Goal: Information Seeking & Learning: Learn about a topic

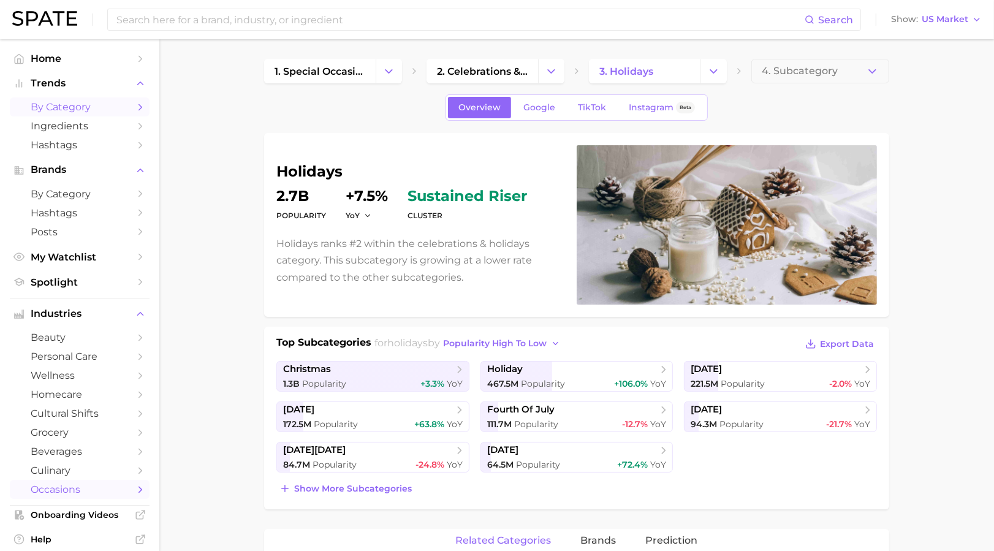
click at [54, 100] on link "by Category" at bounding box center [80, 106] width 140 height 19
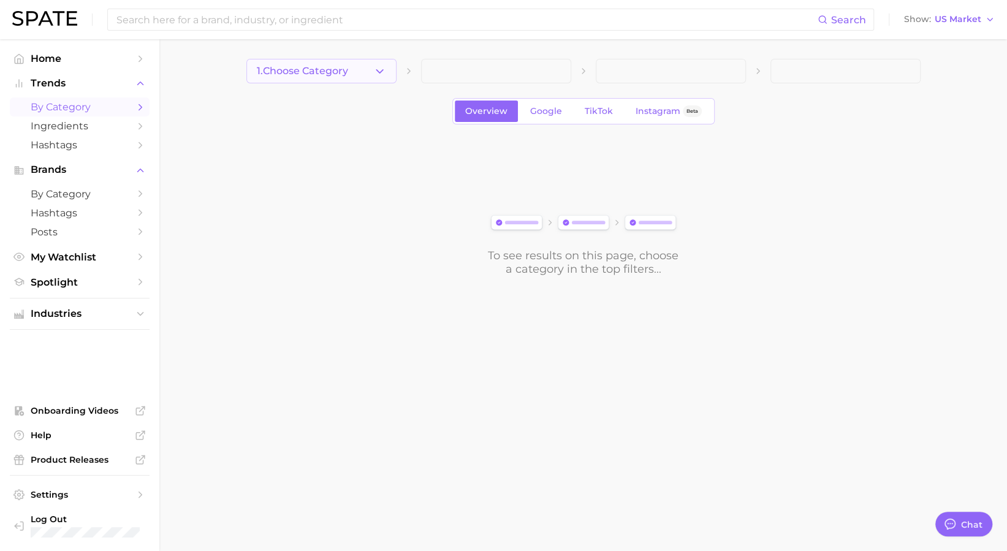
click at [352, 64] on button "1. Choose Category" at bounding box center [321, 71] width 150 height 25
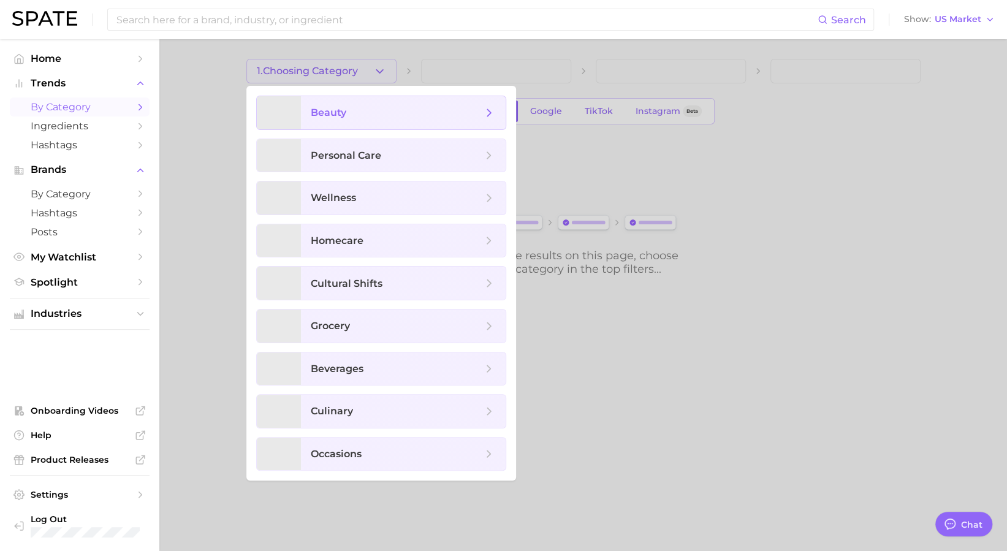
click at [362, 116] on span "beauty" at bounding box center [397, 112] width 172 height 13
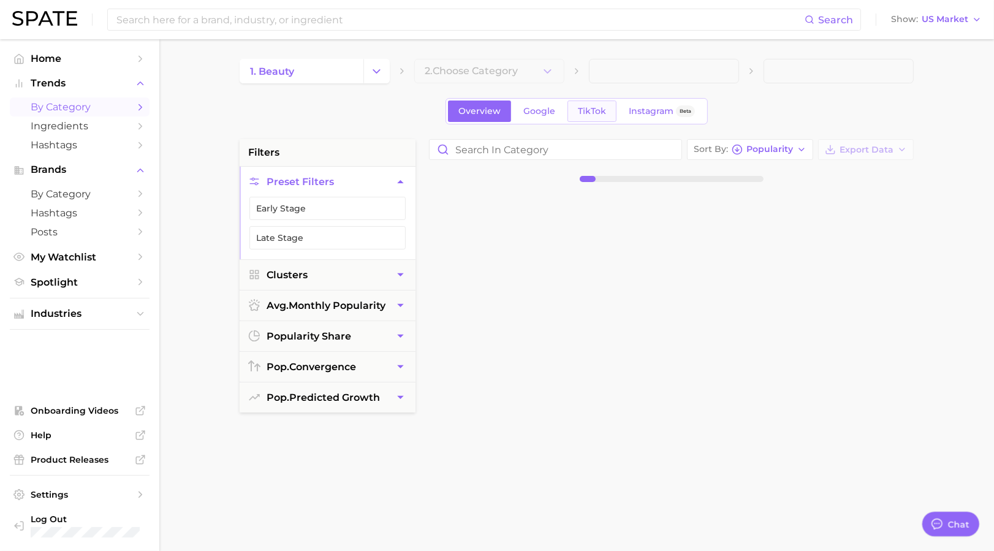
click at [598, 107] on span "TikTok" at bounding box center [592, 111] width 28 height 10
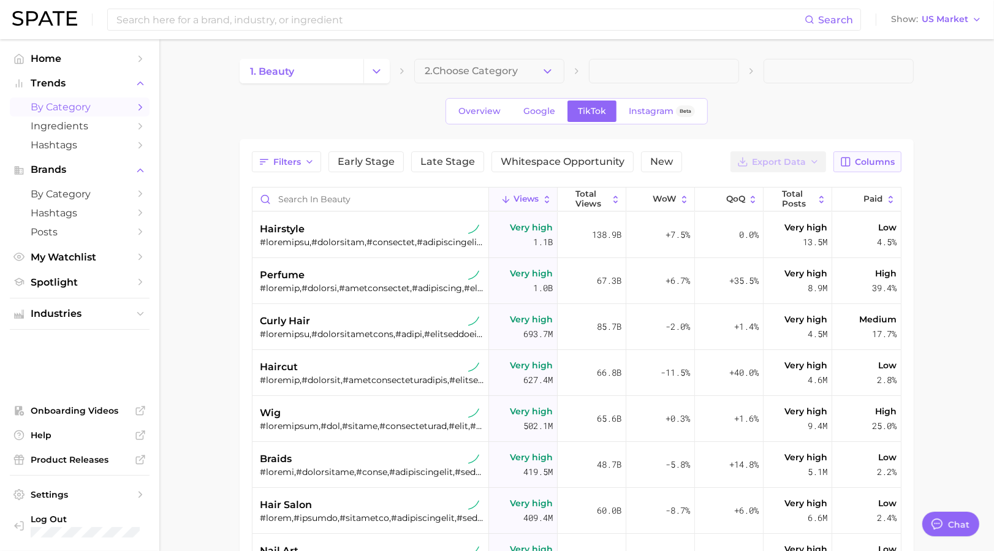
click at [856, 160] on span "Columns" at bounding box center [875, 162] width 40 height 10
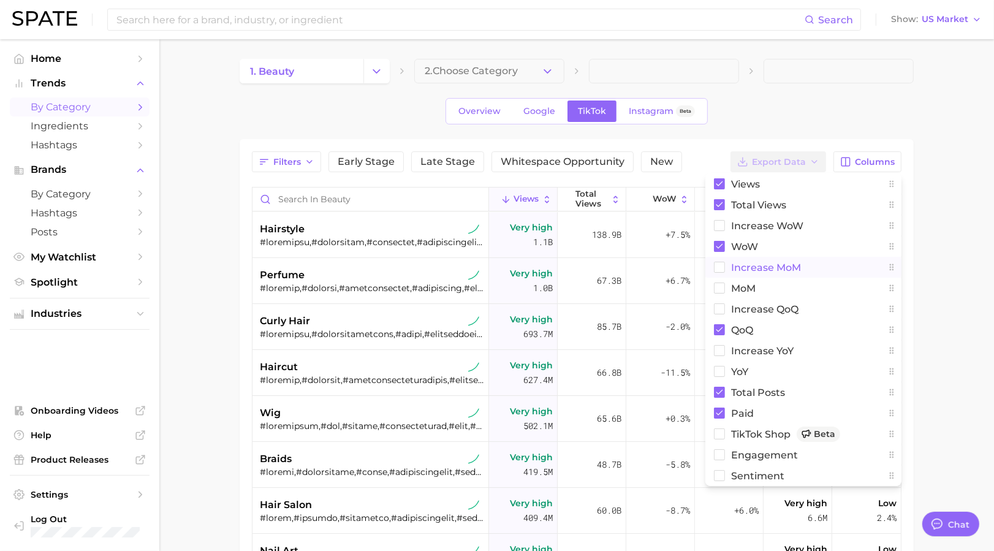
click at [758, 268] on span "increase MoM" at bounding box center [766, 267] width 70 height 10
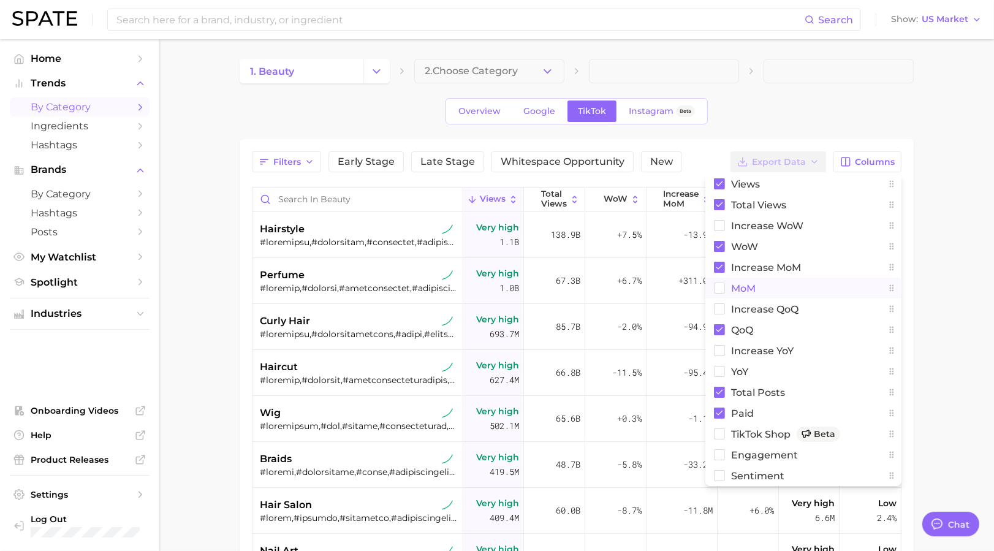
click at [736, 289] on span "MoM" at bounding box center [743, 288] width 25 height 10
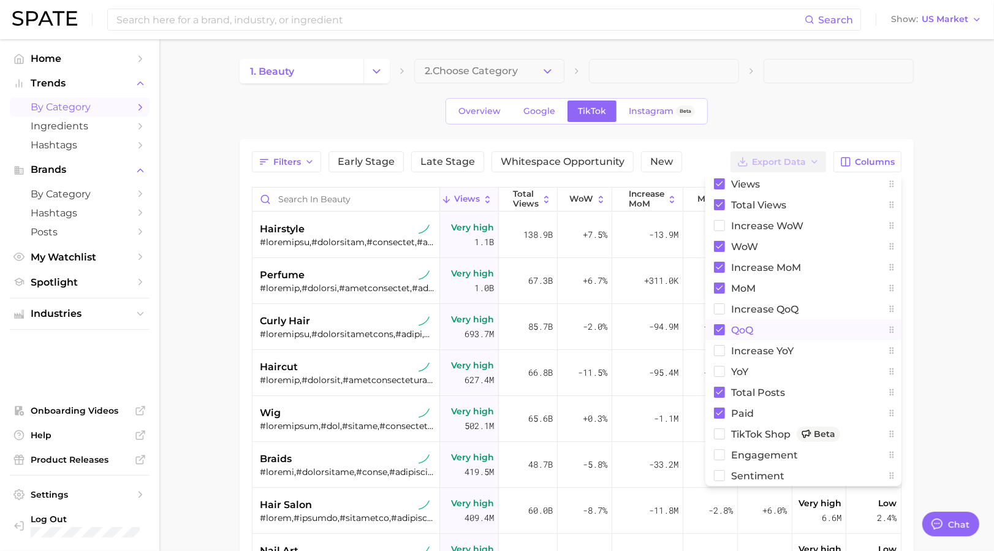
click at [724, 325] on rect at bounding box center [719, 329] width 11 height 11
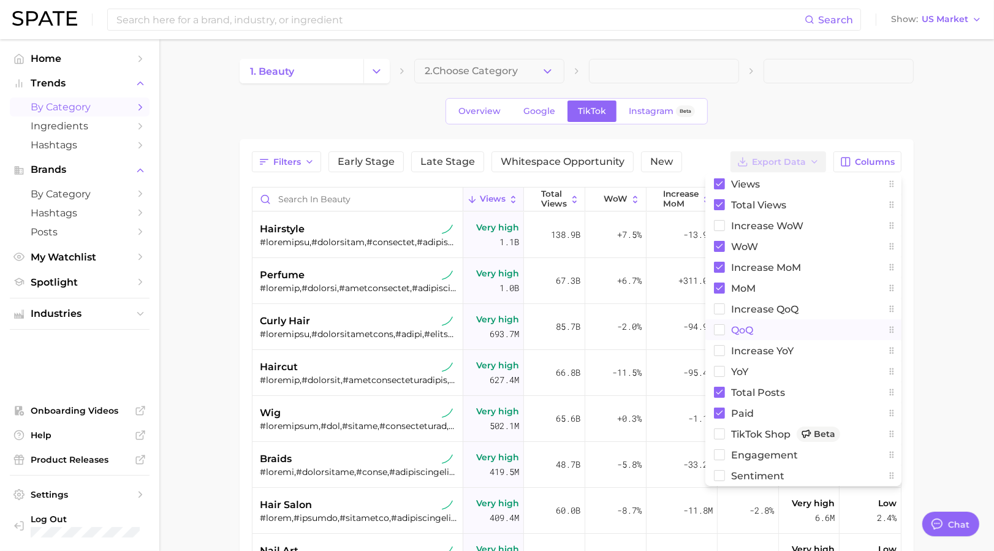
click at [935, 232] on main "1. beauty 2. Choose Category Overview Google TikTok Instagram Beta Filters Earl…" at bounding box center [576, 425] width 835 height 772
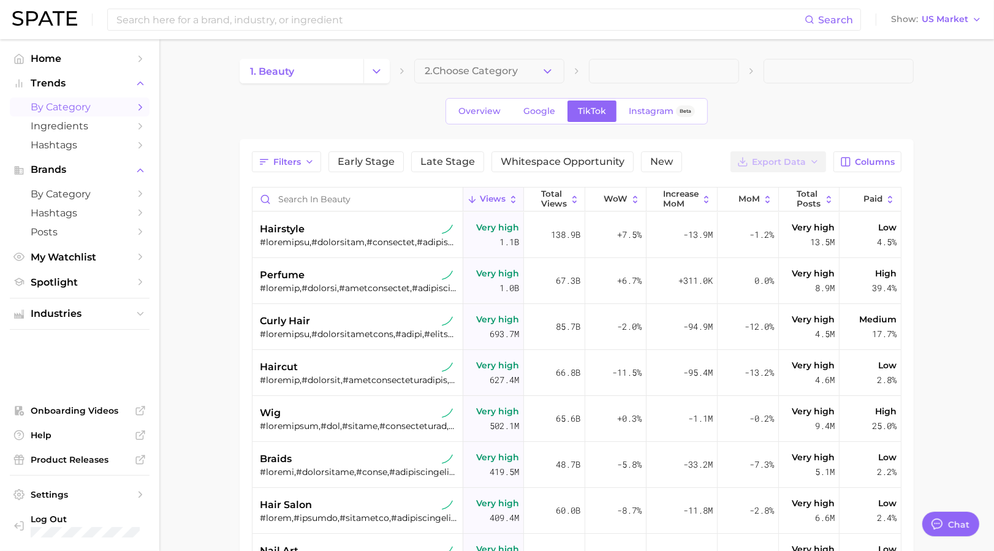
click at [963, 176] on main "1. beauty 2. Choose Category Overview Google TikTok Instagram Beta Filters Earl…" at bounding box center [576, 425] width 835 height 772
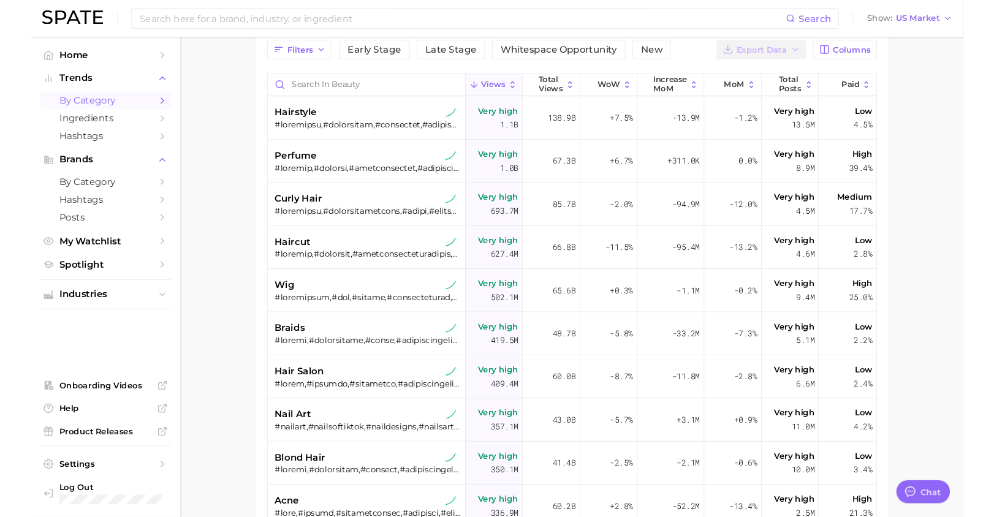
scroll to position [113, 0]
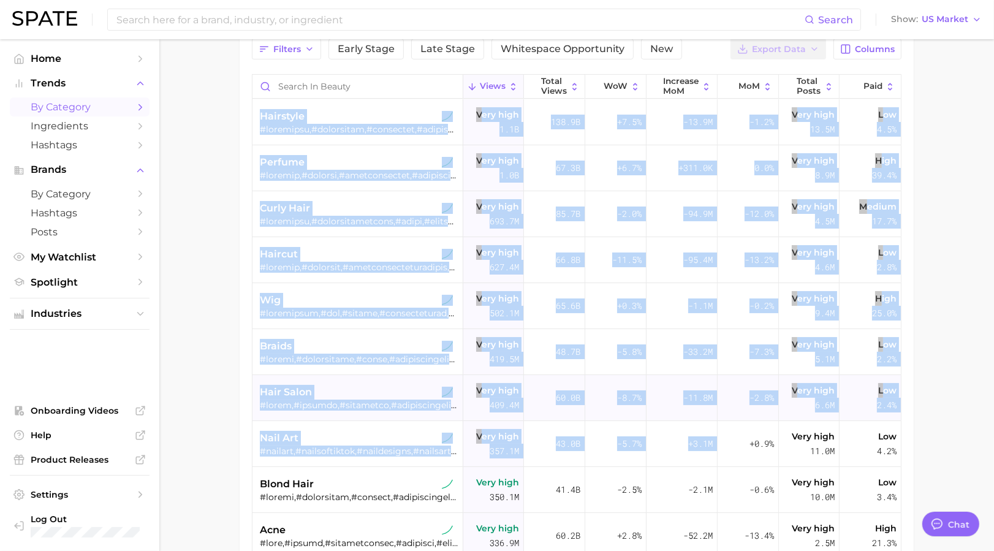
drag, startPoint x: 221, startPoint y: 108, endPoint x: 702, endPoint y: 414, distance: 570.6
click at [709, 427] on main "1. beauty 2. Choose Category Overview Google TikTok Instagram Beta Filters Earl…" at bounding box center [576, 312] width 835 height 772
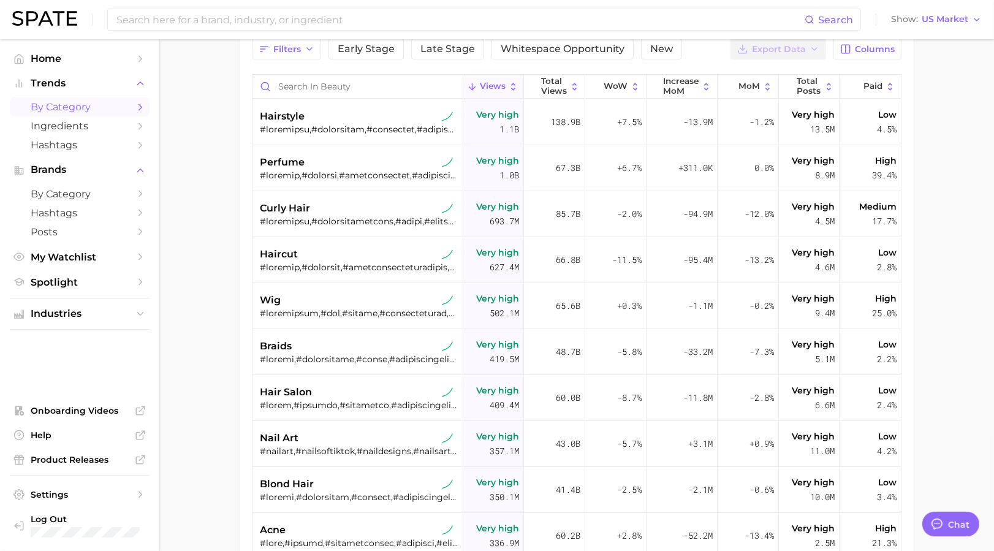
click at [216, 61] on main "1. beauty 2. Choose Category Overview Google TikTok Instagram Beta Filters Earl…" at bounding box center [576, 312] width 835 height 772
drag, startPoint x: 209, startPoint y: 59, endPoint x: 295, endPoint y: 87, distance: 90.7
click at [292, 88] on main "1. beauty 2. Choose Category Overview Google TikTok Instagram Beta Filters Earl…" at bounding box center [576, 312] width 835 height 772
drag, startPoint x: 333, startPoint y: 82, endPoint x: 230, endPoint y: 134, distance: 114.6
click at [759, 280] on div "Views Total Views WoW increase MoM MoM Total Posts Paid hairstyle Very high 1.1…" at bounding box center [577, 349] width 650 height 551
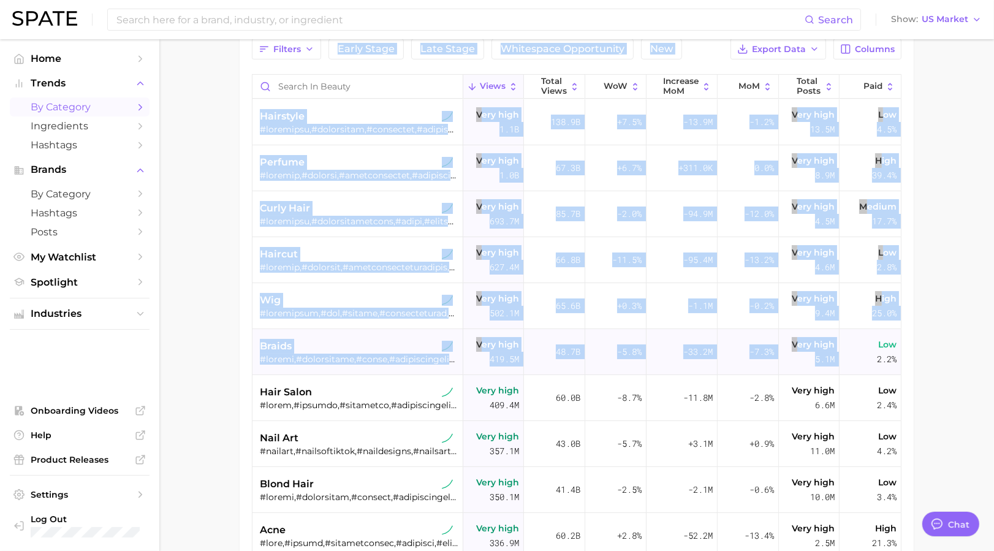
drag, startPoint x: 739, startPoint y: 148, endPoint x: 869, endPoint y: 336, distance: 229.2
click at [869, 336] on main "1. beauty 2. Choose Category Overview Google TikTok Instagram Beta Filters Earl…" at bounding box center [576, 312] width 835 height 772
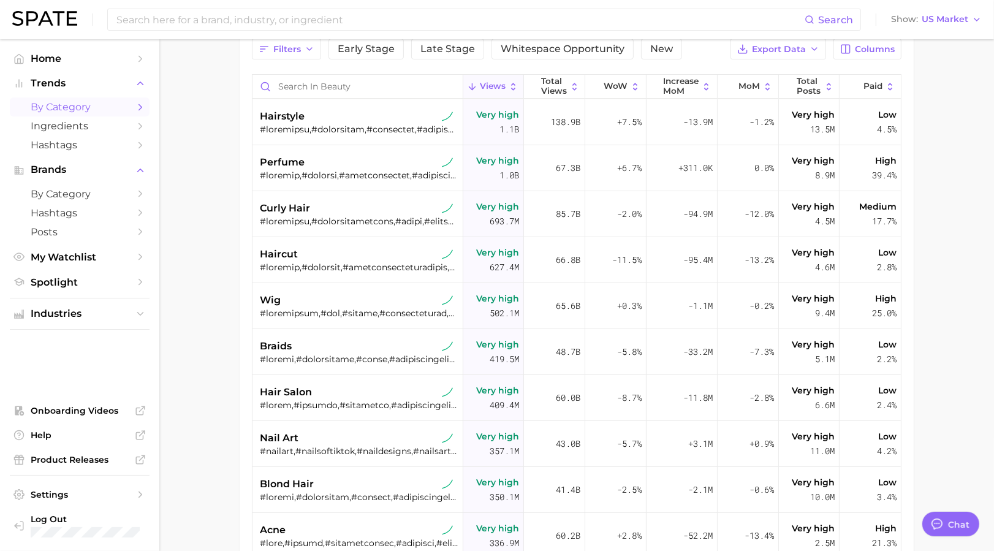
drag, startPoint x: 949, startPoint y: 196, endPoint x: 949, endPoint y: 162, distance: 33.7
click at [949, 162] on main "1. beauty 2. Choose Category Overview Google TikTok Instagram Beta Filters Earl…" at bounding box center [576, 312] width 835 height 772
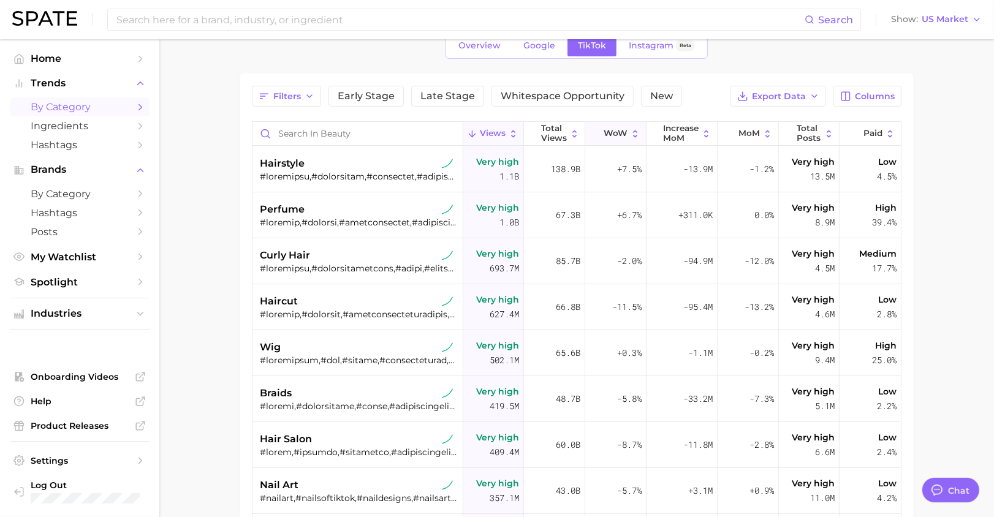
scroll to position [31, 0]
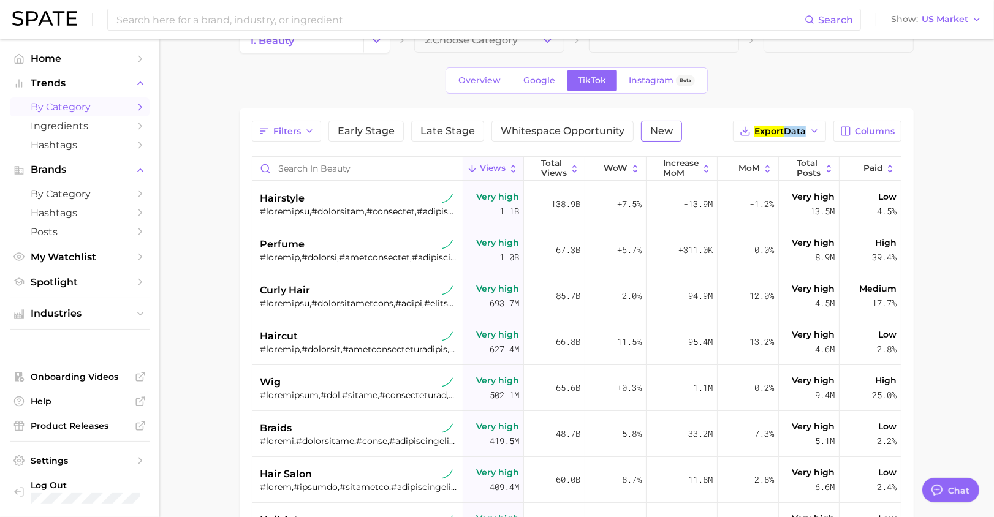
drag, startPoint x: 666, startPoint y: 131, endPoint x: 794, endPoint y: 134, distance: 128.7
click at [666, 131] on span "New" at bounding box center [661, 131] width 23 height 10
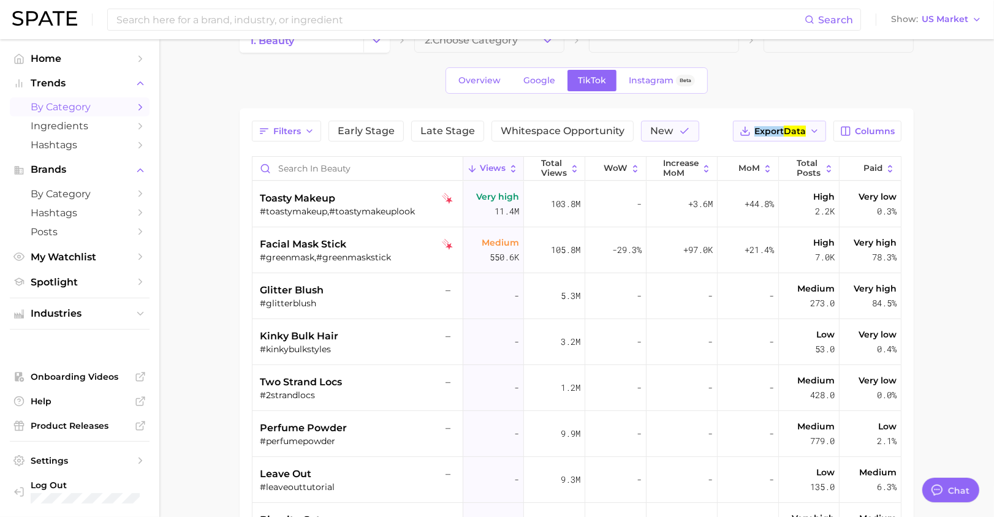
click at [789, 126] on msreadoutspan "Data" at bounding box center [795, 131] width 22 height 11
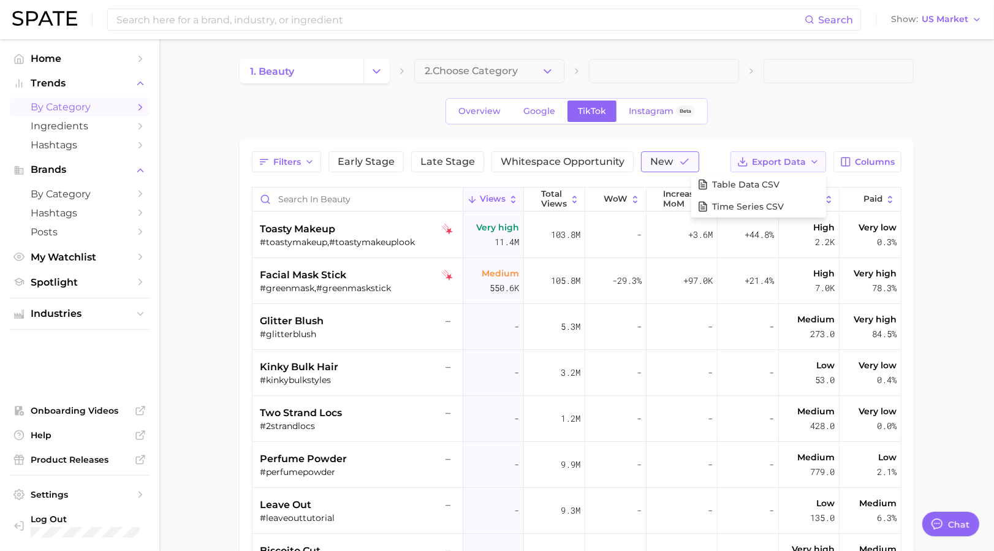
drag, startPoint x: 653, startPoint y: 163, endPoint x: 639, endPoint y: 169, distance: 15.9
click at [653, 163] on span "New" at bounding box center [661, 162] width 23 height 10
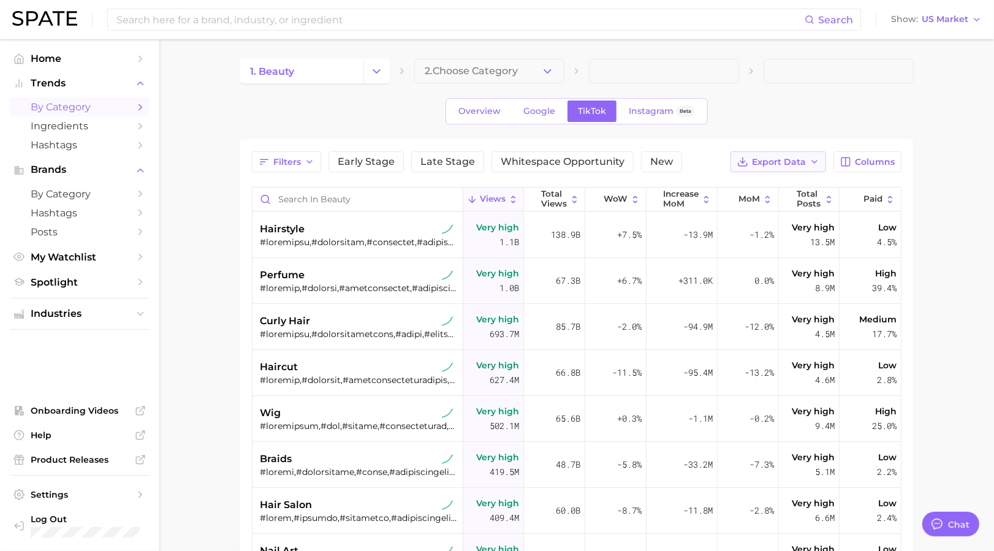
click at [781, 159] on span "Export Data" at bounding box center [779, 162] width 54 height 10
click at [764, 180] on span "Table Data CSV" at bounding box center [745, 185] width 67 height 10
click at [368, 162] on span "Early Stage" at bounding box center [366, 162] width 57 height 10
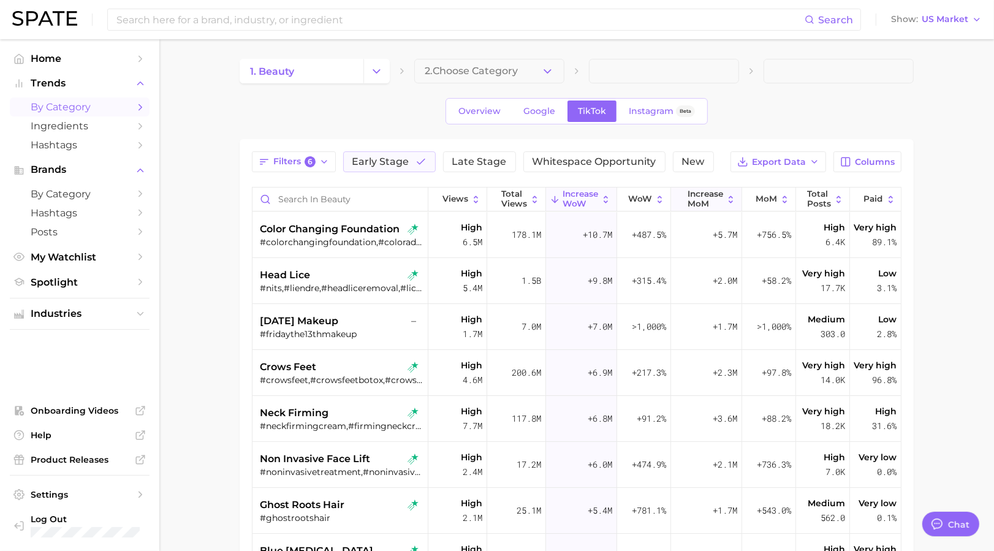
click at [697, 193] on span "increase MoM" at bounding box center [706, 198] width 36 height 19
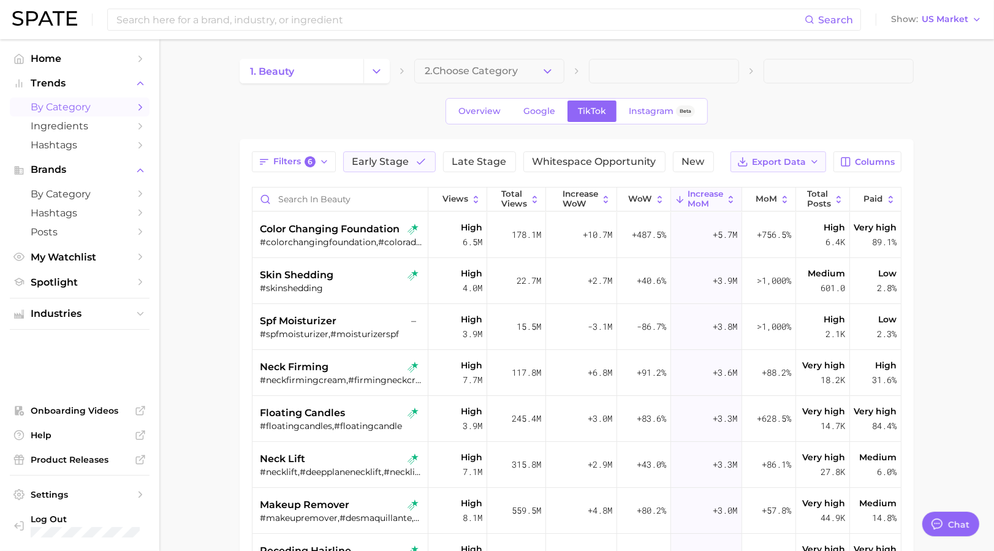
click at [764, 161] on span "Export Data" at bounding box center [779, 162] width 54 height 10
click at [767, 183] on span "Table Data CSV" at bounding box center [745, 185] width 67 height 10
drag, startPoint x: 399, startPoint y: 162, endPoint x: 582, endPoint y: 169, distance: 183.4
click at [400, 162] on span "Early Stage" at bounding box center [380, 162] width 57 height 10
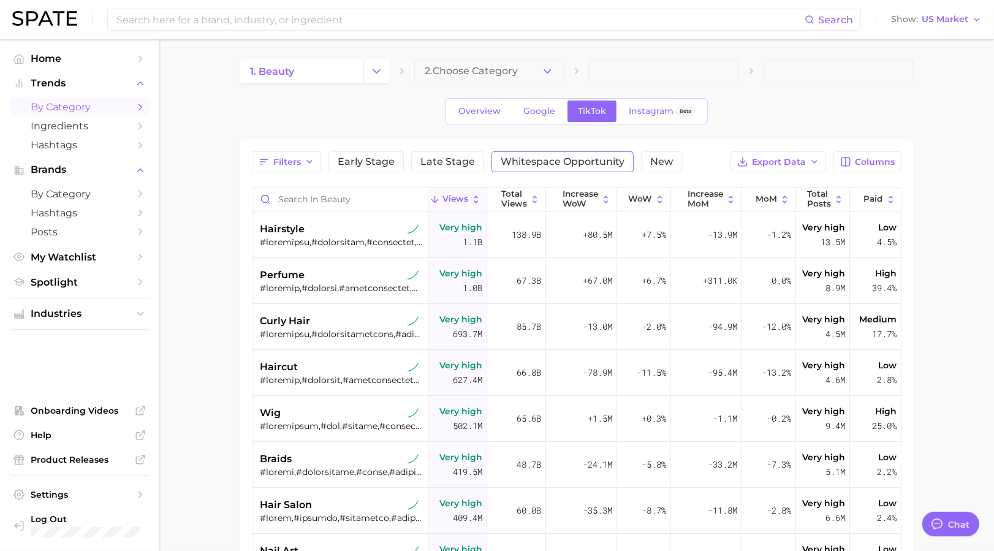
click at [592, 162] on span "Whitespace Opportunity" at bounding box center [563, 162] width 124 height 10
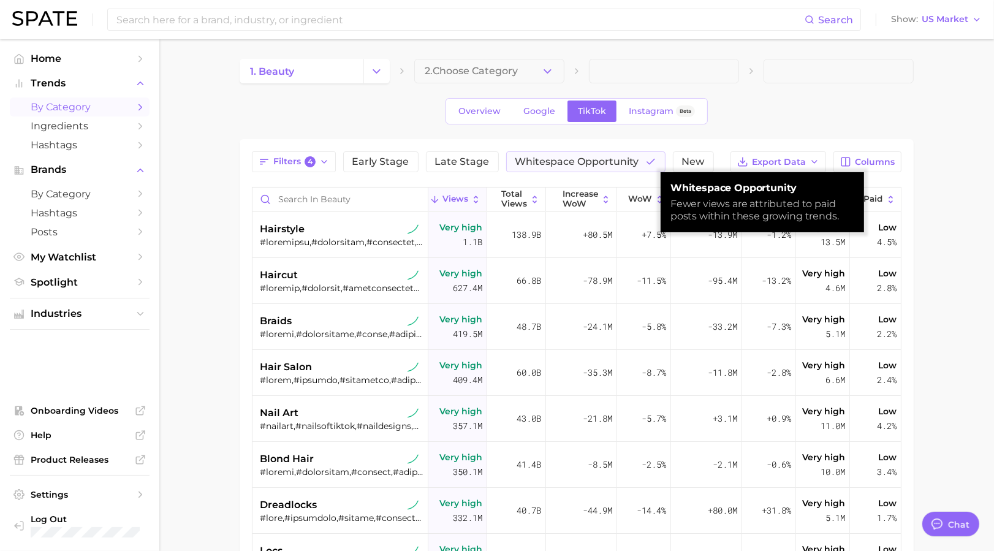
drag, startPoint x: 617, startPoint y: 158, endPoint x: 696, endPoint y: 158, distance: 79.1
click at [616, 158] on span "Whitespace Opportunity" at bounding box center [577, 162] width 124 height 10
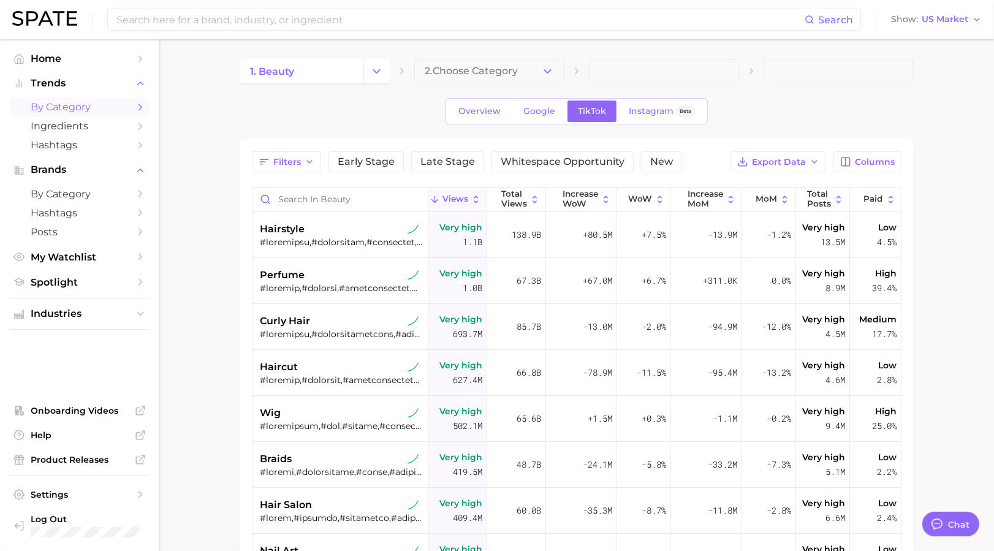
click at [691, 163] on div "Filters Early Stage Late Stage Whitespace Opportunity New Export Data Columns" at bounding box center [577, 161] width 650 height 21
click at [650, 163] on span "New" at bounding box center [661, 162] width 23 height 10
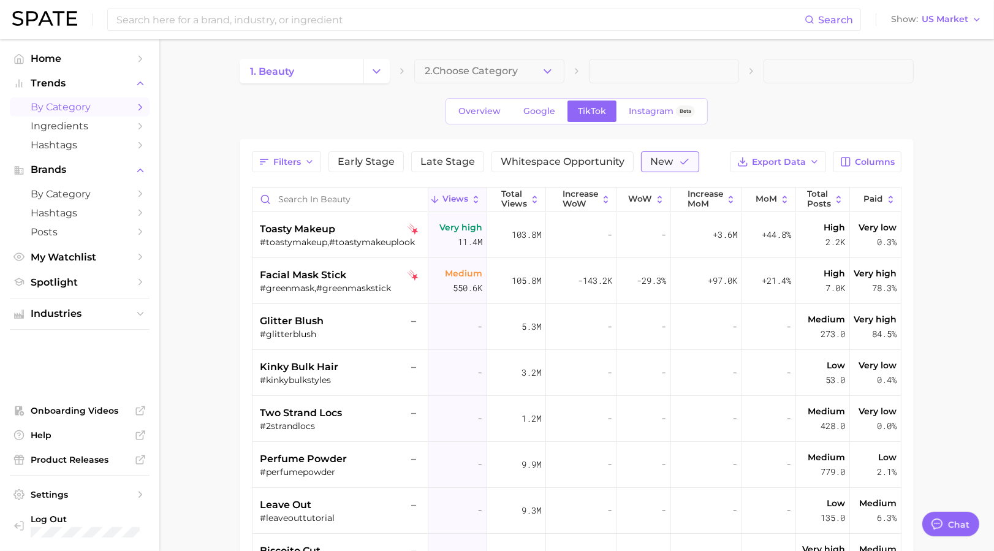
click at [662, 161] on span "New" at bounding box center [661, 162] width 23 height 10
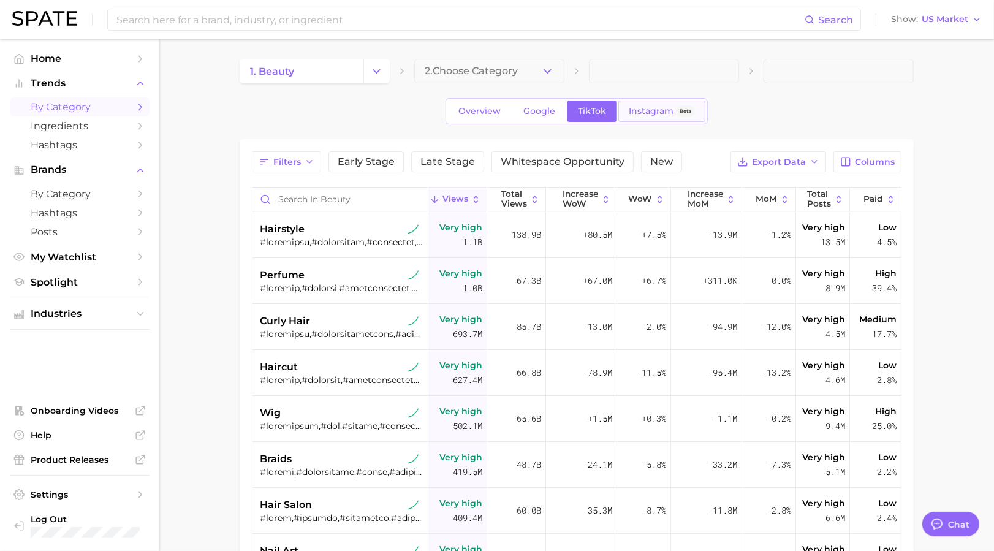
click at [641, 109] on span "Instagram" at bounding box center [651, 111] width 45 height 10
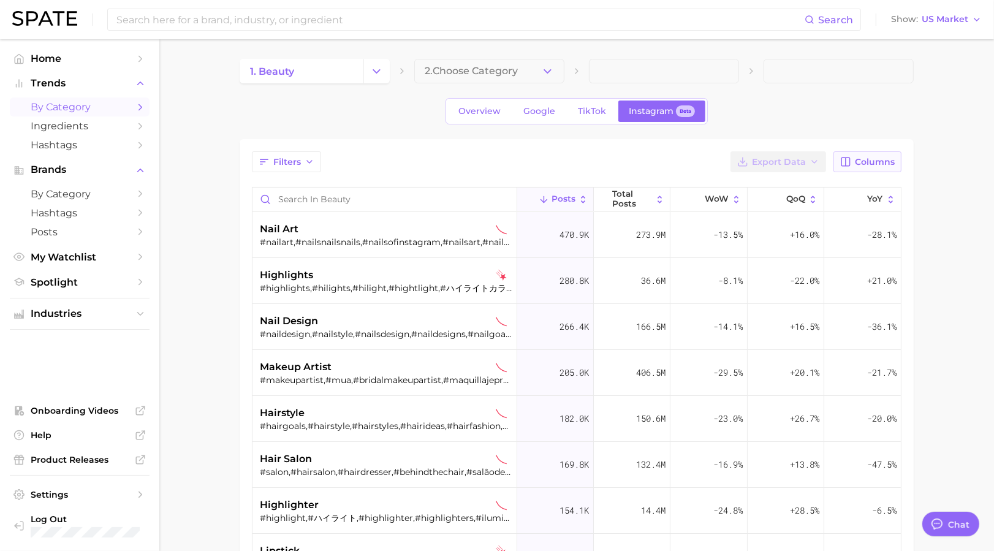
click at [883, 166] on span "Columns" at bounding box center [875, 162] width 40 height 10
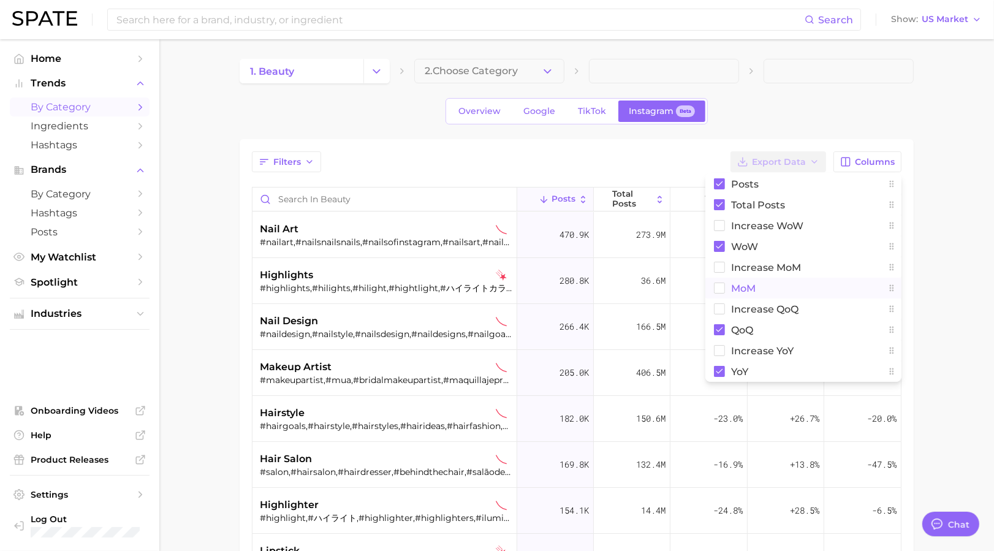
click at [740, 289] on span "MoM" at bounding box center [743, 288] width 25 height 10
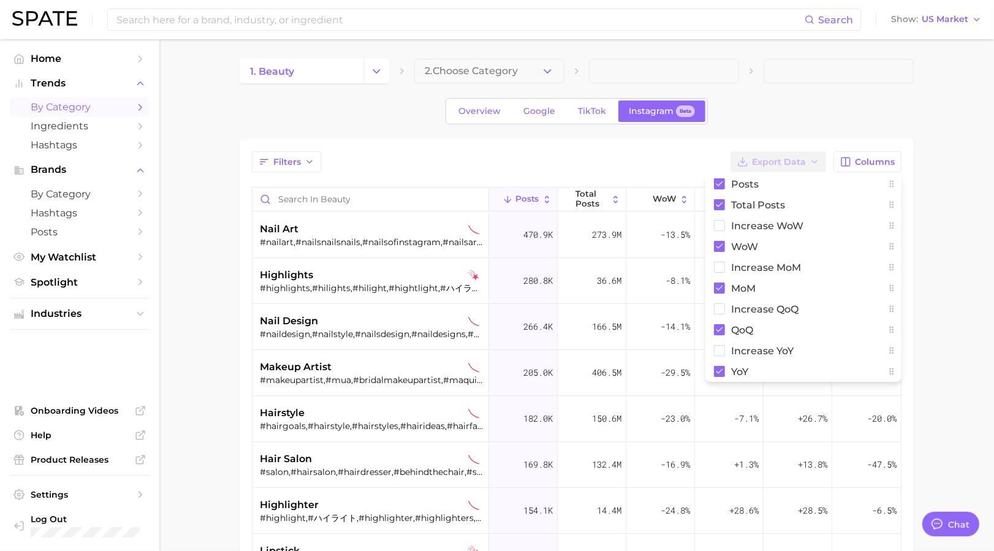
click at [943, 259] on main "1. beauty 2. Choose Category Overview Google TikTok Instagram Beta Filters Expo…" at bounding box center [576, 425] width 835 height 772
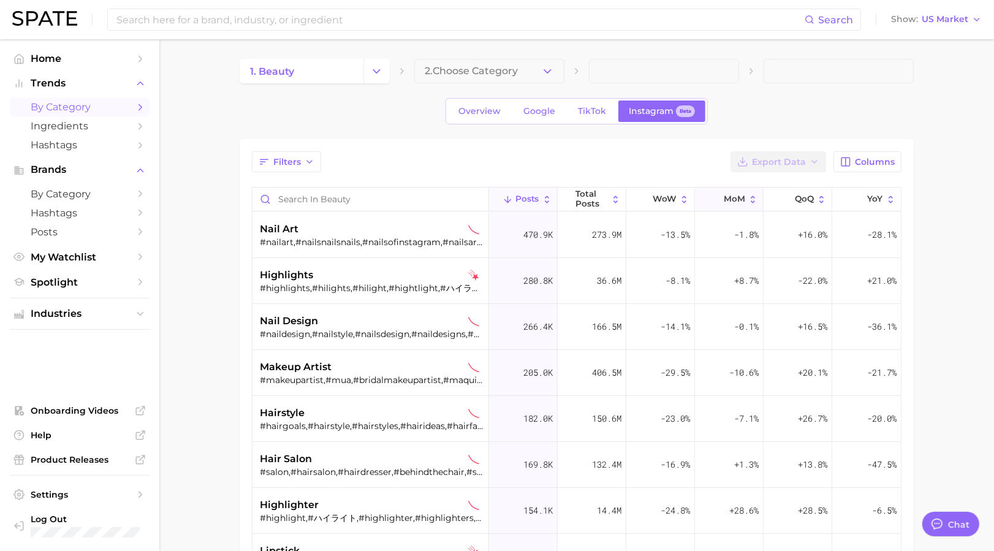
click at [721, 191] on button "MoM" at bounding box center [729, 200] width 69 height 24
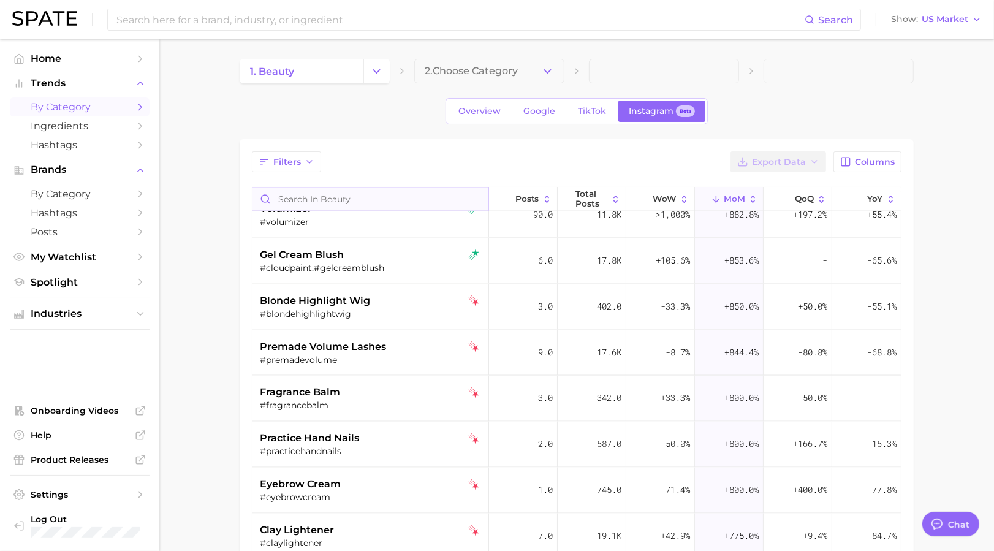
scroll to position [1634, 0]
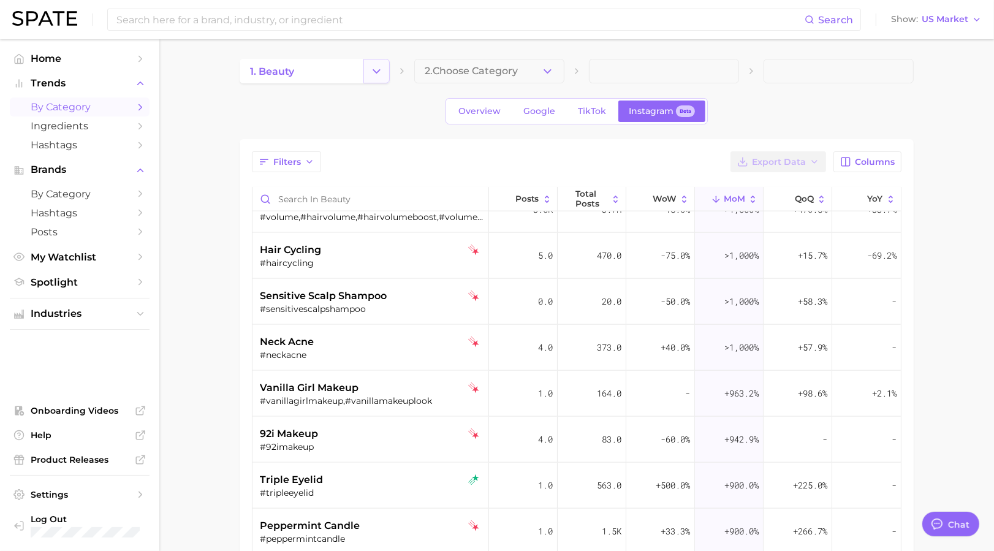
click at [380, 70] on icon "Change Category" at bounding box center [376, 71] width 13 height 13
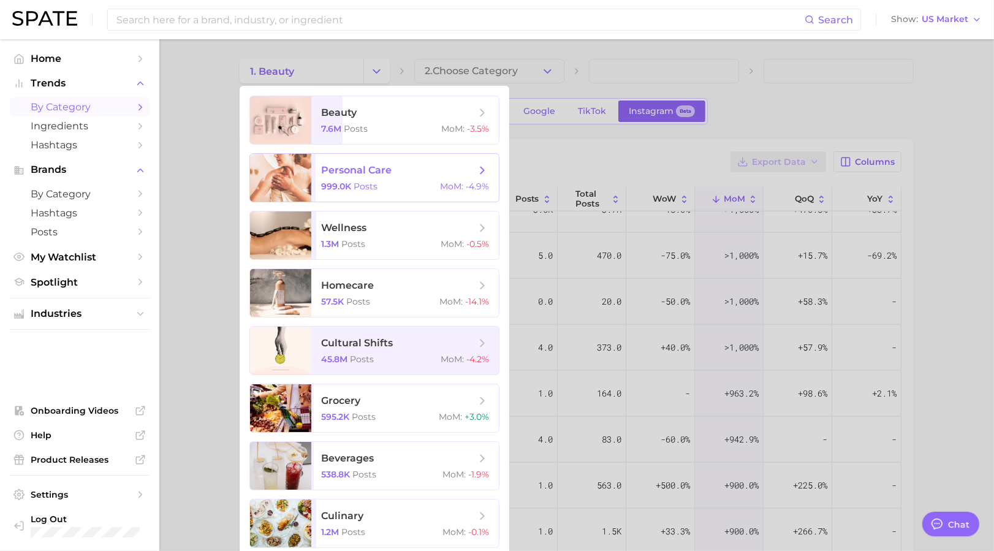
click at [354, 172] on span "personal care" at bounding box center [356, 170] width 70 height 12
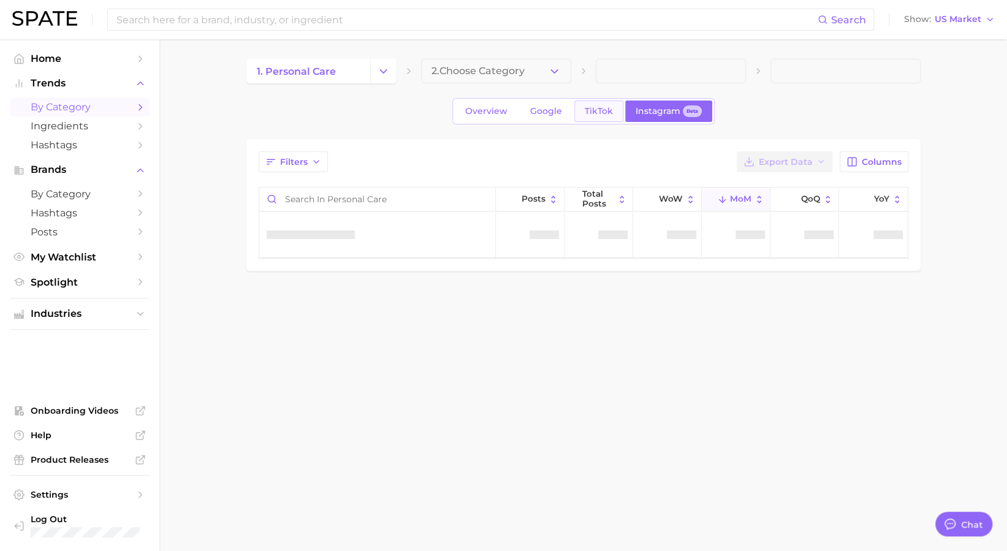
click at [586, 104] on link "TikTok" at bounding box center [598, 111] width 49 height 21
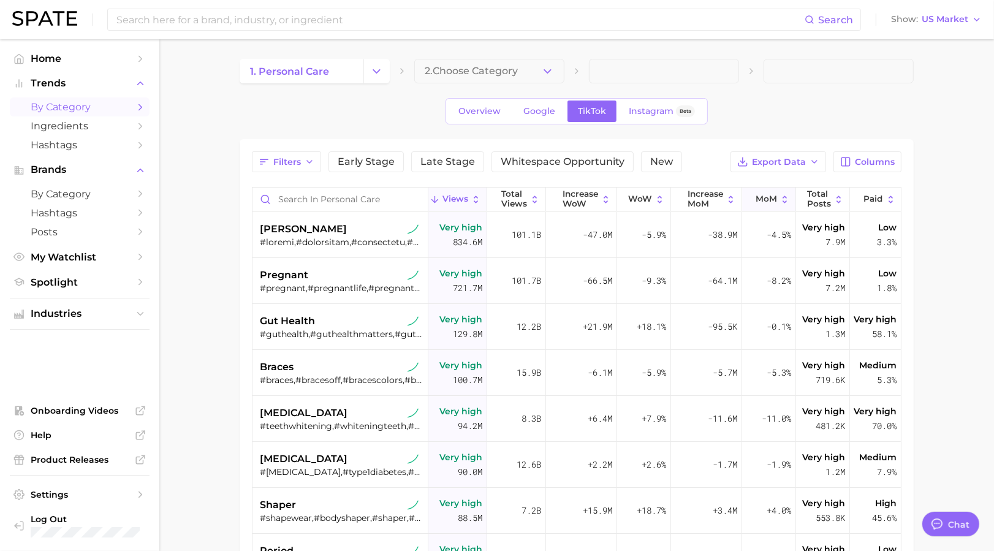
click at [761, 200] on span "MoM" at bounding box center [766, 199] width 21 height 10
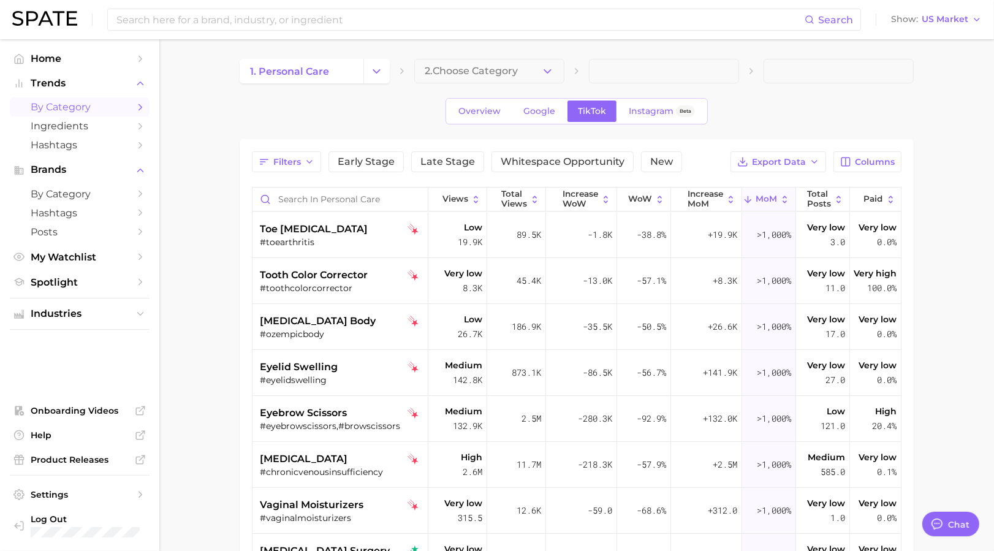
click at [756, 196] on span "MoM" at bounding box center [766, 199] width 21 height 10
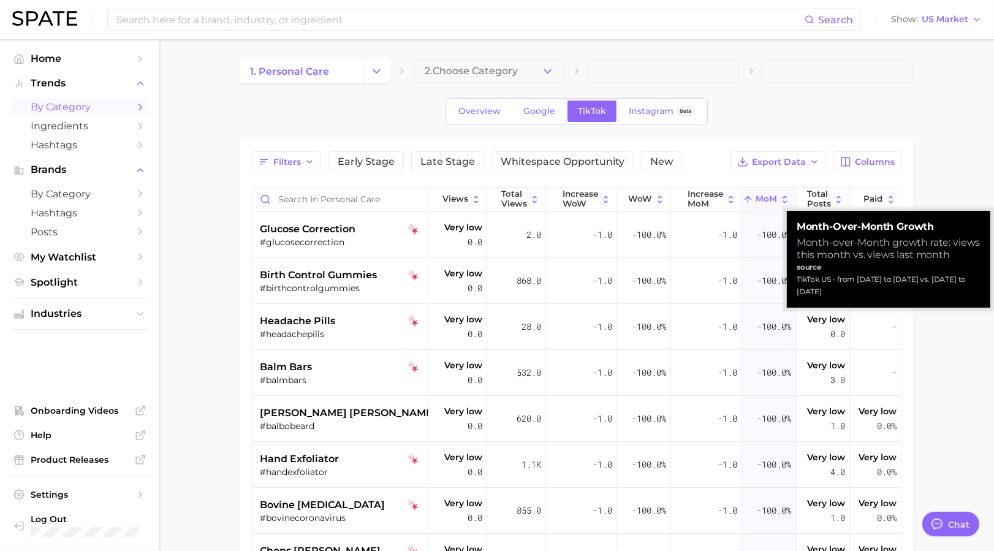
click at [756, 196] on span "MoM" at bounding box center [766, 199] width 21 height 10
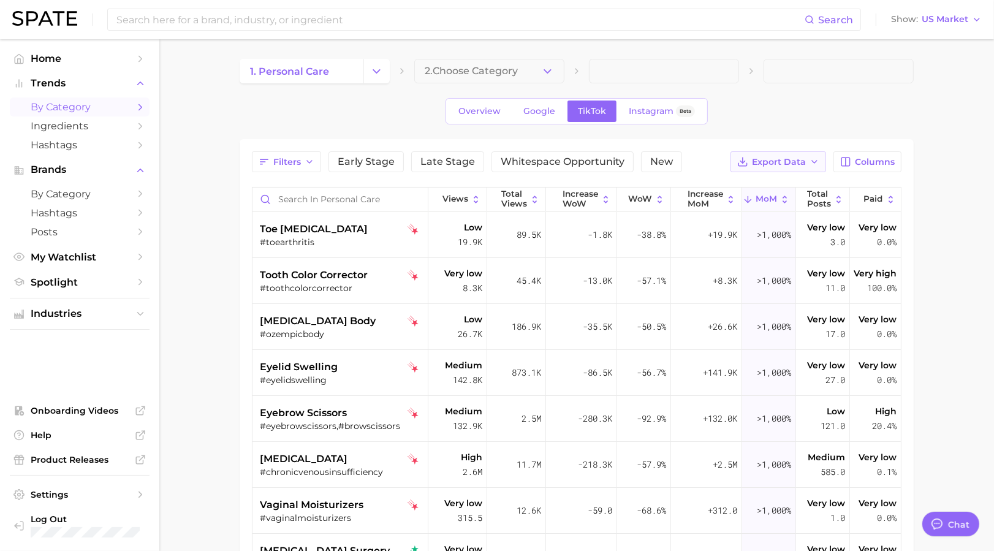
click at [794, 157] on span "Export Data" at bounding box center [779, 162] width 54 height 10
click at [787, 183] on button "Table Data CSV" at bounding box center [758, 184] width 135 height 22
click at [377, 69] on icon "Change Category" at bounding box center [376, 71] width 13 height 13
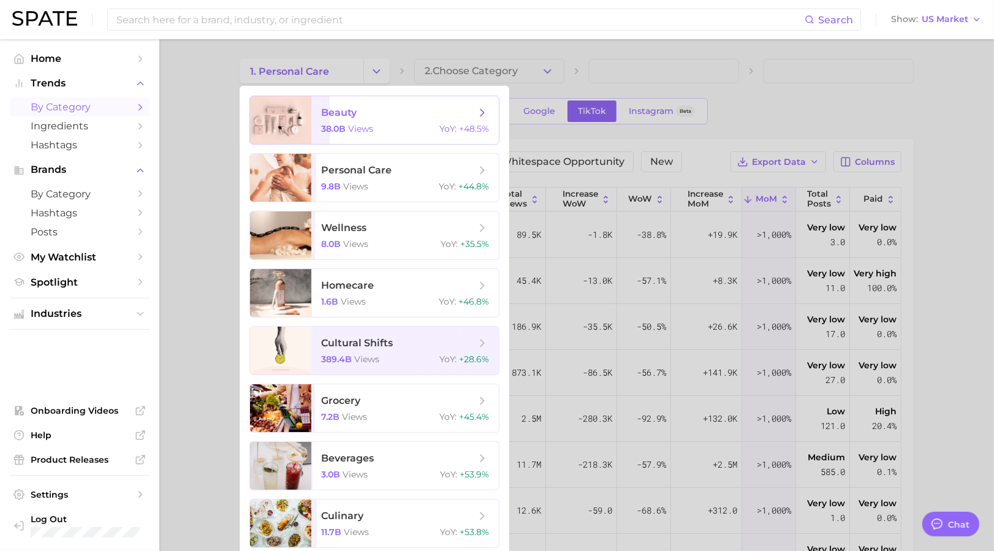
click at [397, 117] on span "beauty" at bounding box center [398, 112] width 154 height 13
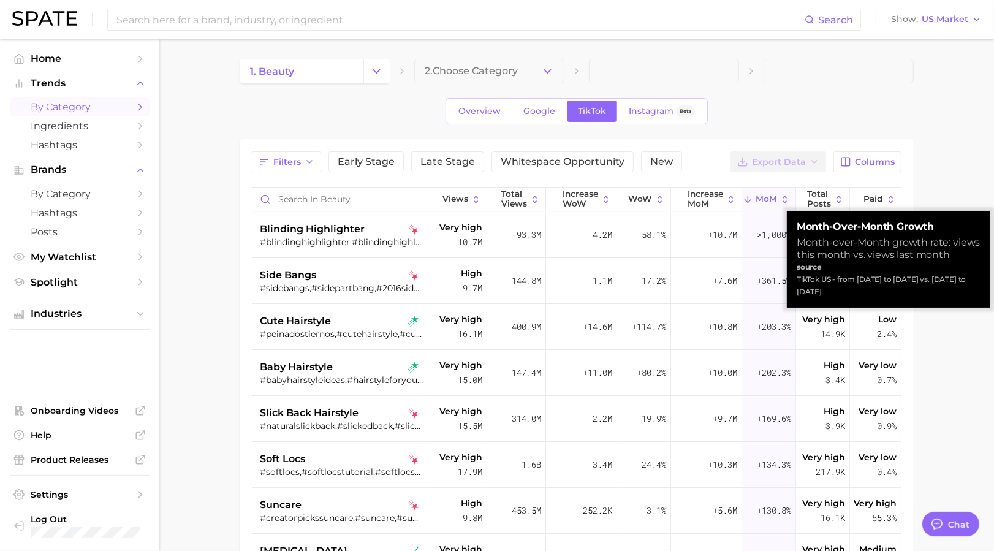
click at [761, 197] on span "MoM" at bounding box center [766, 199] width 21 height 10
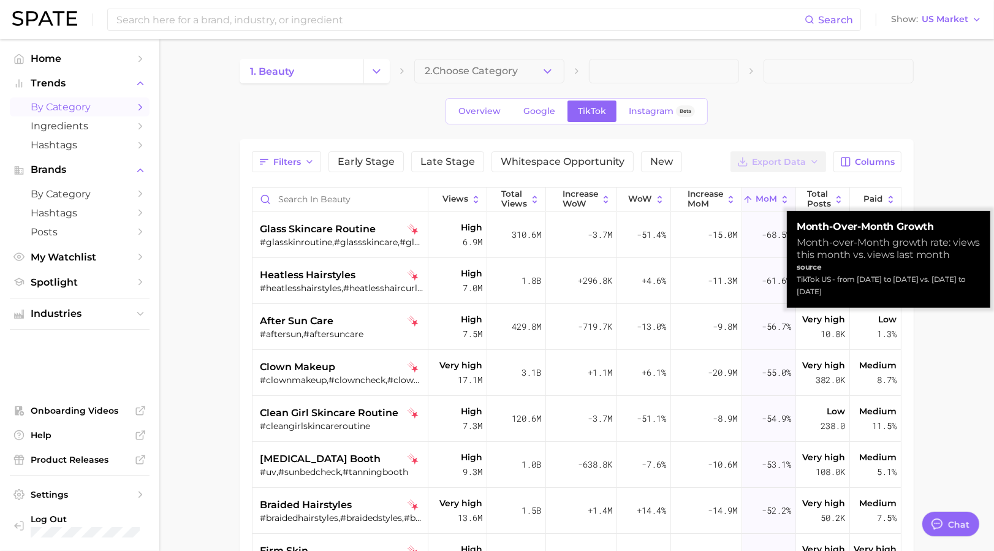
click at [761, 197] on span "MoM" at bounding box center [766, 199] width 21 height 10
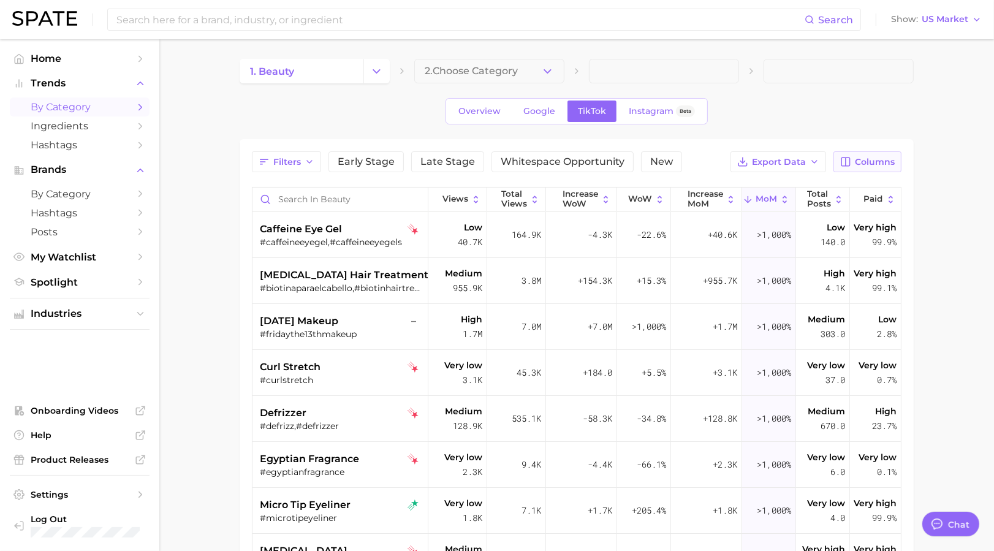
click at [864, 151] on button "Columns" at bounding box center [868, 161] width 68 height 21
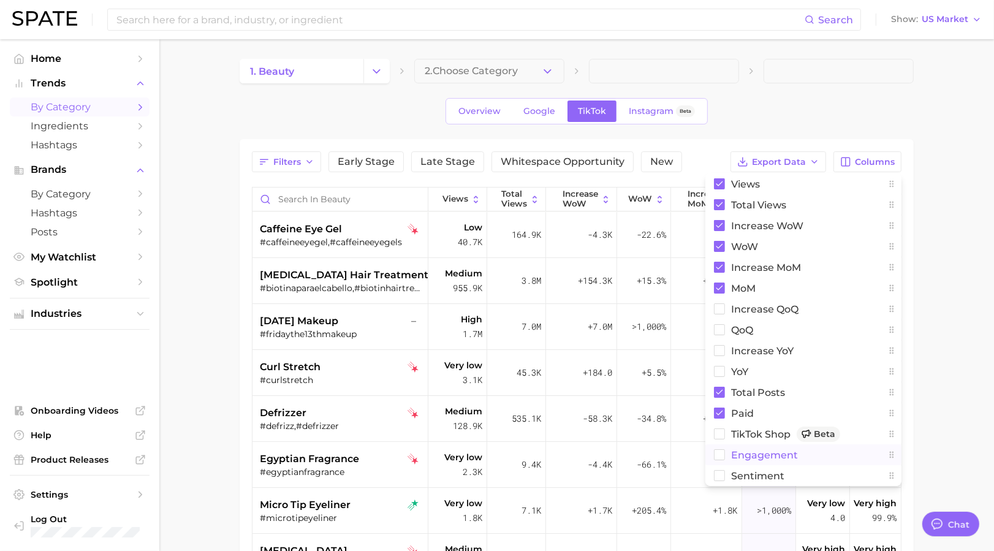
click at [722, 452] on rect at bounding box center [720, 455] width 10 height 10
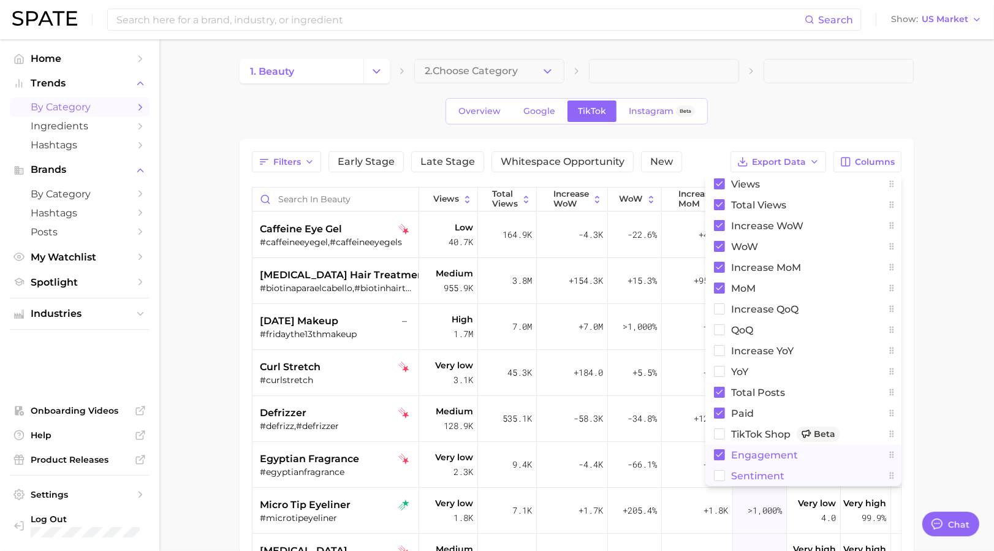
click at [722, 472] on rect at bounding box center [720, 476] width 10 height 10
click at [983, 376] on main "1. beauty 2. Choose Category Overview Google TikTok Instagram Beta Filters Earl…" at bounding box center [576, 425] width 835 height 772
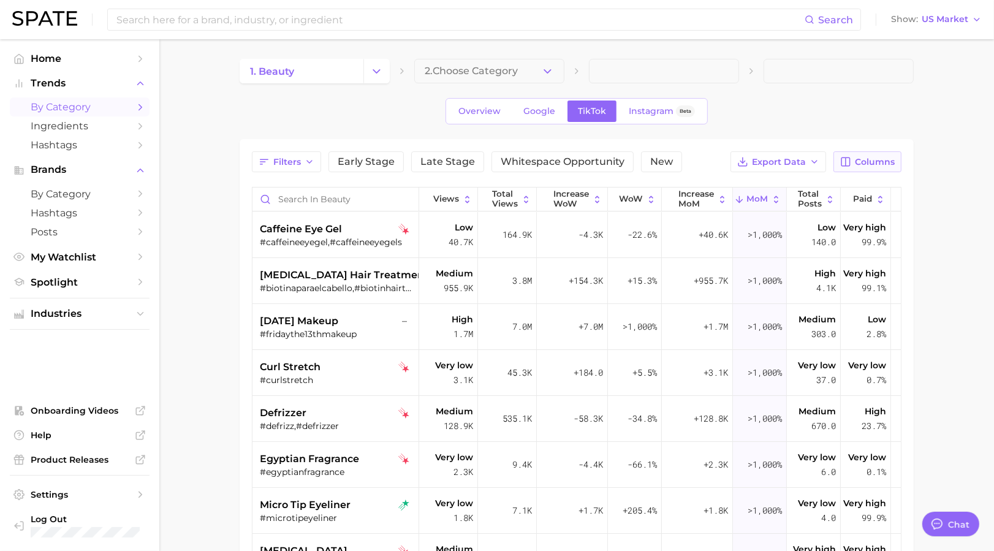
click at [876, 157] on span "Columns" at bounding box center [875, 162] width 40 height 10
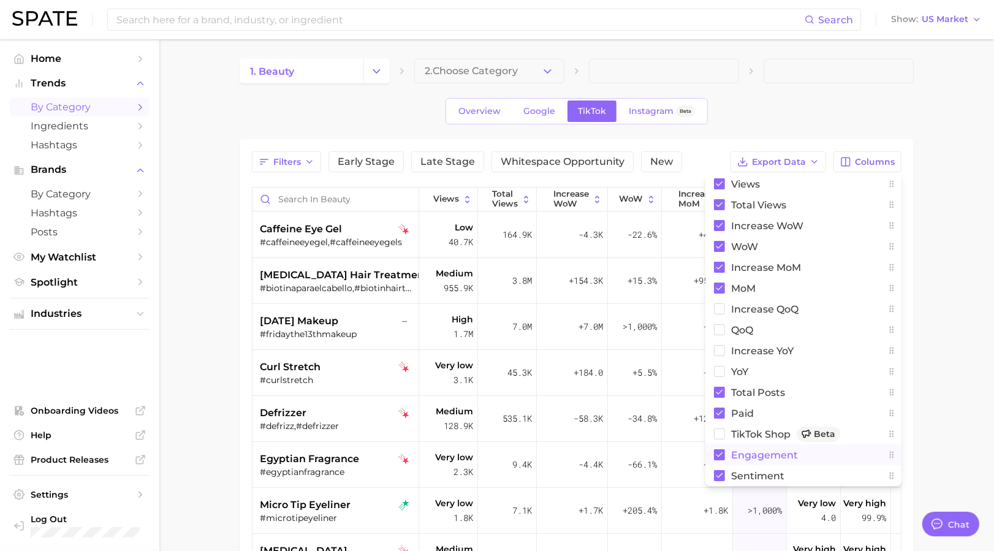
click at [734, 453] on span "engagement" at bounding box center [764, 455] width 67 height 10
click at [750, 452] on span "engagement" at bounding box center [764, 455] width 67 height 10
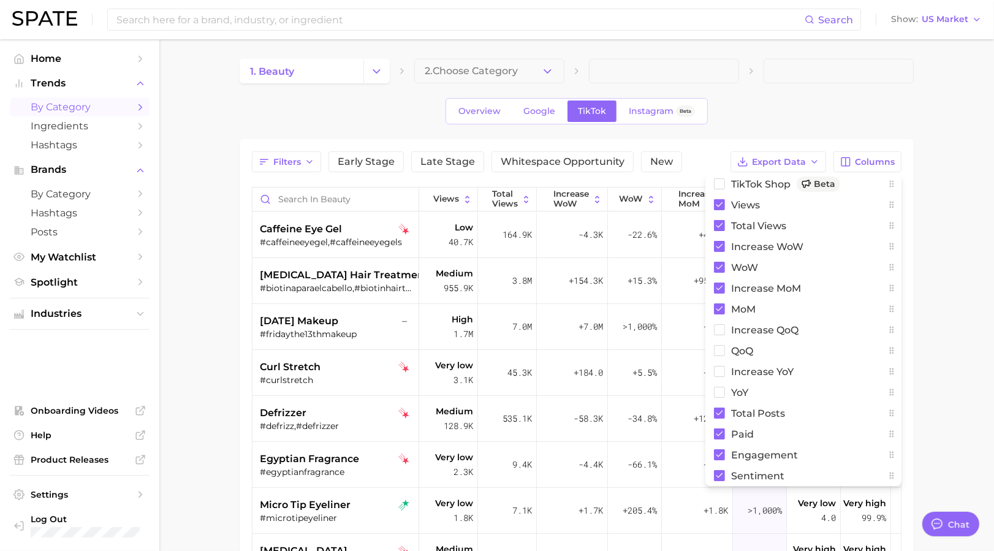
click at [943, 287] on main "1. beauty 2. Choose Category Overview Google TikTok Instagram Beta Filters Earl…" at bounding box center [576, 425] width 835 height 772
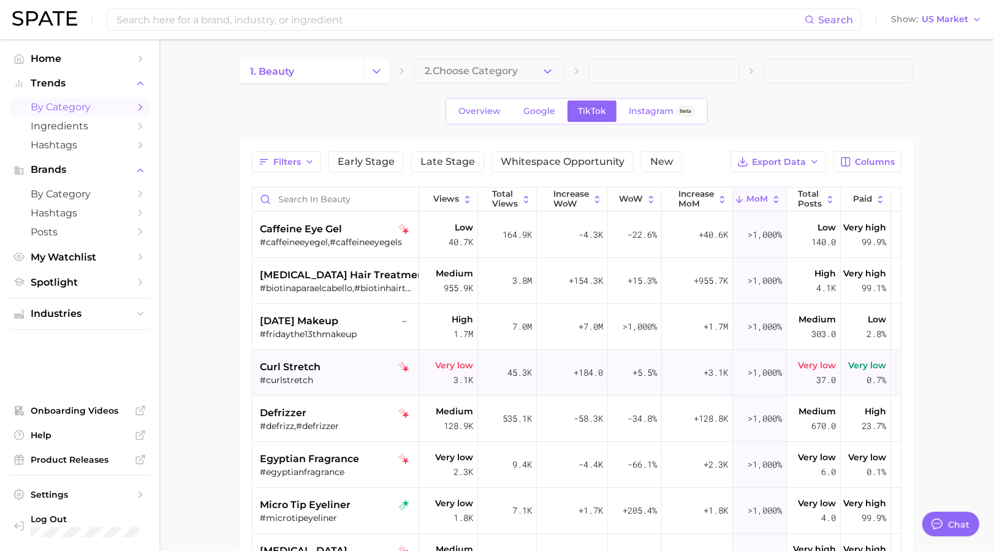
click at [329, 378] on div "#curlstretch" at bounding box center [337, 379] width 154 height 11
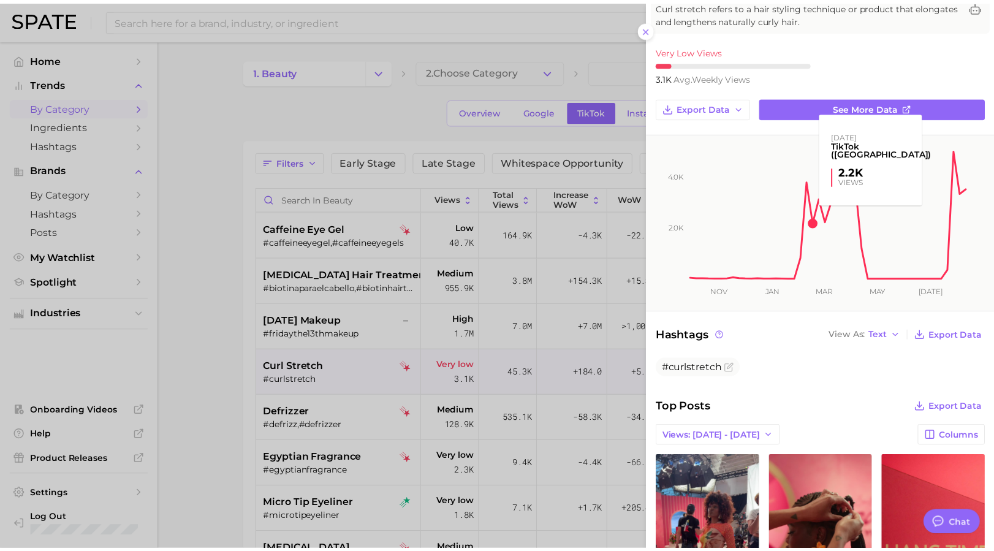
scroll to position [82, 0]
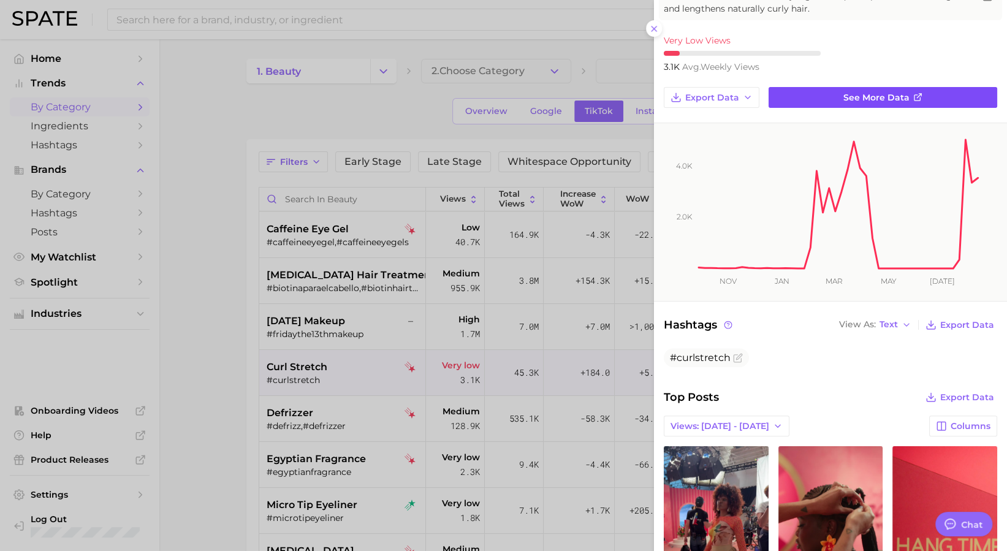
click at [863, 93] on span "See more data" at bounding box center [876, 98] width 66 height 10
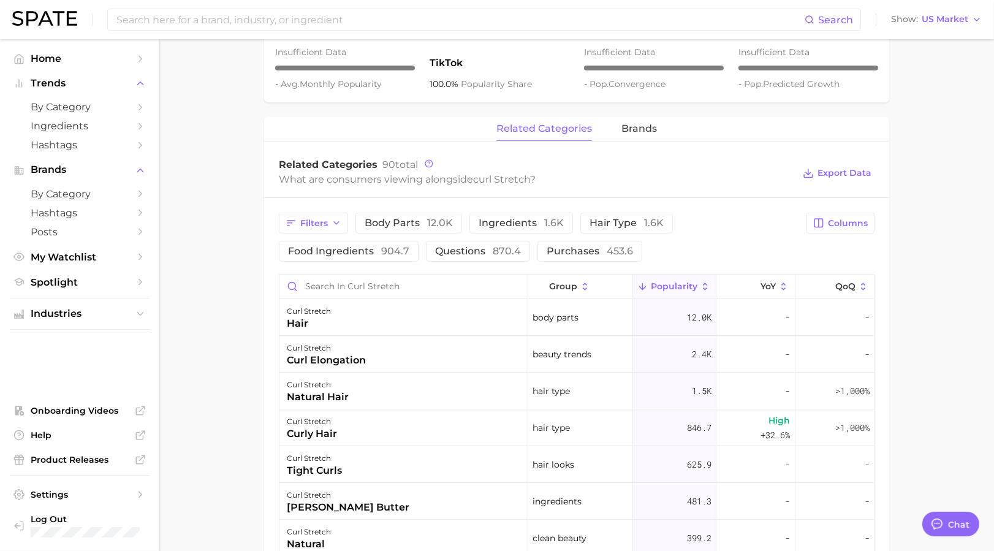
scroll to position [490, 0]
click at [647, 126] on span "brands" at bounding box center [639, 129] width 36 height 11
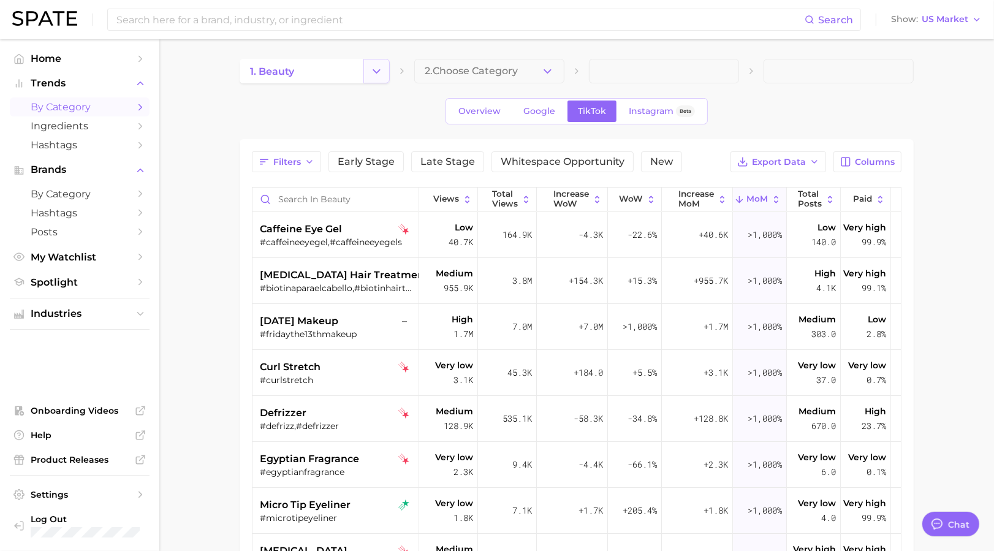
click at [379, 68] on icon "Change Category" at bounding box center [376, 71] width 13 height 13
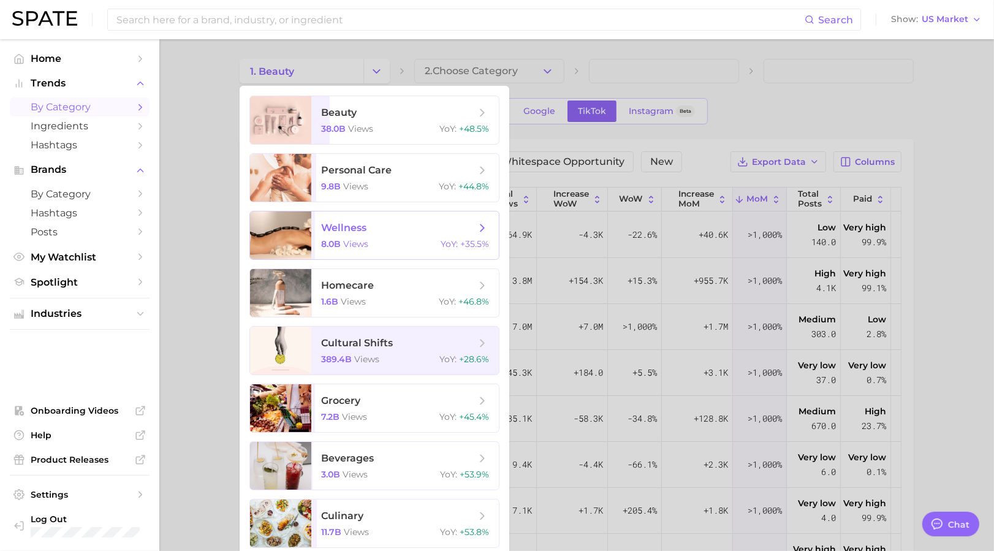
click at [378, 238] on span "wellness 8.0b views YoY : +35.5%" at bounding box center [405, 235] width 188 height 48
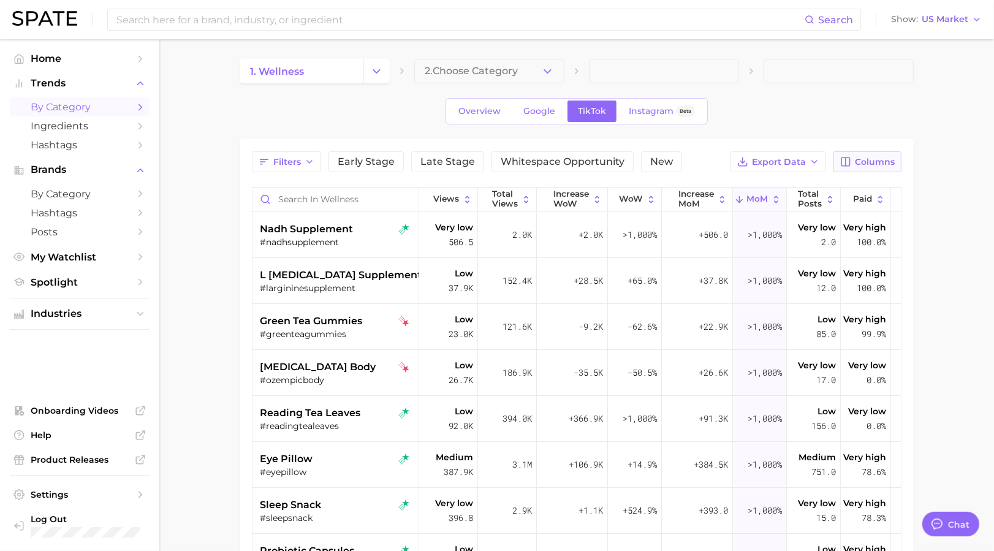
drag, startPoint x: 751, startPoint y: 197, endPoint x: 872, endPoint y: 153, distance: 127.8
click at [490, 196] on div "Views Total Views Increase WoW WoW increase MoM MoM Total Posts Paid engagement…" at bounding box center [651, 200] width 796 height 25
click at [880, 157] on span "Columns" at bounding box center [875, 162] width 40 height 10
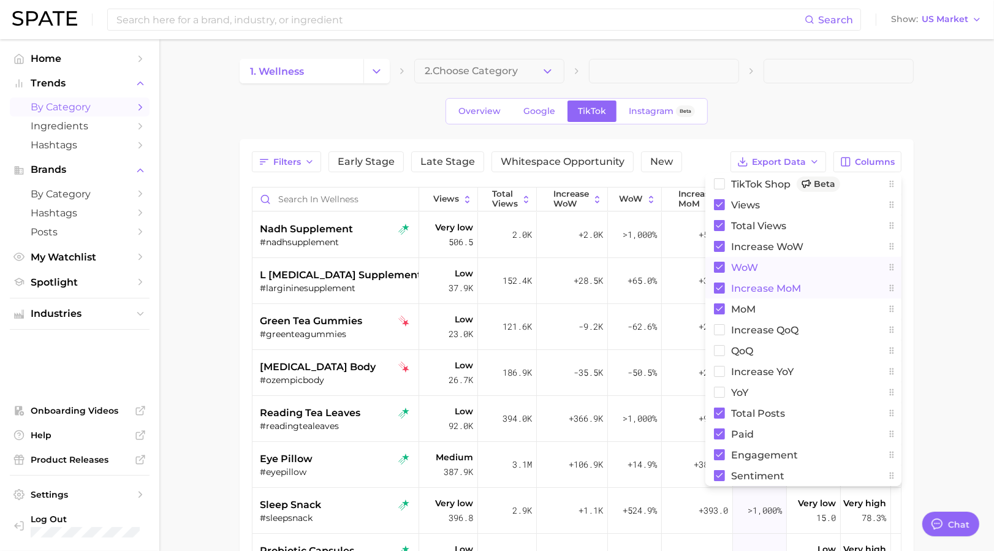
drag, startPoint x: 750, startPoint y: 308, endPoint x: 819, endPoint y: 289, distance: 71.2
click at [819, 289] on div "TikTok Shop Beta Views Total Views Increase WoW WoW increase MoM MoM increase Q…" at bounding box center [803, 329] width 196 height 313
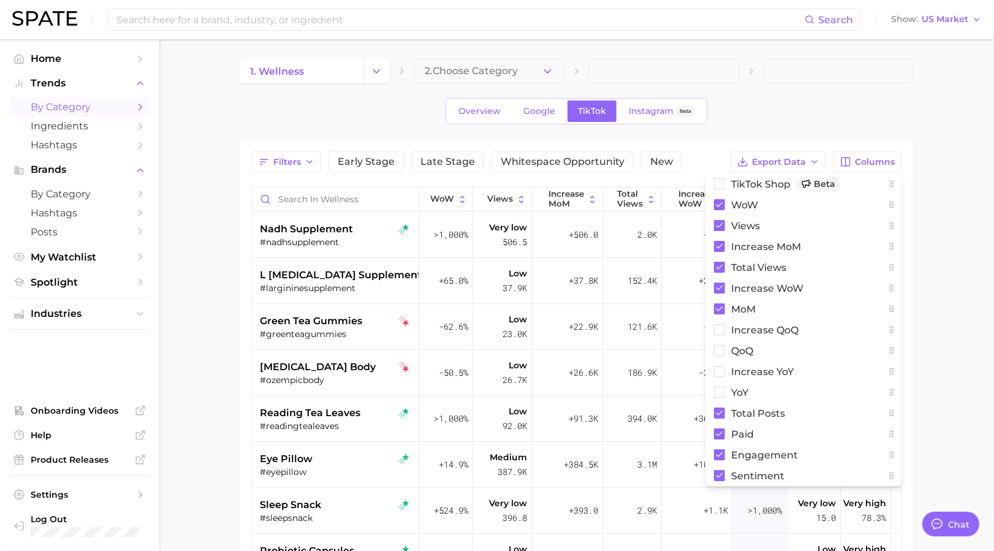
click at [892, 248] on icon at bounding box center [892, 246] width 4 height 7
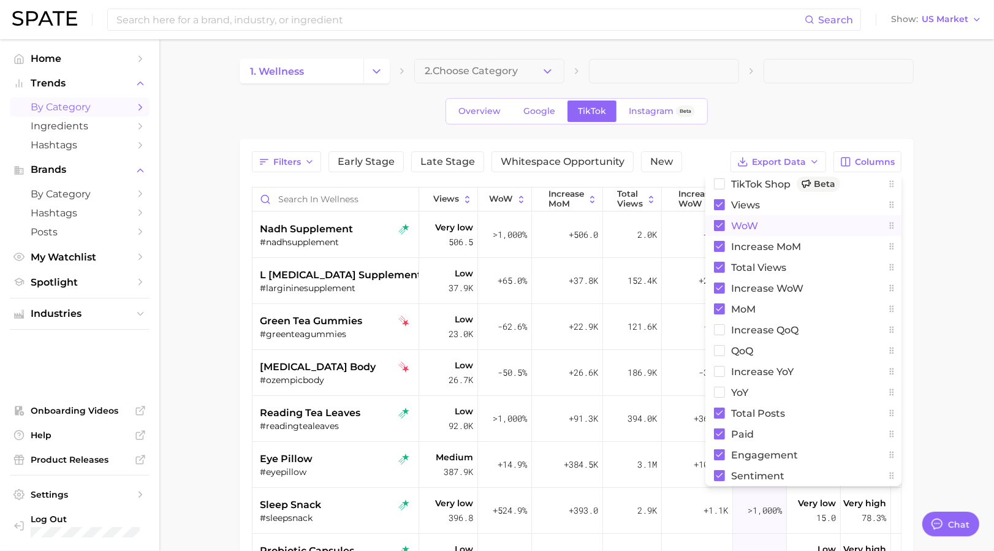
drag, startPoint x: 875, startPoint y: 313, endPoint x: 903, endPoint y: 300, distance: 31.3
click at [874, 226] on div "TikTok Shop Beta Views WoW increase MoM Total Views Increase WoW MoM increase Q…" at bounding box center [803, 329] width 196 height 313
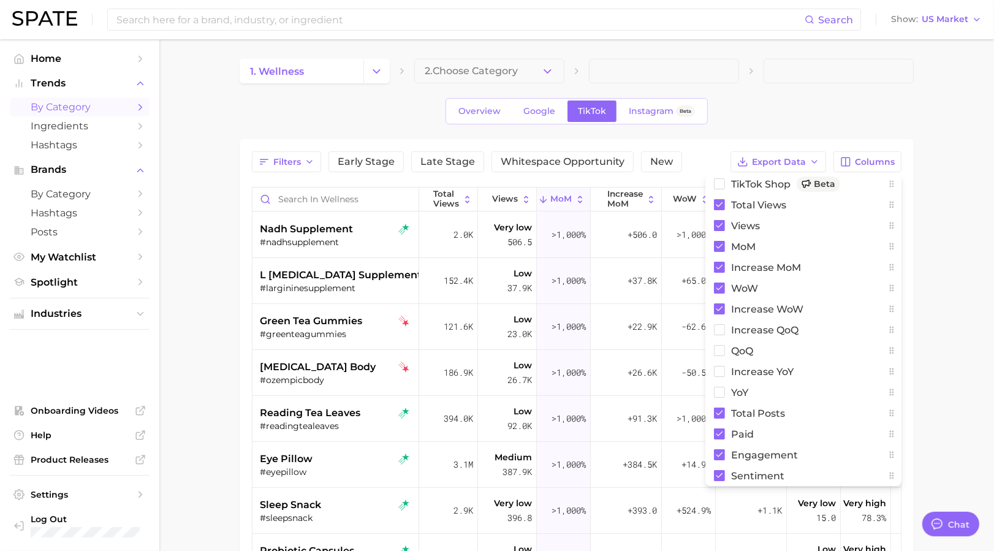
click at [894, 186] on icon at bounding box center [892, 184] width 10 height 10
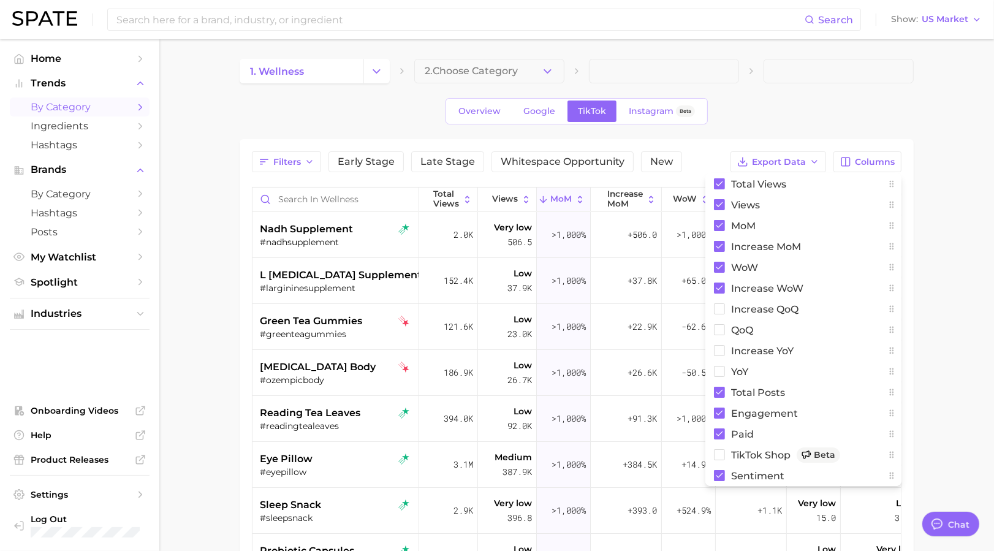
click at [894, 412] on icon at bounding box center [892, 413] width 10 height 10
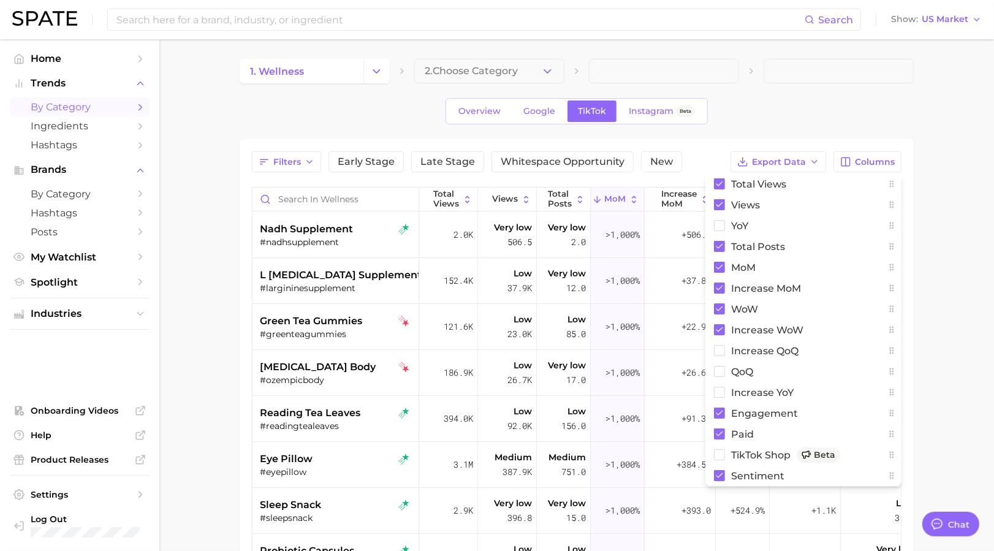
click at [960, 176] on main "1. wellness 2. Choose Category Overview Google TikTok Instagram Beta Filters Ea…" at bounding box center [576, 425] width 835 height 772
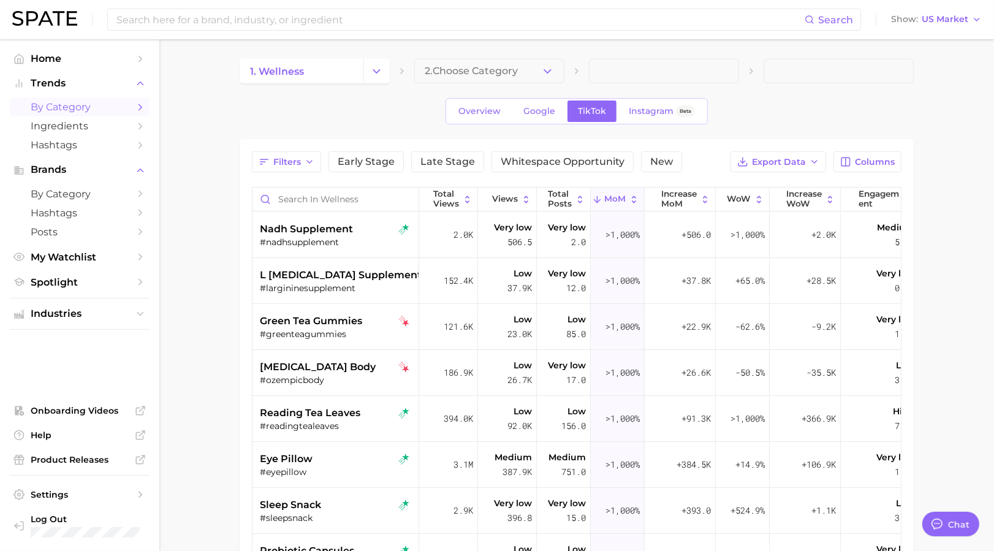
click at [915, 121] on main "1. wellness 2. Choose Category Overview Google TikTok Instagram Beta Filters Ea…" at bounding box center [576, 425] width 835 height 772
click at [792, 161] on span "Export Data" at bounding box center [779, 162] width 54 height 10
click at [785, 187] on button "Table Data CSV" at bounding box center [758, 184] width 135 height 22
click at [110, 126] on span "Ingredients" at bounding box center [80, 126] width 98 height 12
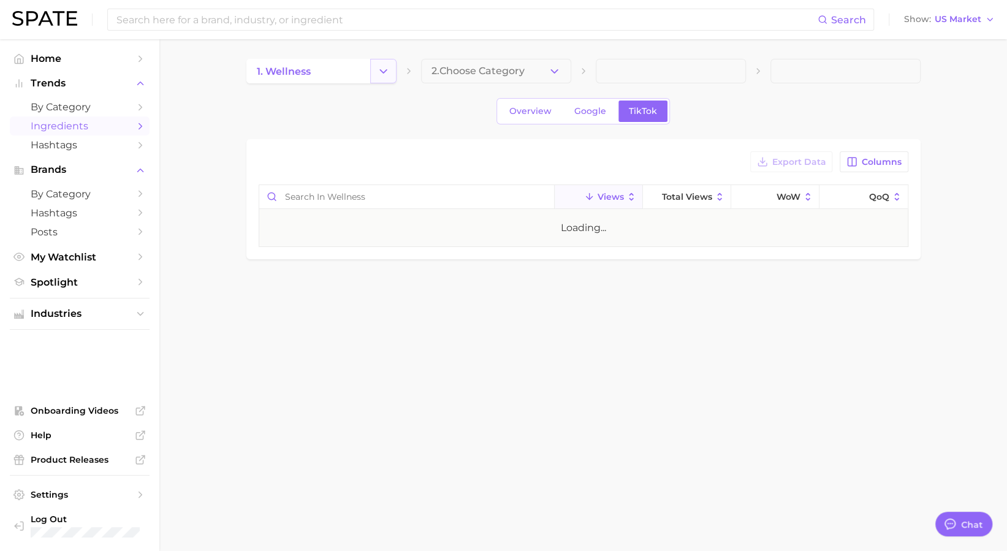
click at [386, 67] on icon "Change Category" at bounding box center [383, 71] width 13 height 13
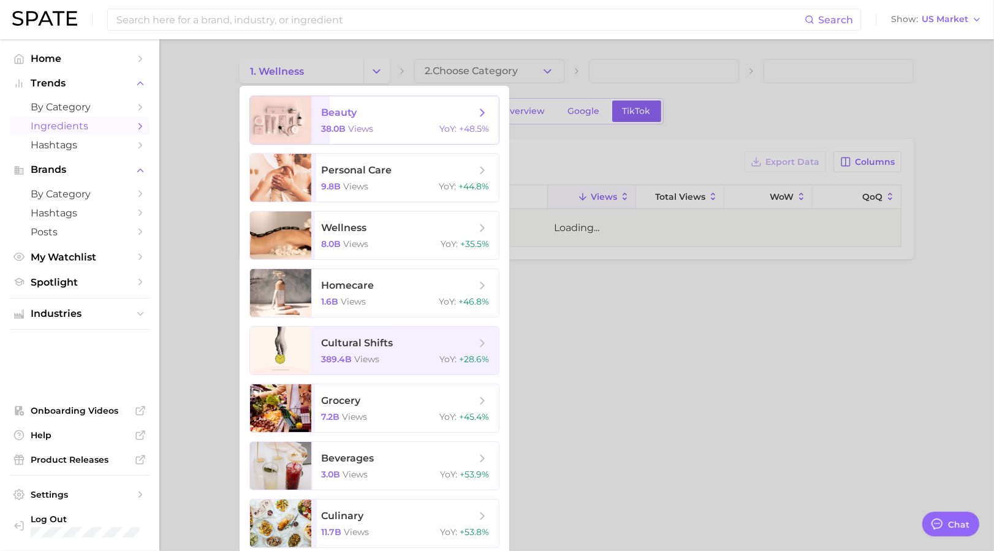
click at [343, 116] on span "beauty" at bounding box center [339, 113] width 36 height 12
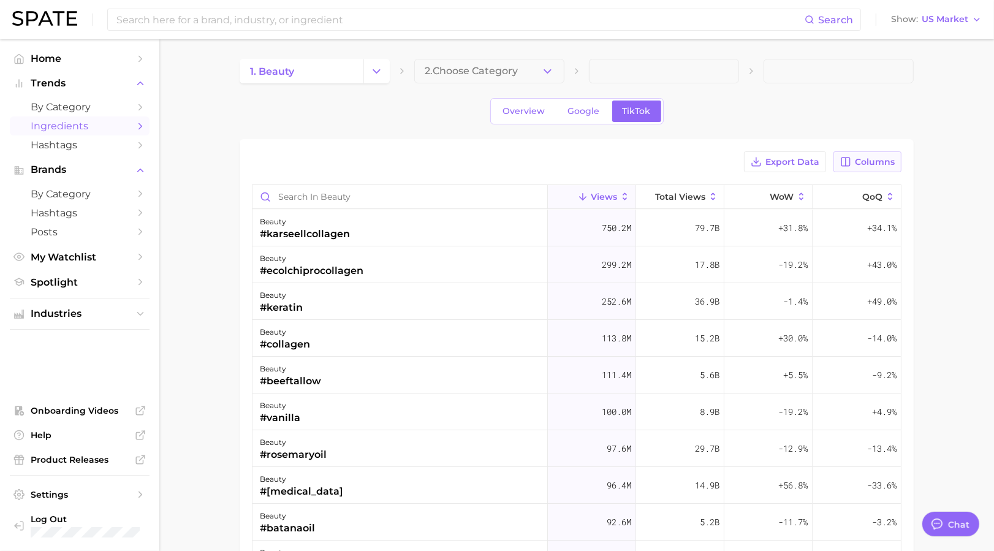
click at [864, 158] on span "Columns" at bounding box center [875, 162] width 40 height 10
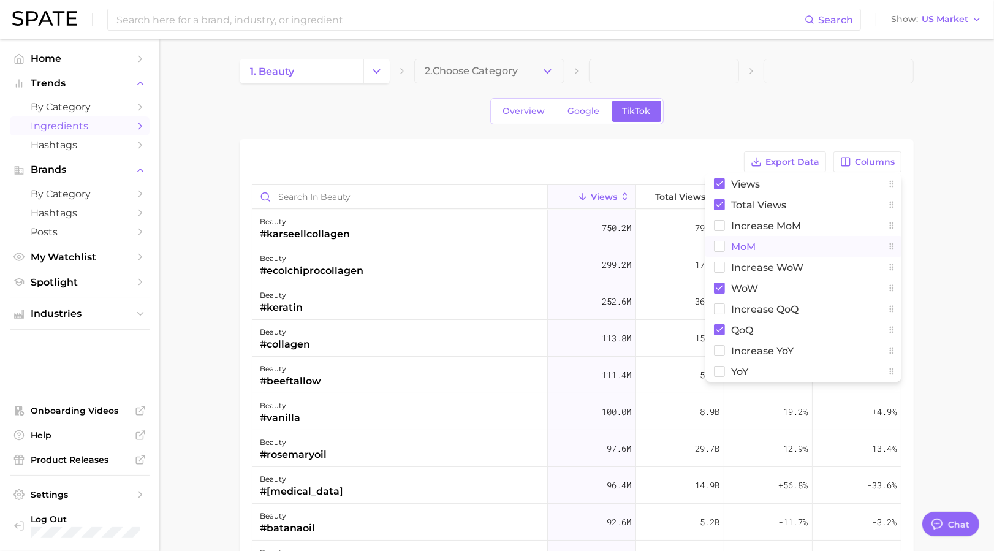
click at [755, 246] on span "MoM" at bounding box center [743, 246] width 25 height 10
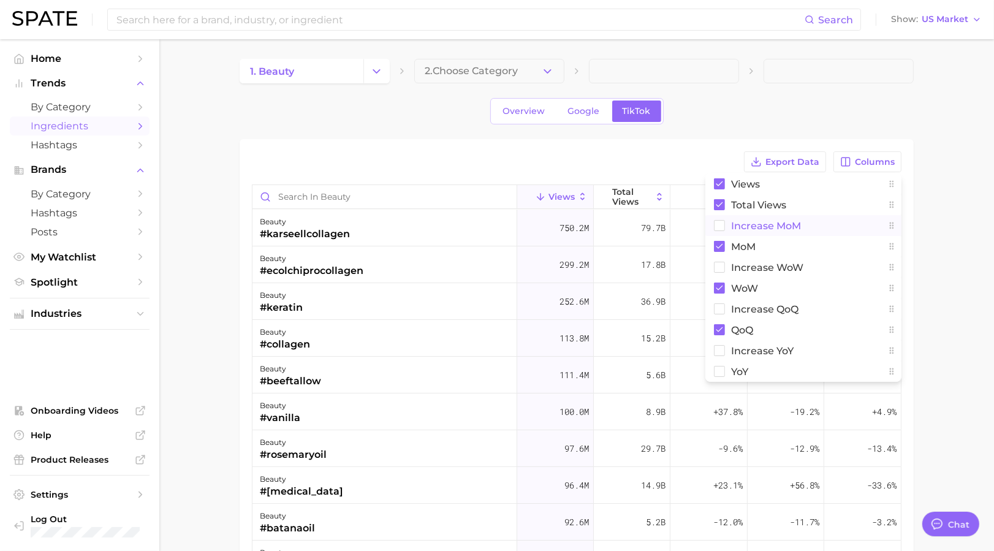
click at [757, 226] on span "increase MoM" at bounding box center [766, 226] width 70 height 10
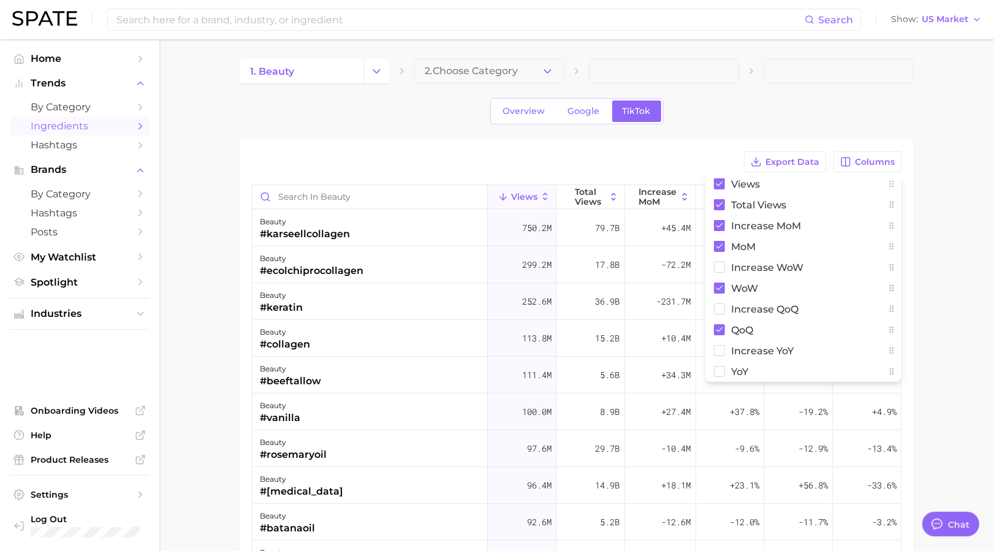
click at [892, 331] on icon at bounding box center [892, 330] width 4 height 7
click at [721, 324] on rect at bounding box center [719, 329] width 11 height 11
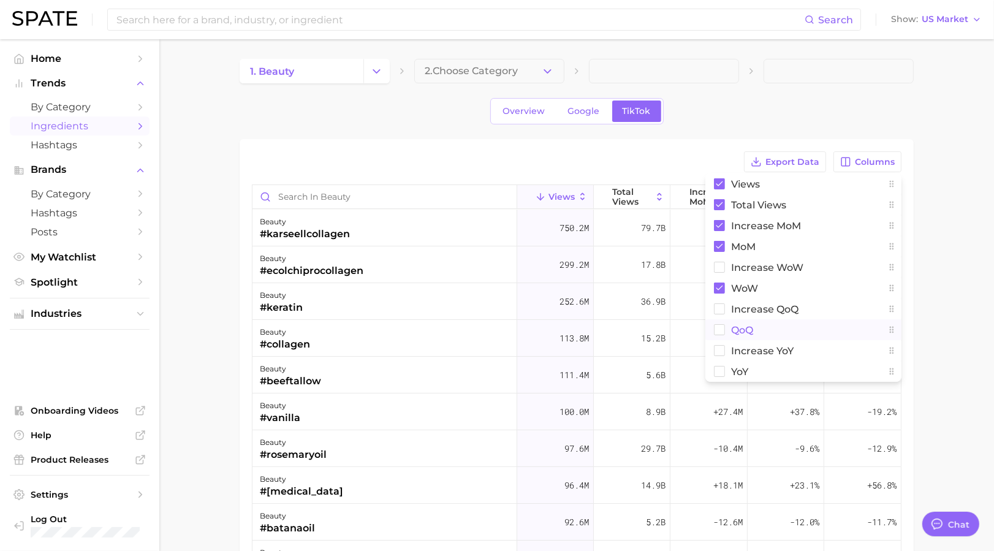
click at [938, 215] on main "1. beauty 2. Choose Category Overview Google TikTok Export Data Columns Views T…" at bounding box center [576, 424] width 835 height 770
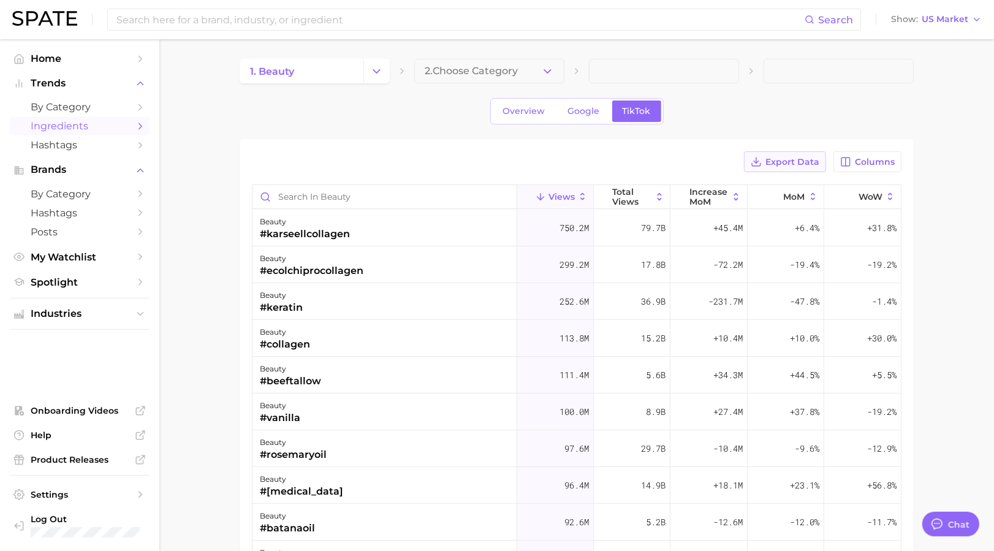
click at [809, 159] on span "Export Data" at bounding box center [793, 162] width 54 height 10
click at [781, 167] on button "Export Data" at bounding box center [785, 161] width 82 height 21
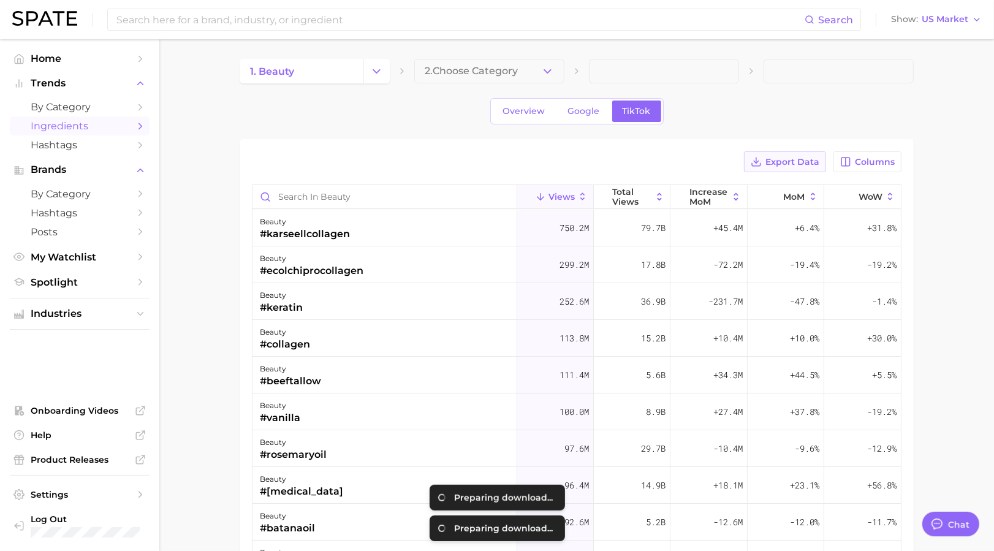
click at [782, 162] on span "Export Data" at bounding box center [793, 162] width 54 height 10
click at [376, 72] on polyline "Change Category" at bounding box center [376, 70] width 7 height 3
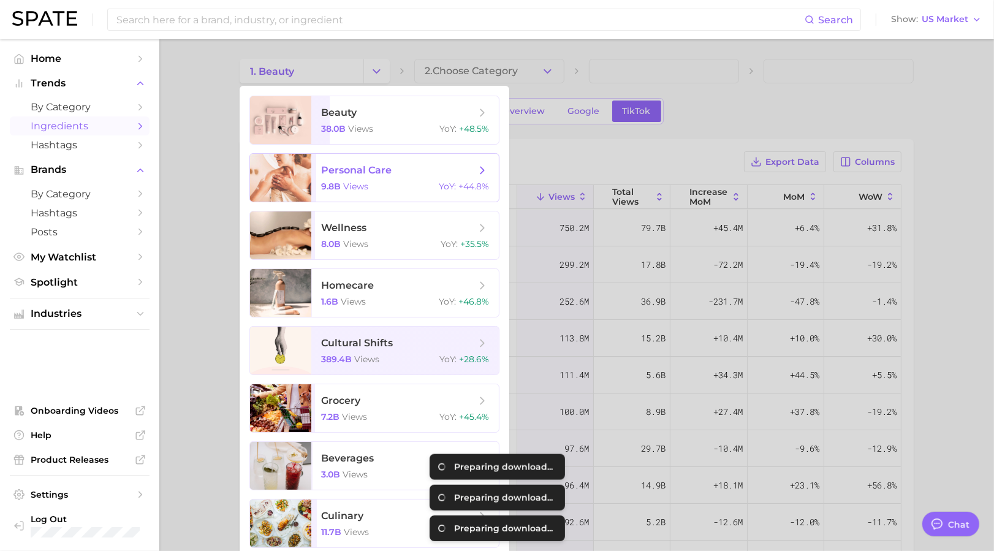
click at [397, 162] on span "personal care 9.8b views YoY : +44.8%" at bounding box center [405, 178] width 188 height 48
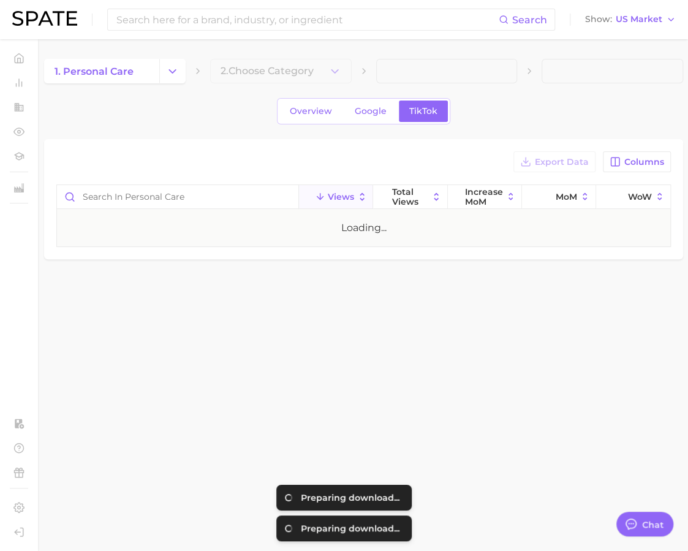
click at [395, 496] on div "Preparing download..." at bounding box center [350, 497] width 99 height 11
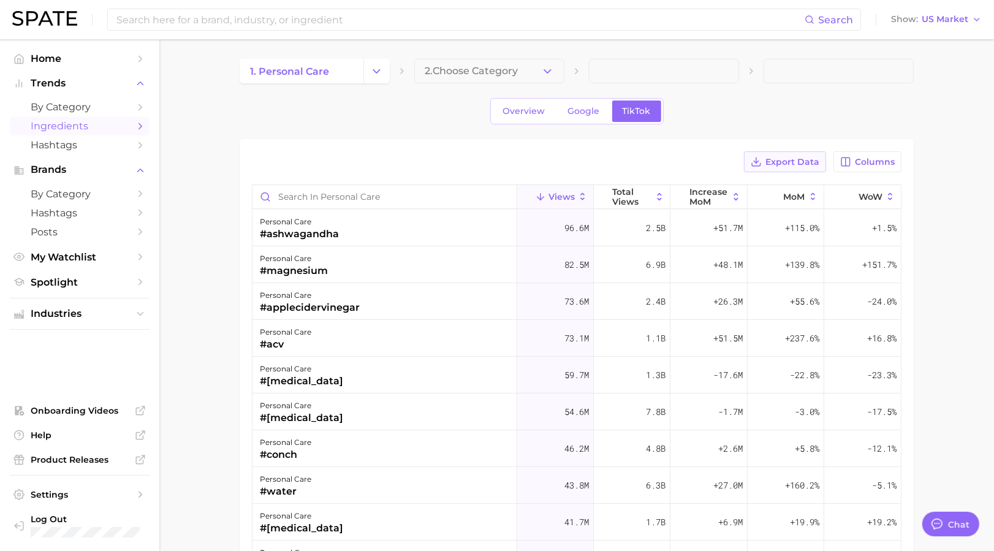
click at [780, 162] on span "Export Data" at bounding box center [793, 162] width 54 height 10
click at [774, 165] on span "Export Data" at bounding box center [793, 162] width 54 height 10
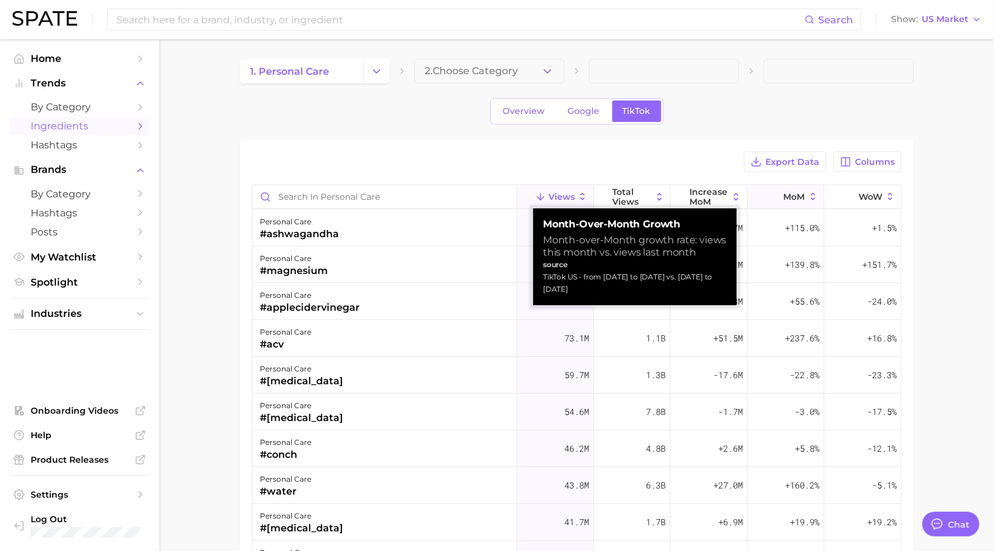
click at [784, 200] on span "MoM" at bounding box center [794, 197] width 21 height 10
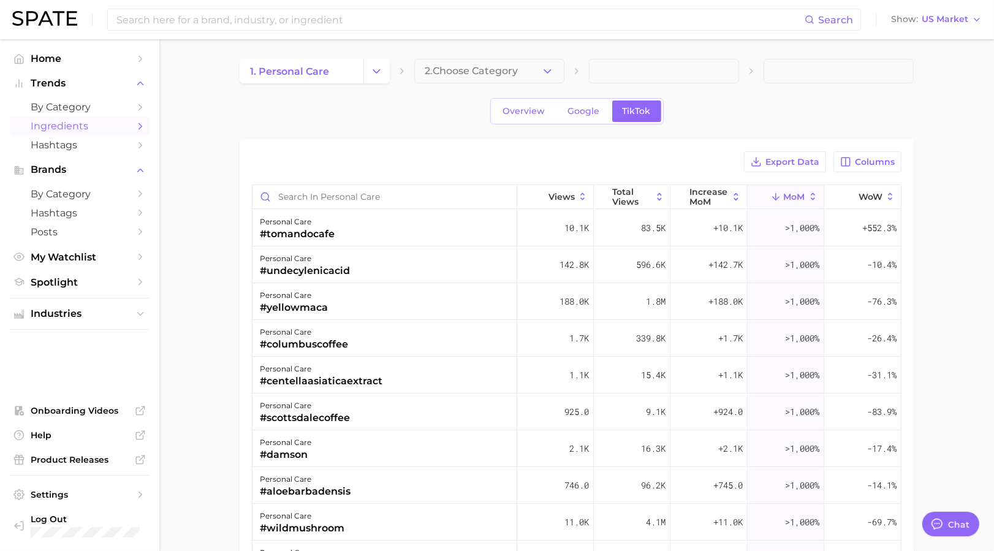
click at [200, 287] on main "1. personal care 2. Choose Category Overview Google TikTok Export Data Columns …" at bounding box center [576, 424] width 835 height 770
click at [787, 157] on span "Export Data" at bounding box center [793, 162] width 54 height 10
click at [467, 531] on div "Download complete!" at bounding box center [503, 528] width 94 height 11
click at [466, 531] on div "Download complete!" at bounding box center [503, 528] width 94 height 11
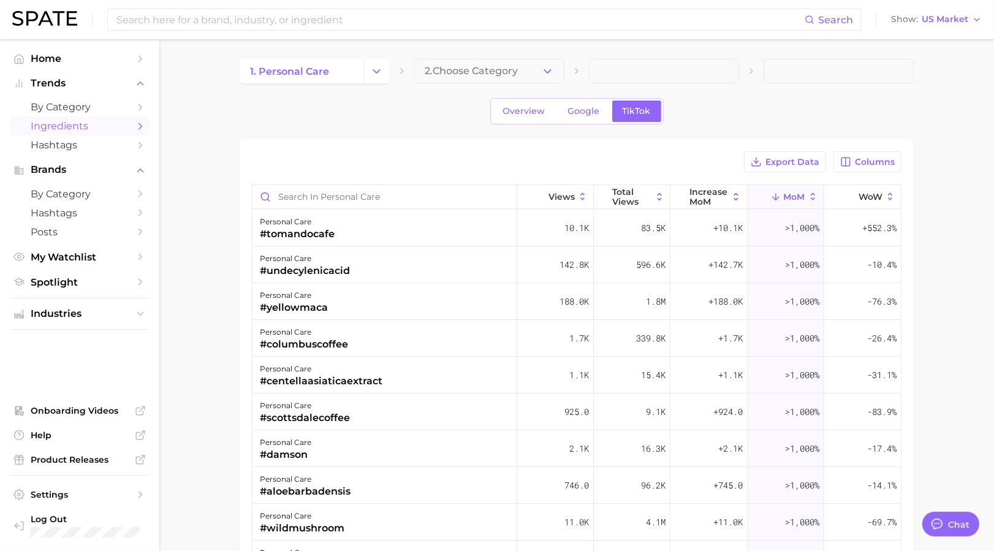
type textarea "x"
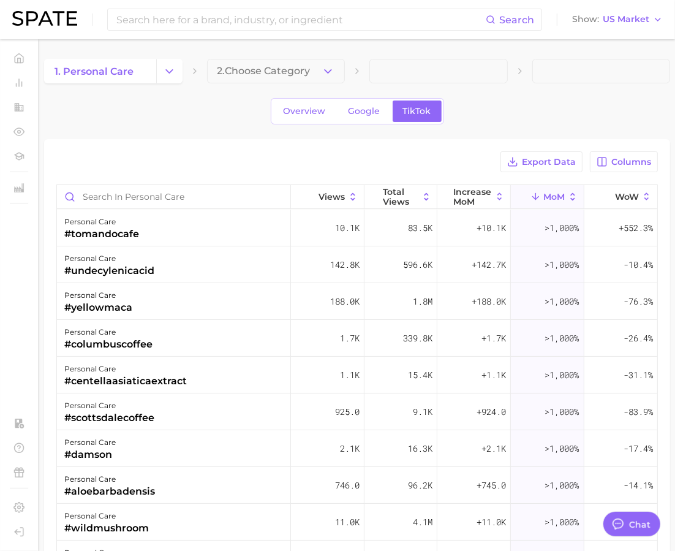
click at [542, 109] on div "Overview Google TikTok" at bounding box center [357, 111] width 626 height 26
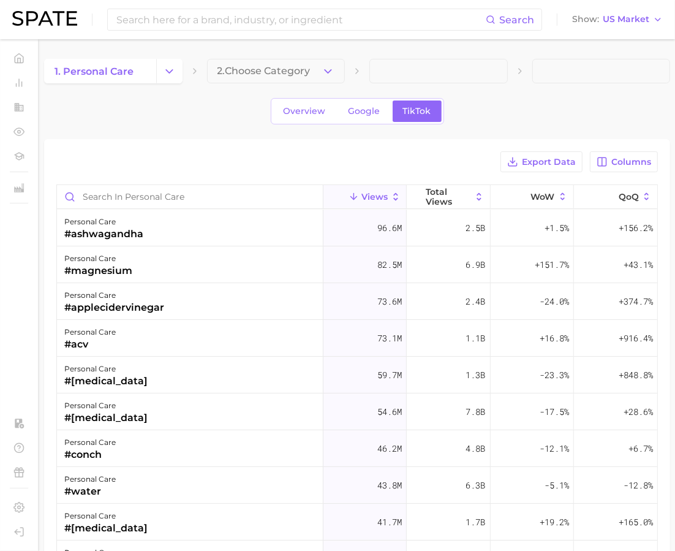
click at [504, 107] on div "Overview Google TikTok" at bounding box center [357, 111] width 626 height 26
click at [536, 162] on span "Export Data" at bounding box center [549, 162] width 54 height 10
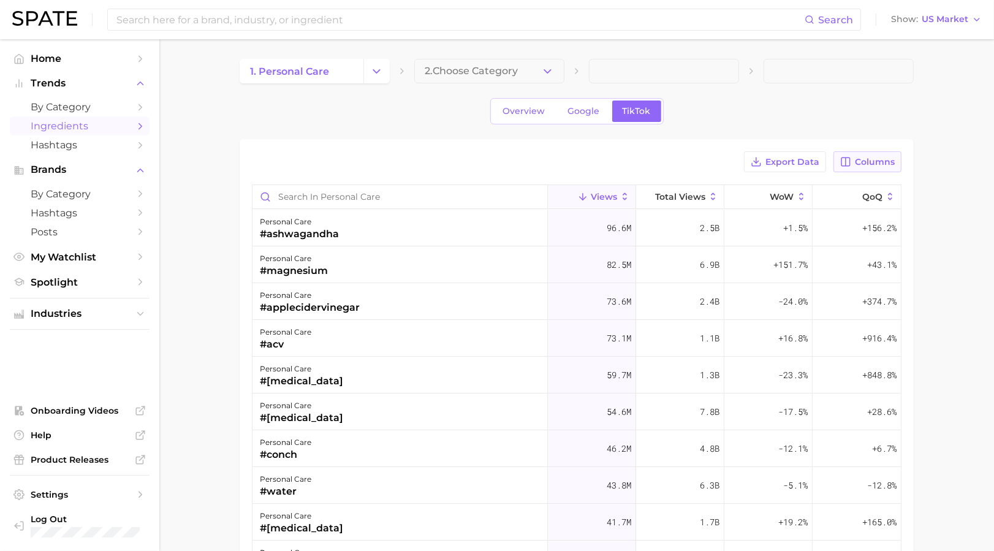
click at [688, 162] on span "Columns" at bounding box center [875, 162] width 40 height 10
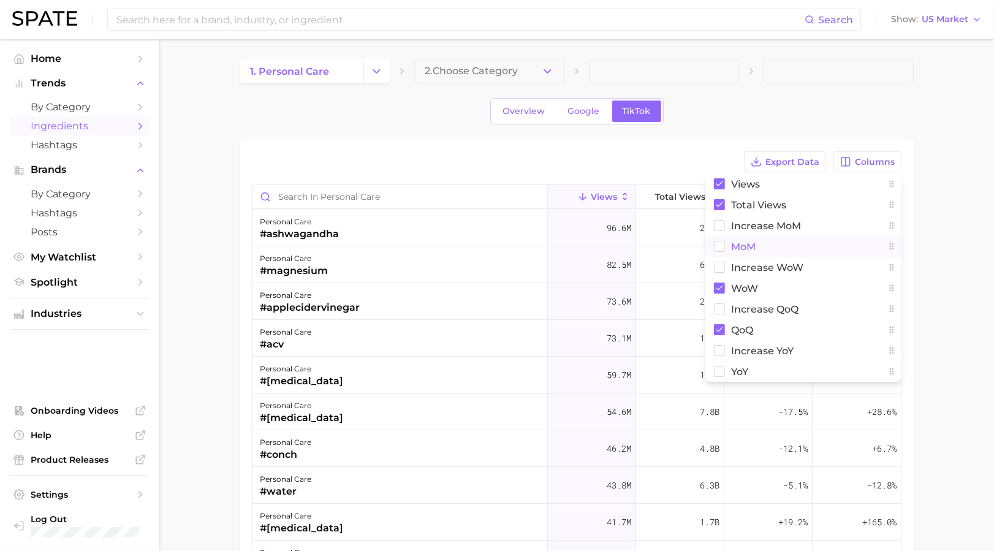
click at [688, 245] on span "MoM" at bounding box center [743, 246] width 25 height 10
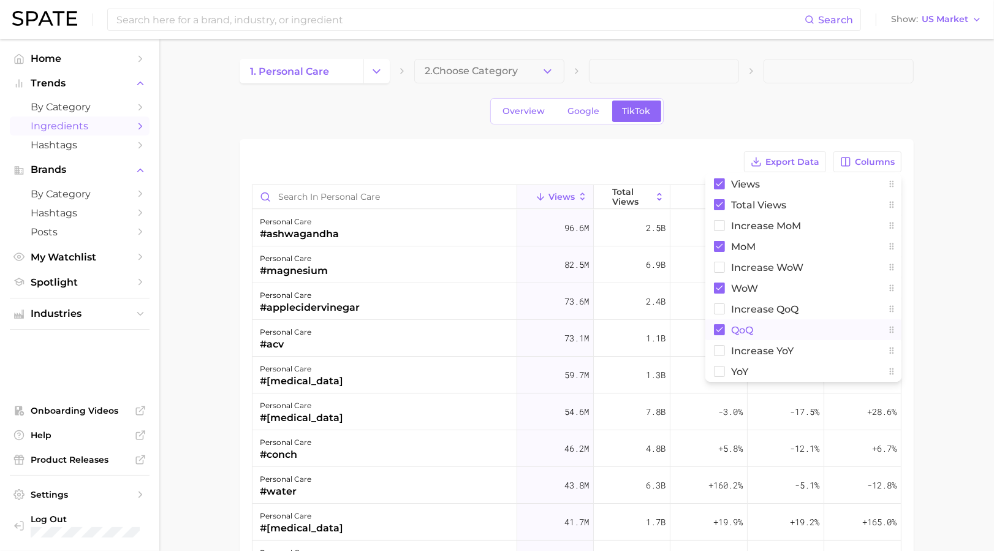
click at [688, 330] on span "QoQ" at bounding box center [742, 330] width 22 height 10
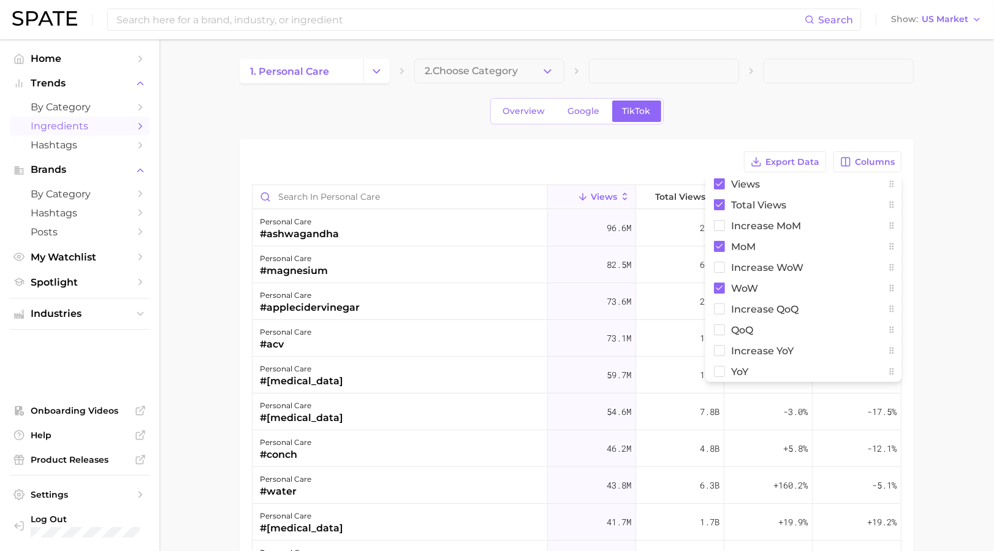
click at [688, 169] on main "1. personal care 2. Choose Category Overview Google TikTok Export Data Columns …" at bounding box center [576, 424] width 835 height 770
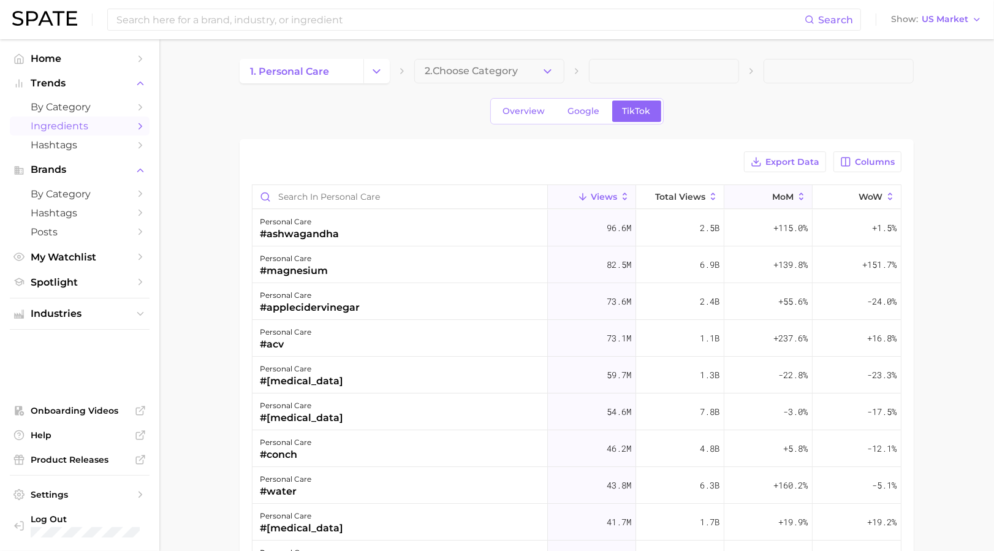
click at [688, 194] on button "MoM" at bounding box center [768, 197] width 88 height 24
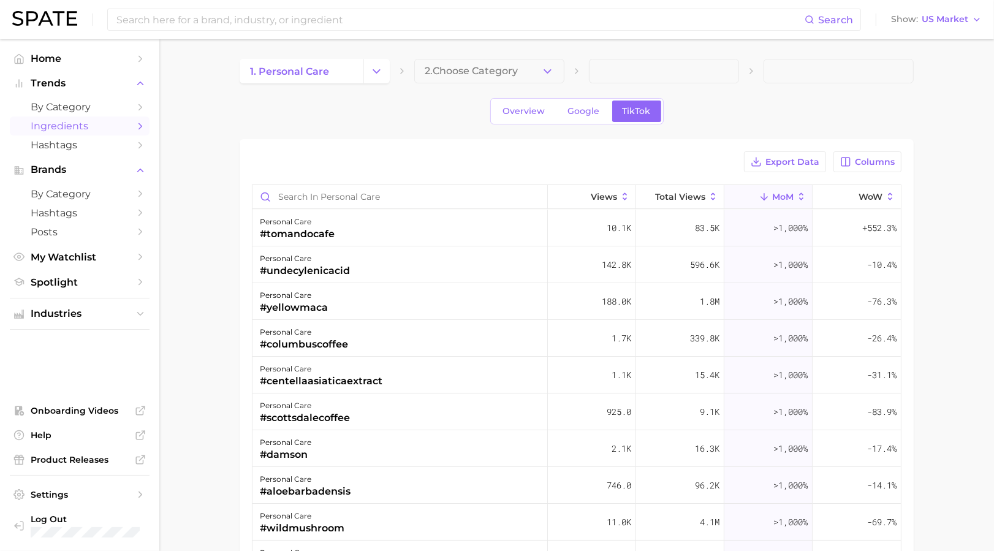
click at [217, 248] on main "1. personal care 2. Choose Category Overview Google TikTok Export Data Columns …" at bounding box center [576, 424] width 835 height 770
click at [688, 153] on button "Export Data" at bounding box center [785, 161] width 82 height 21
click at [346, 299] on div "personal care #yellowmaca" at bounding box center [400, 301] width 295 height 37
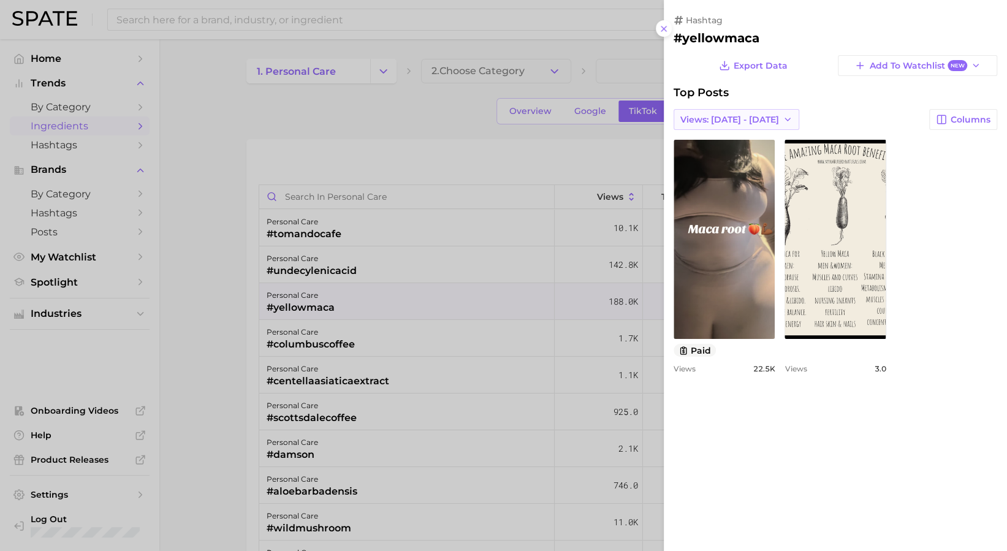
click at [688, 118] on span "Views: [DATE] - [DATE]" at bounding box center [729, 120] width 99 height 10
click at [688, 255] on div "view post on TikTok paid Views 22.5k view post on TikTok Views 3.0" at bounding box center [836, 257] width 324 height 234
click at [656, 29] on button at bounding box center [664, 28] width 17 height 17
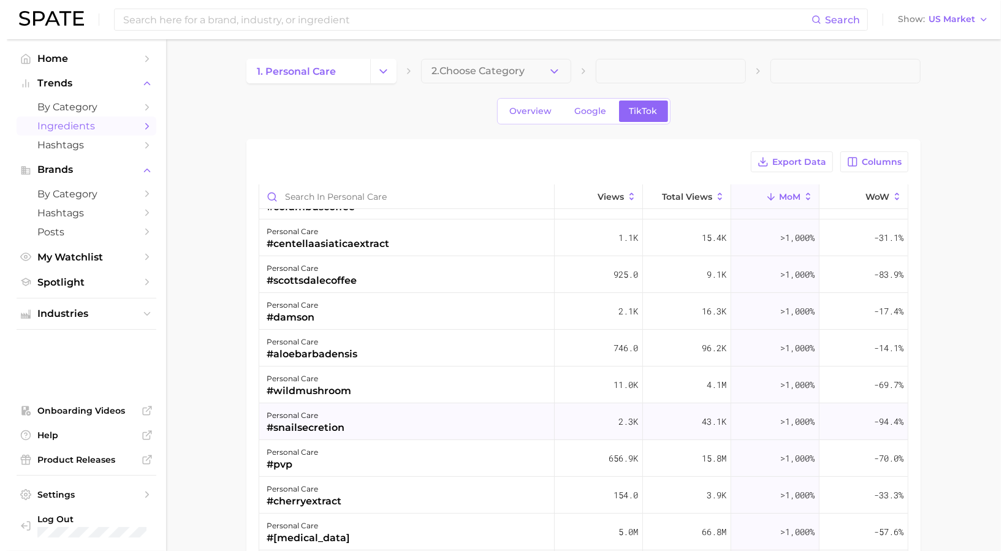
scroll to position [163, 0]
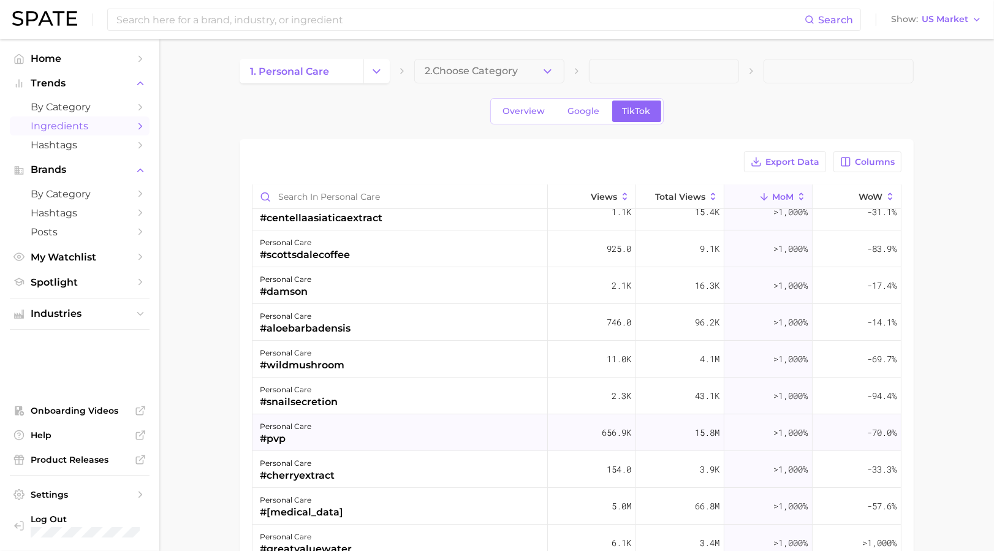
click at [411, 422] on div "personal care #pvp" at bounding box center [400, 432] width 295 height 37
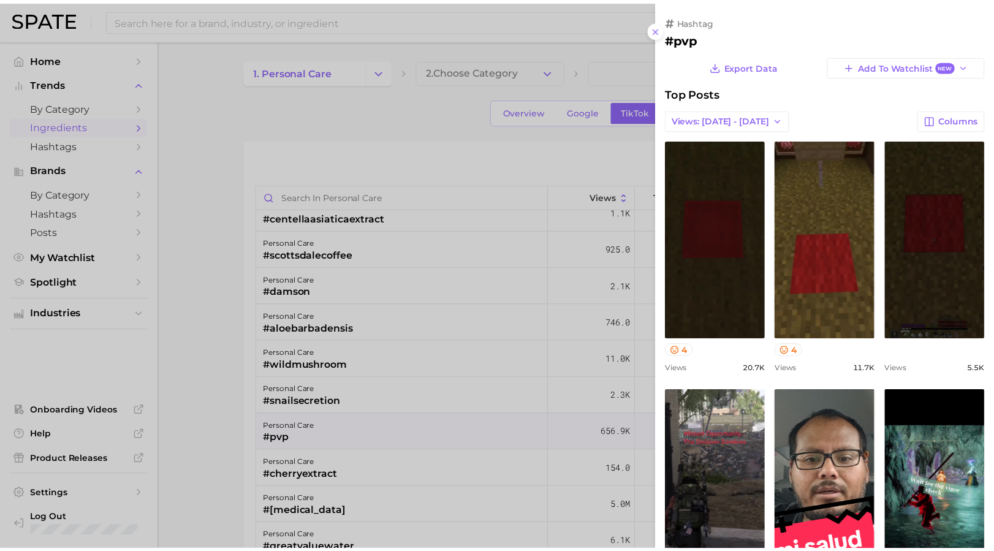
scroll to position [0, 0]
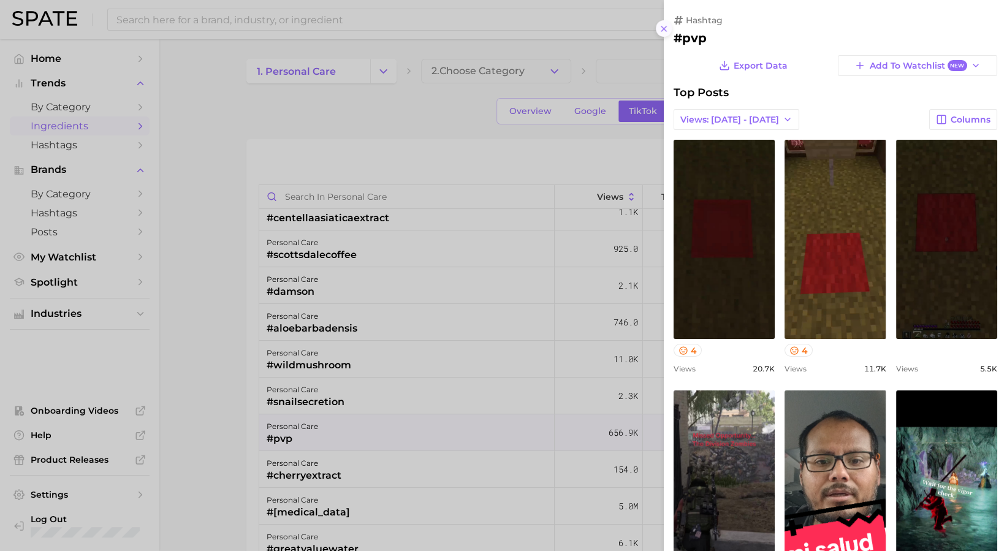
click at [663, 33] on icon at bounding box center [664, 29] width 10 height 10
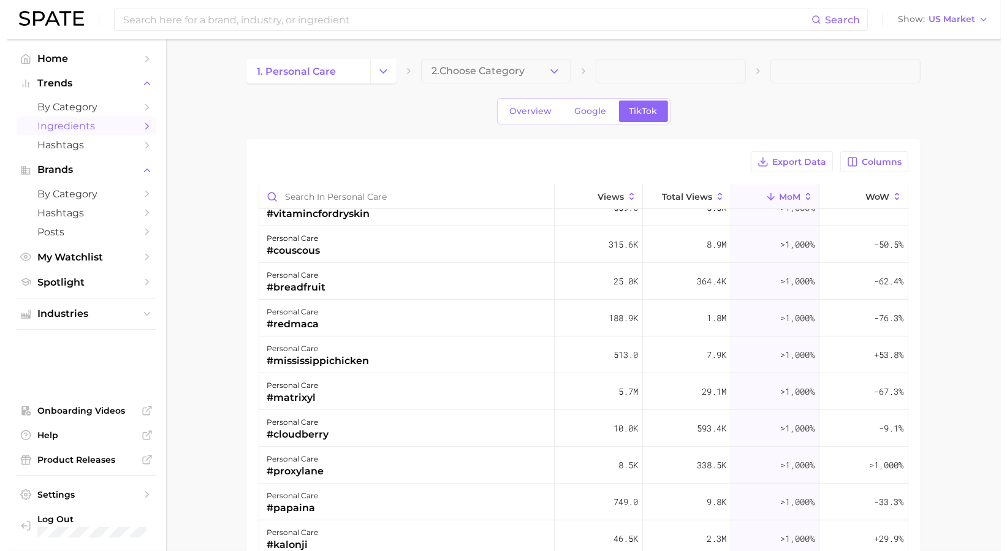
scroll to position [490, 0]
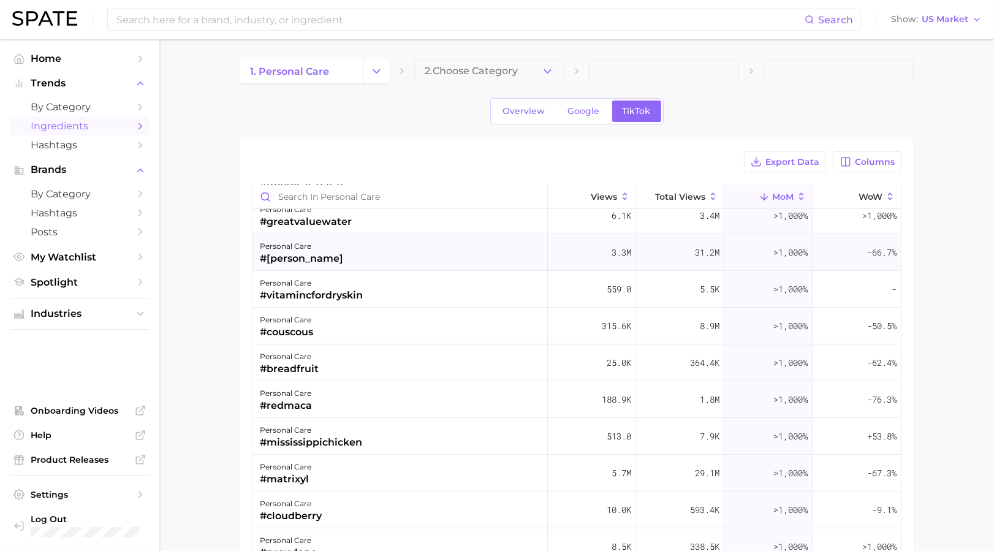
click at [311, 255] on div "personal care #[PERSON_NAME]" at bounding box center [400, 252] width 295 height 37
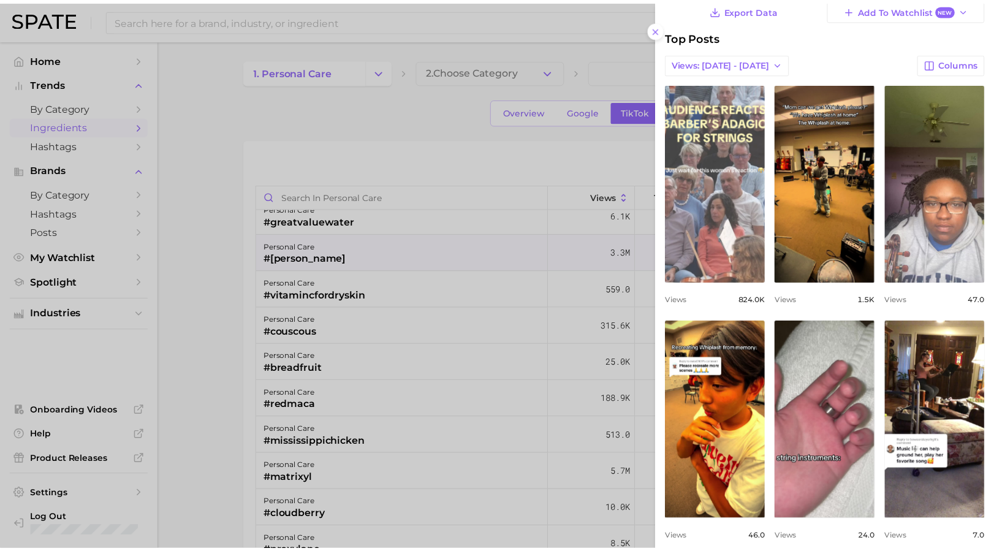
scroll to position [82, 0]
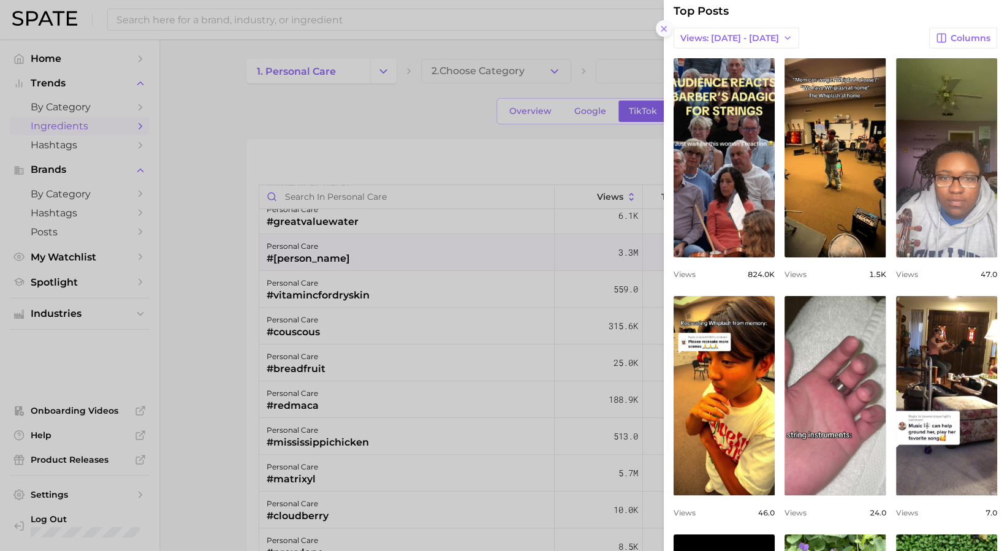
click at [660, 29] on icon at bounding box center [664, 29] width 10 height 10
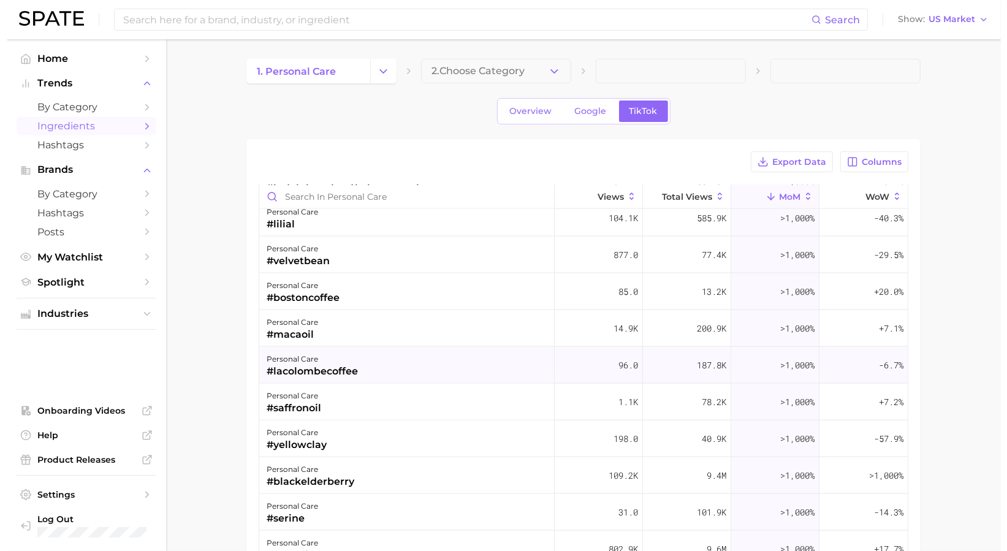
scroll to position [1798, 0]
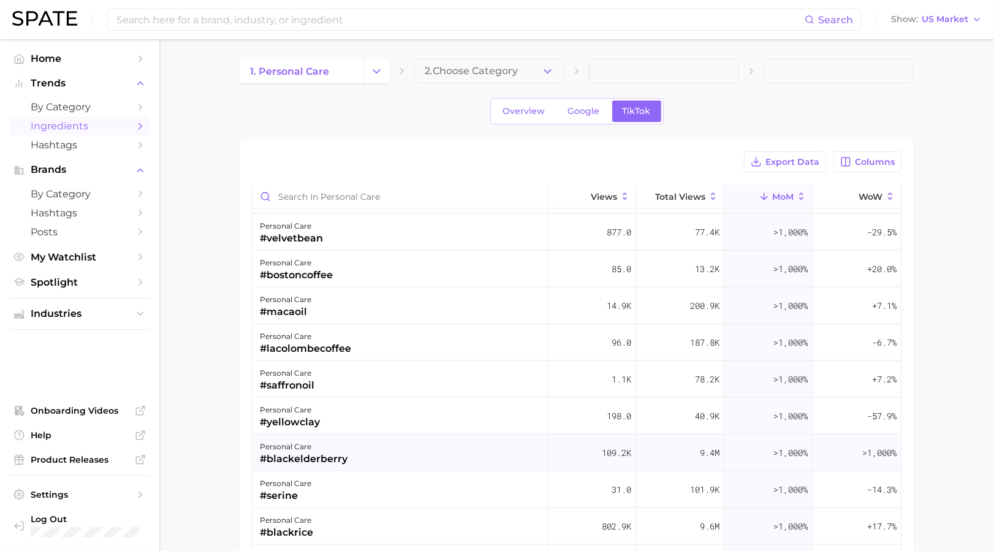
click at [348, 457] on div "personal care #blackelderberry" at bounding box center [400, 453] width 295 height 37
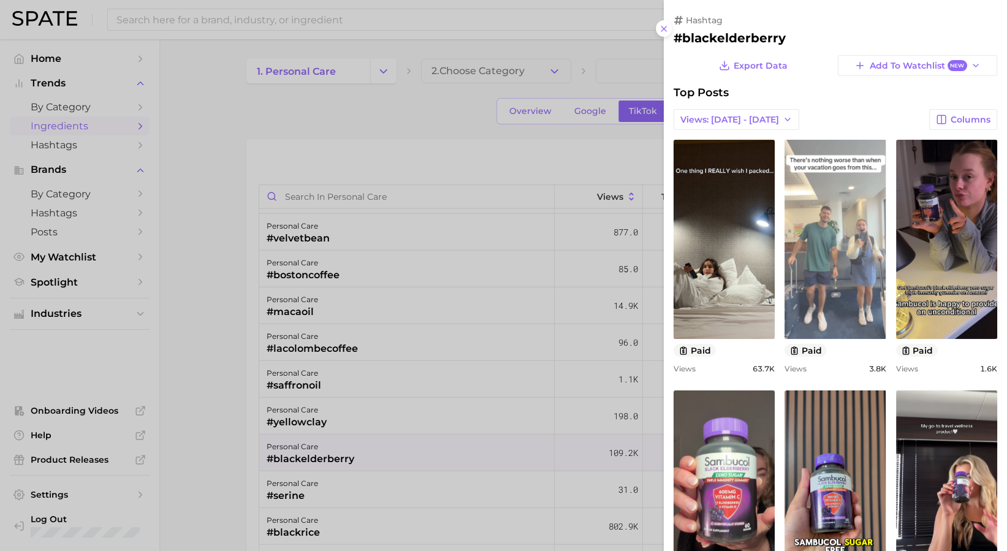
scroll to position [0, 0]
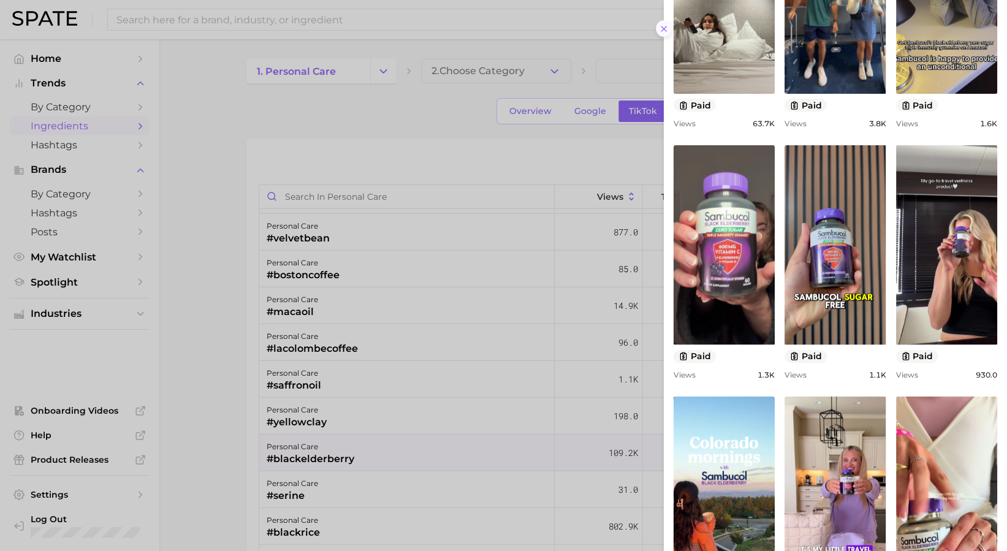
click at [662, 33] on icon at bounding box center [664, 29] width 10 height 10
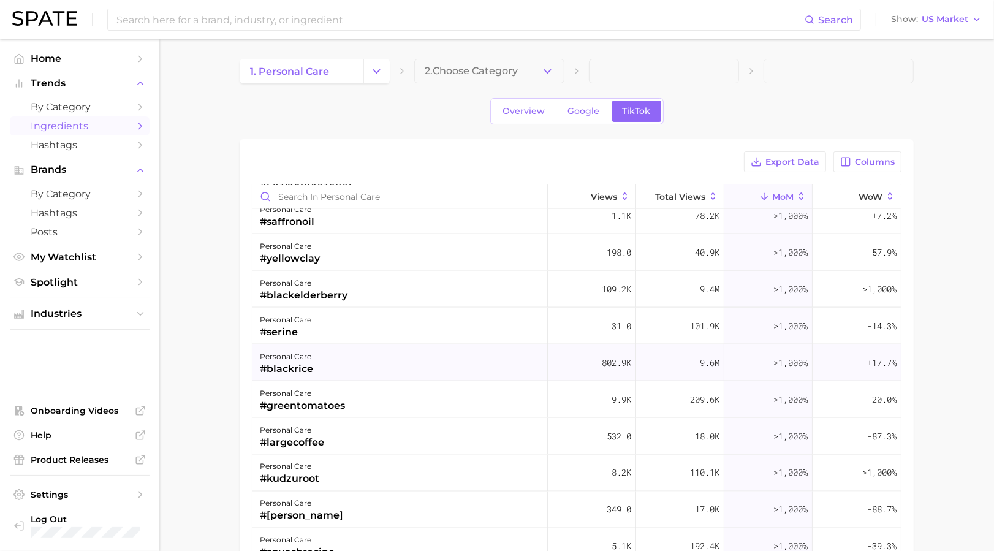
click at [505, 361] on div "personal care #blackrice" at bounding box center [400, 362] width 295 height 37
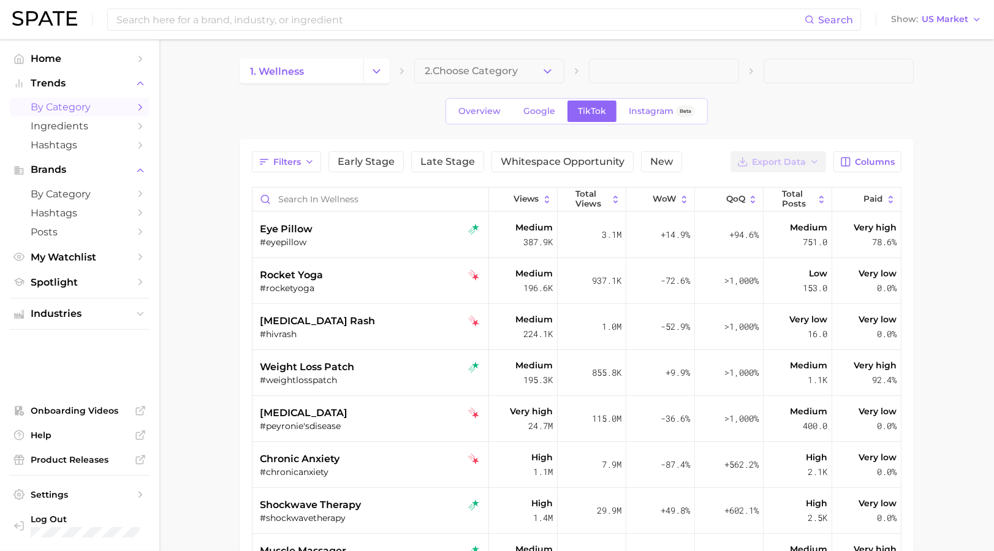
click at [70, 112] on span "by Category" at bounding box center [80, 107] width 98 height 12
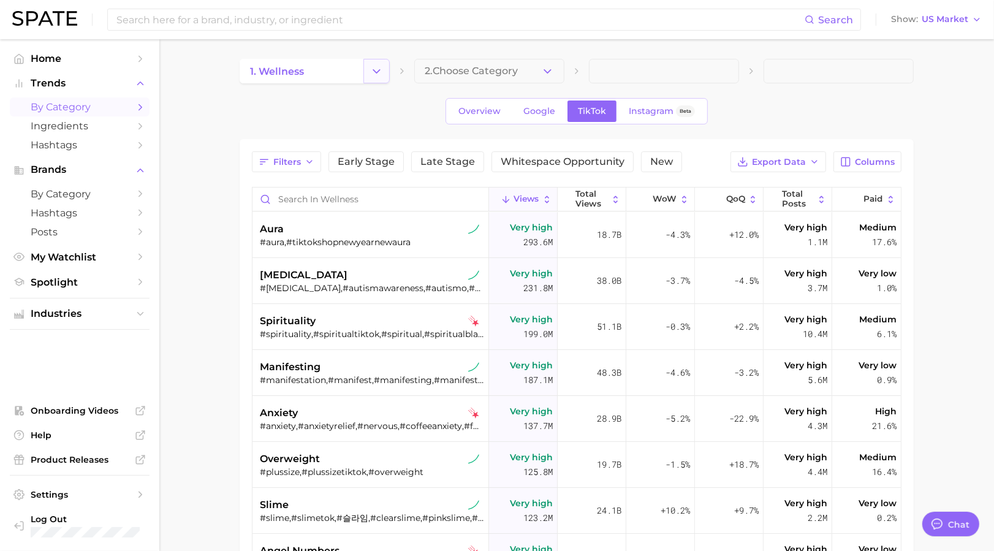
click at [379, 72] on icon "Change Category" at bounding box center [376, 71] width 13 height 13
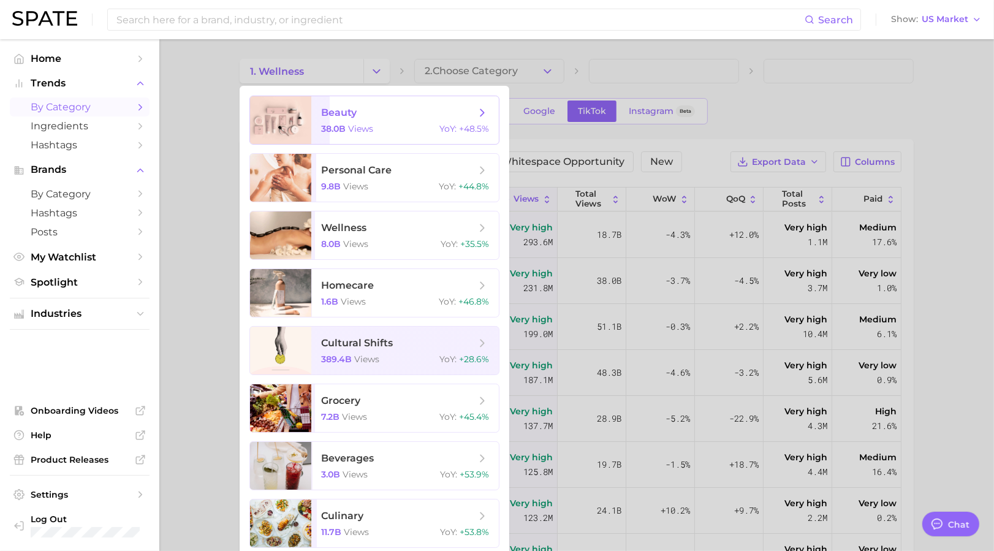
click at [358, 103] on span "beauty 38.0b views YoY : +48.5%" at bounding box center [405, 120] width 188 height 48
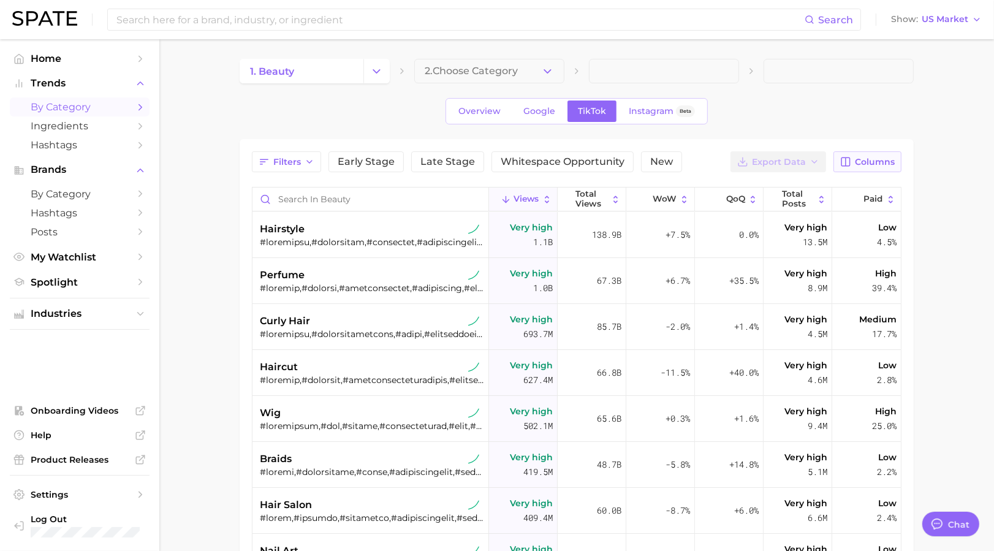
click at [688, 164] on span "Columns" at bounding box center [875, 162] width 40 height 10
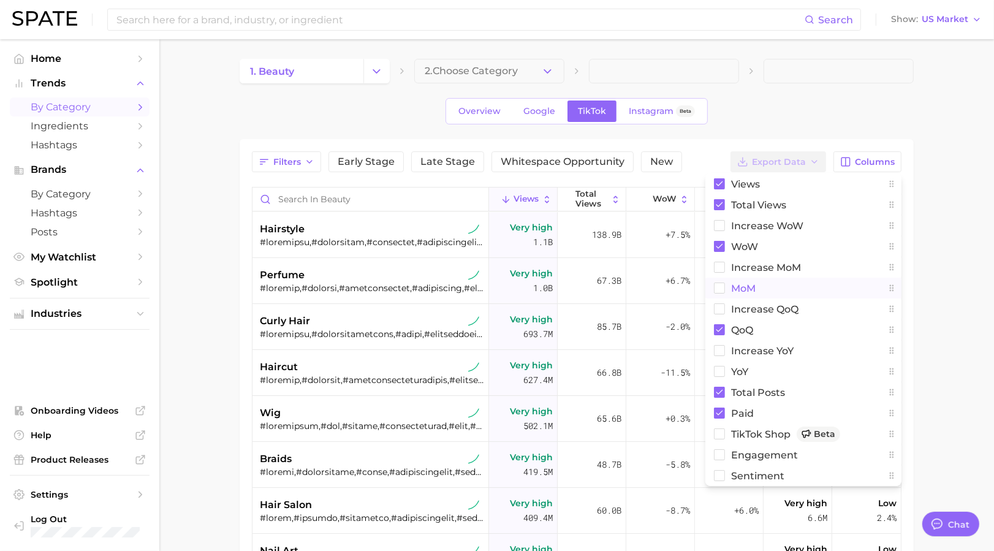
click at [688, 286] on span "MoM" at bounding box center [743, 288] width 25 height 10
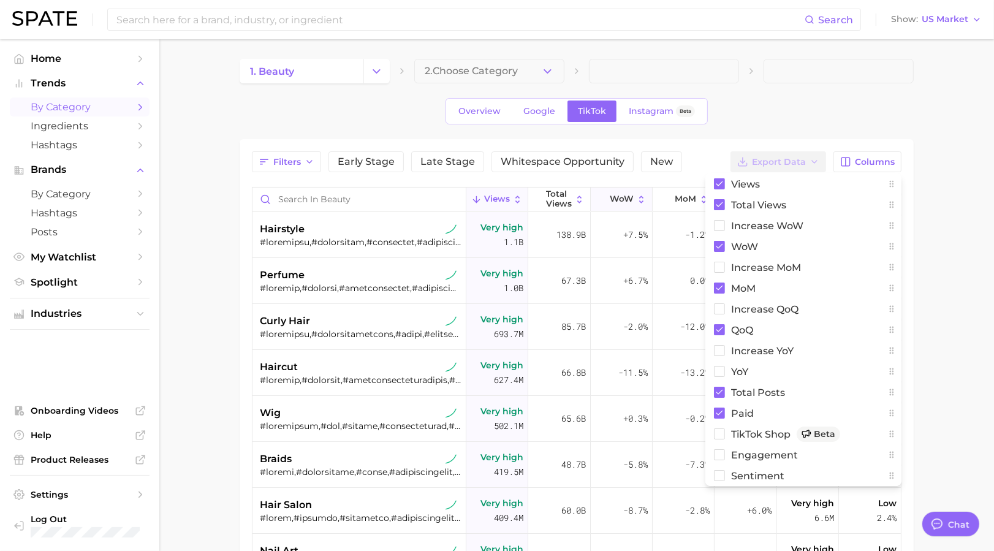
drag, startPoint x: 669, startPoint y: 196, endPoint x: 591, endPoint y: 199, distance: 78.5
click at [588, 199] on div "Views Total Views WoW MoM QoQ Total Posts Paid" at bounding box center [577, 200] width 648 height 25
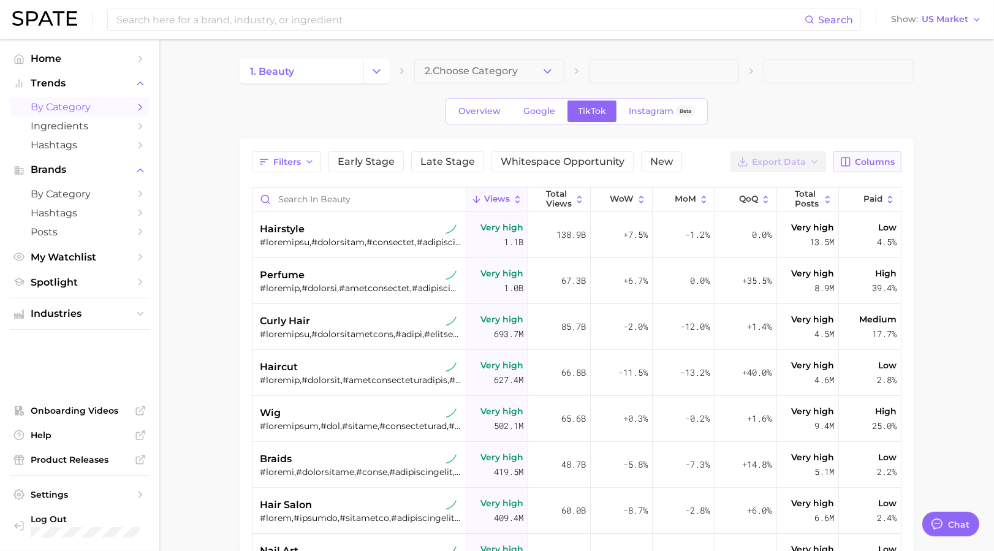
click at [688, 160] on span "Columns" at bounding box center [875, 162] width 40 height 10
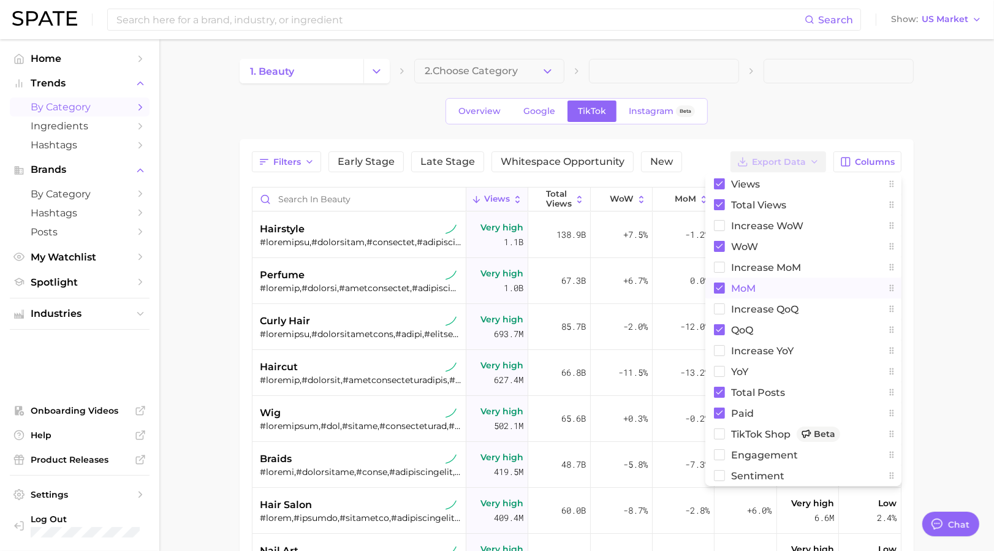
click at [688, 284] on span "MoM" at bounding box center [743, 288] width 25 height 10
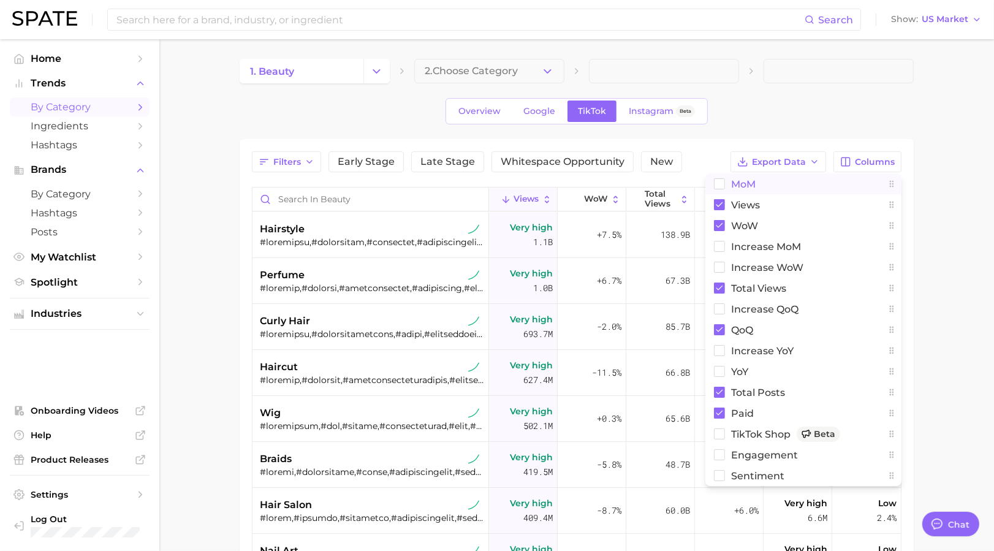
click at [688, 179] on rect at bounding box center [720, 184] width 10 height 10
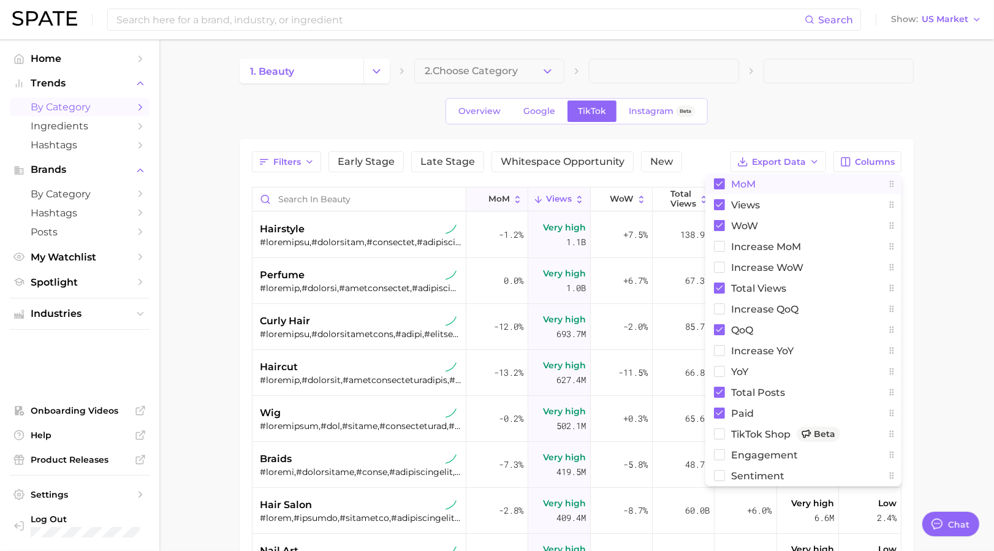
click at [492, 197] on span "MoM" at bounding box center [498, 199] width 21 height 10
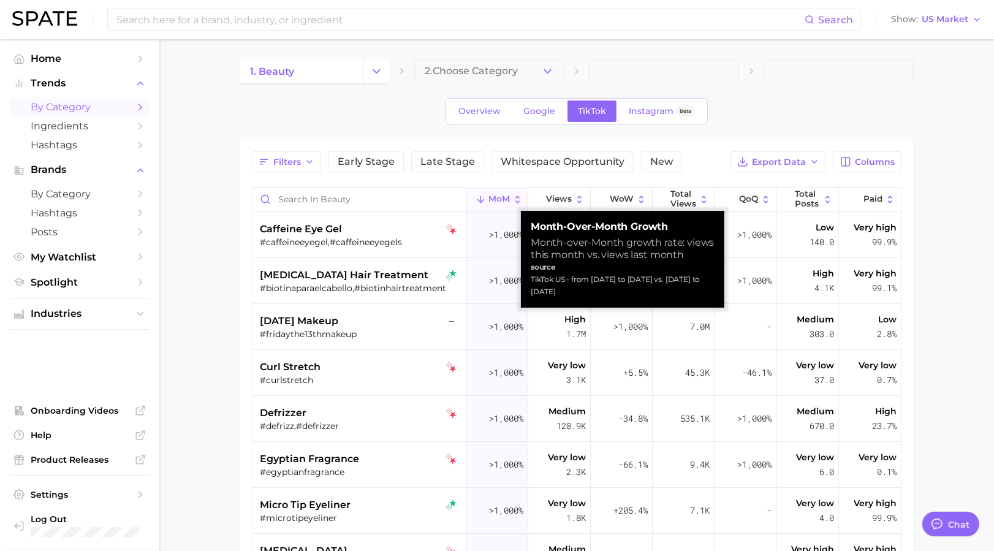
click at [492, 197] on span "MoM" at bounding box center [498, 199] width 21 height 10
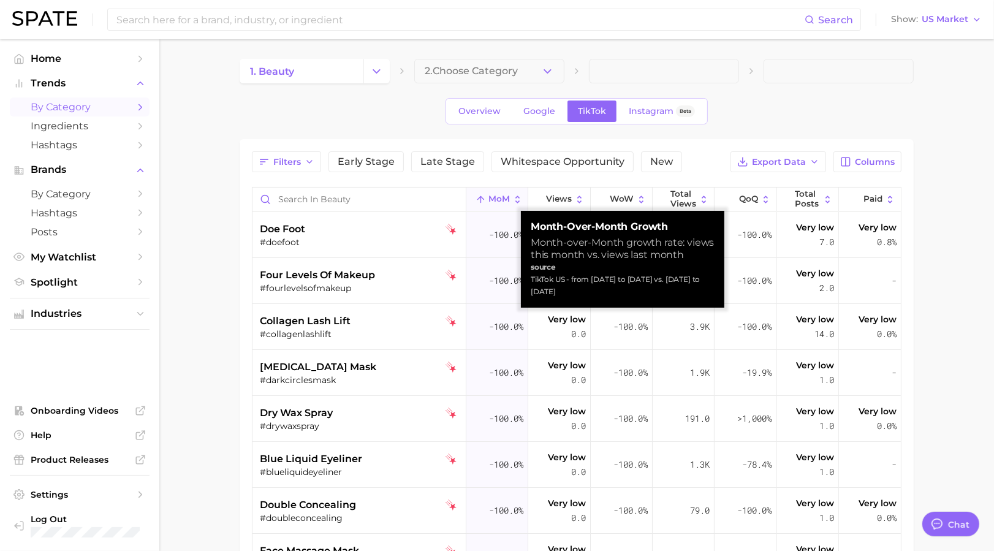
click at [492, 197] on span "MoM" at bounding box center [498, 199] width 21 height 10
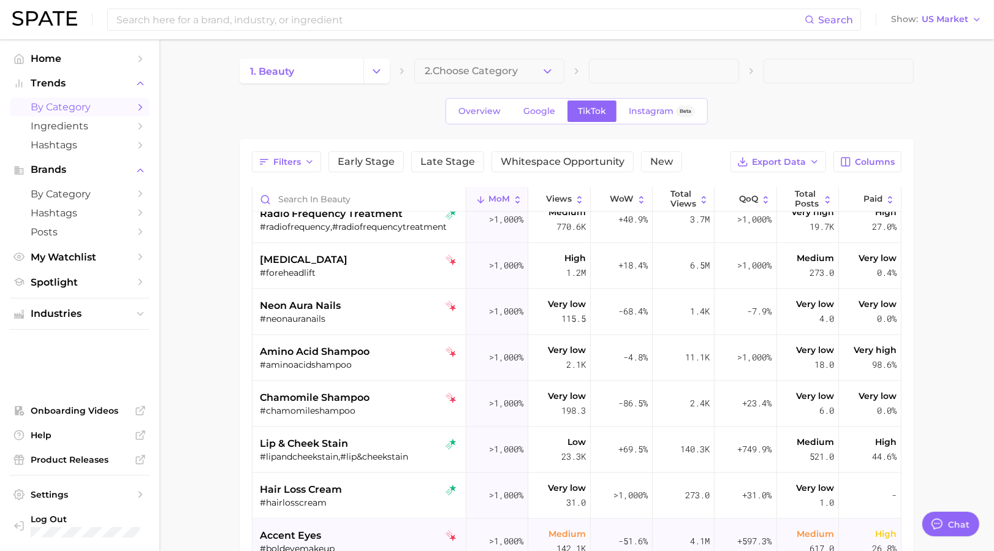
scroll to position [2778, 0]
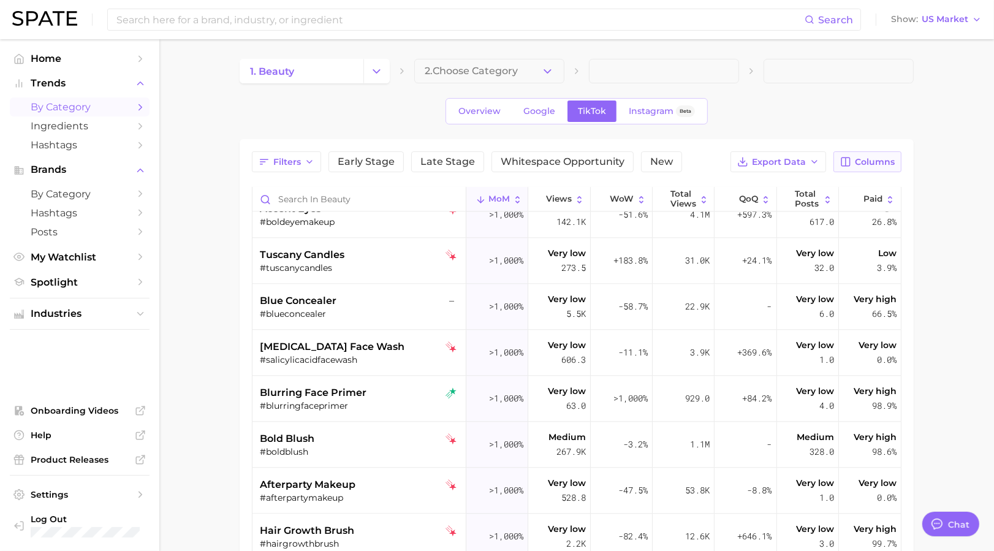
click at [688, 166] on span "Columns" at bounding box center [875, 162] width 40 height 10
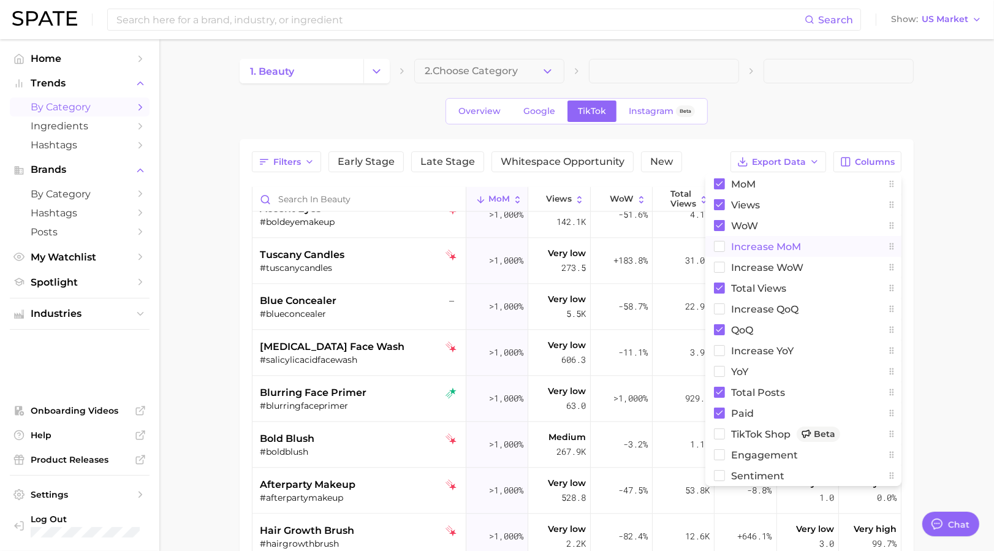
click at [688, 238] on button "increase MoM" at bounding box center [803, 246] width 196 height 21
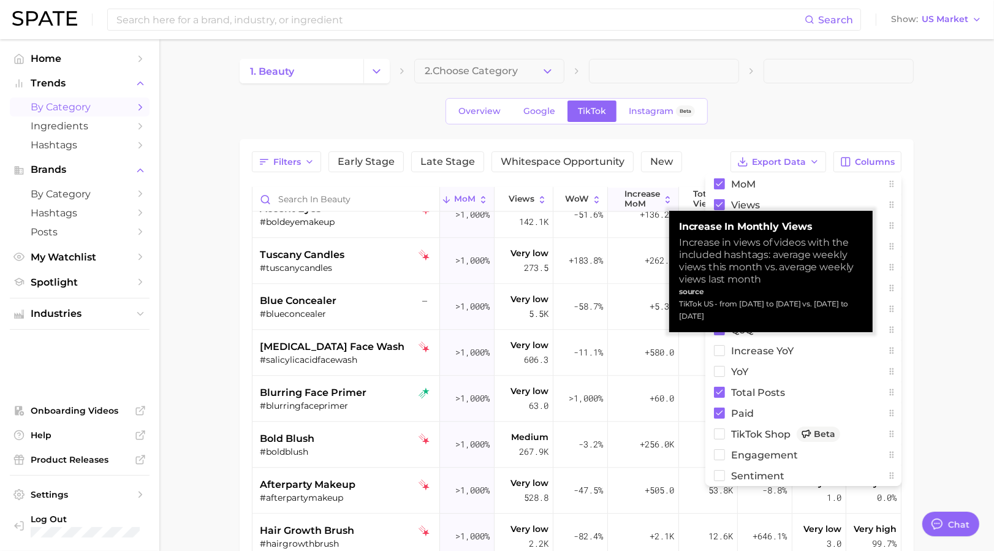
click at [625, 199] on span "increase MoM" at bounding box center [643, 198] width 36 height 19
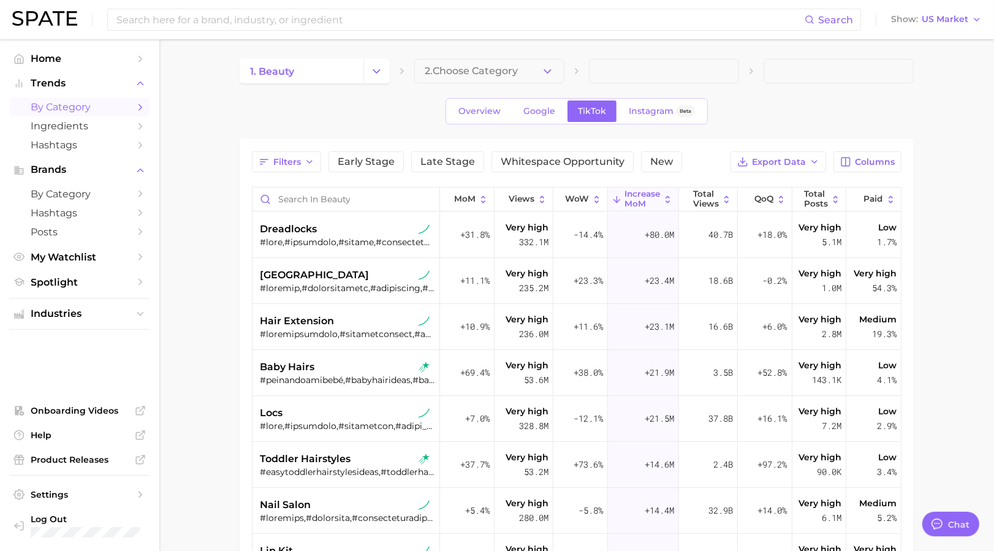
drag, startPoint x: 367, startPoint y: 162, endPoint x: 378, endPoint y: 186, distance: 26.9
click at [367, 162] on span "Early Stage" at bounding box center [366, 162] width 57 height 10
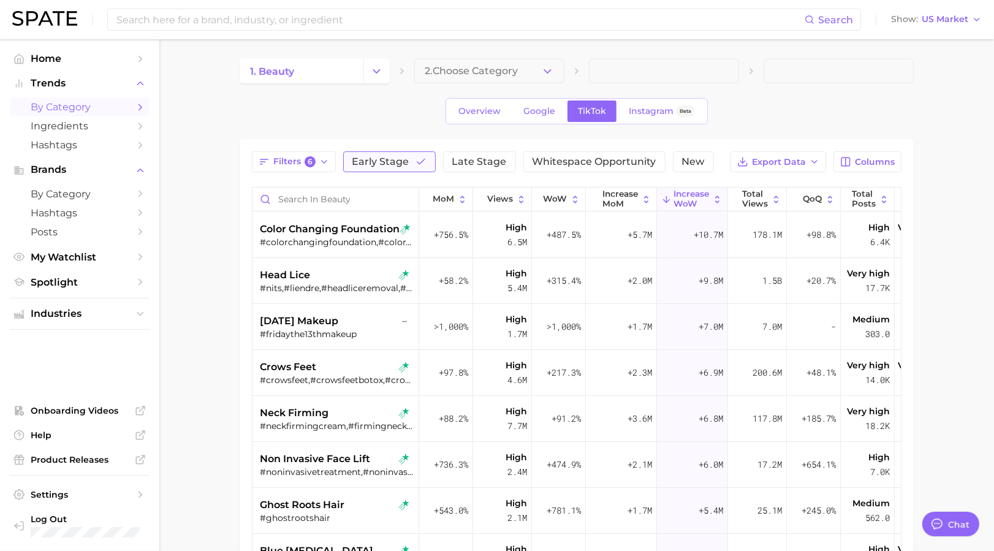
click at [366, 158] on span "Early Stage" at bounding box center [380, 162] width 57 height 10
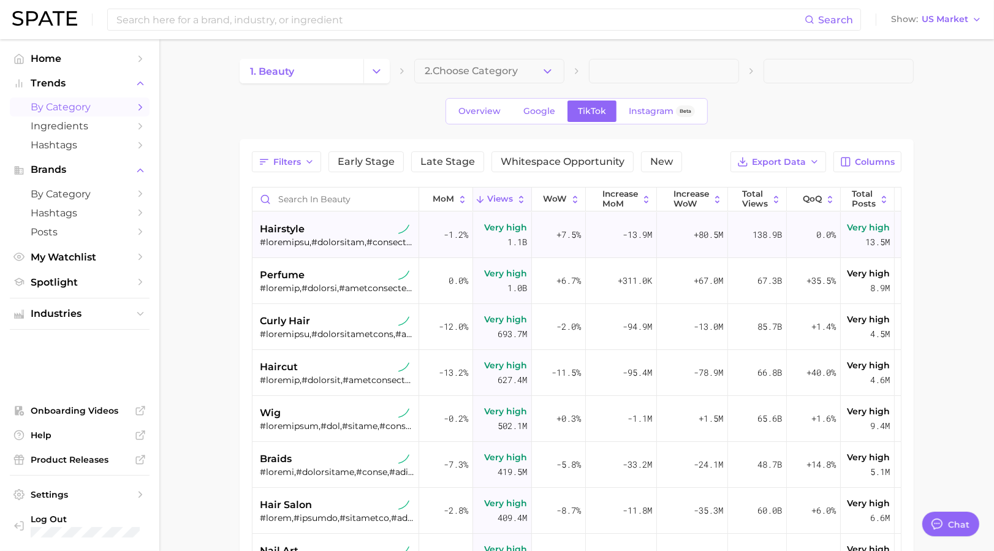
click at [310, 232] on div "hairstyle" at bounding box center [337, 229] width 154 height 15
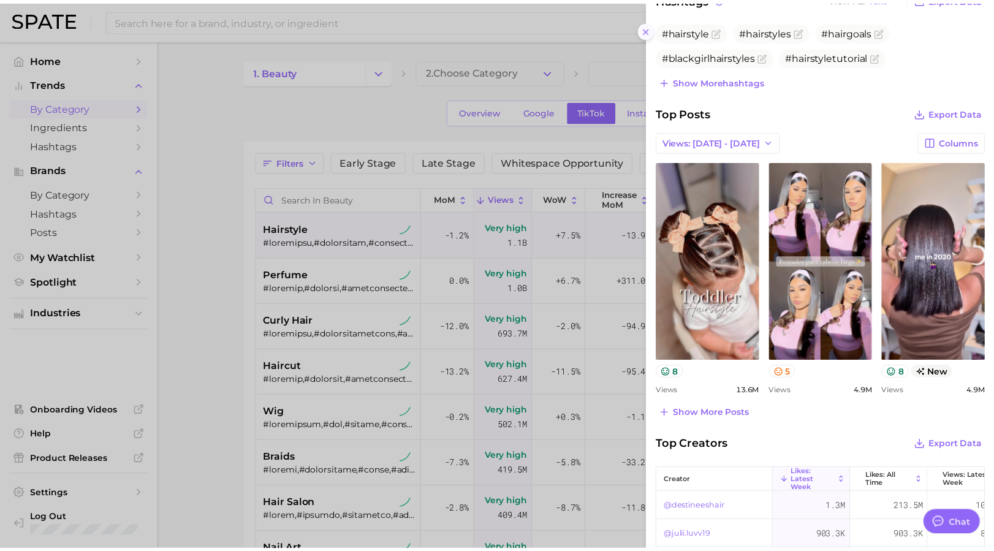
scroll to position [245, 0]
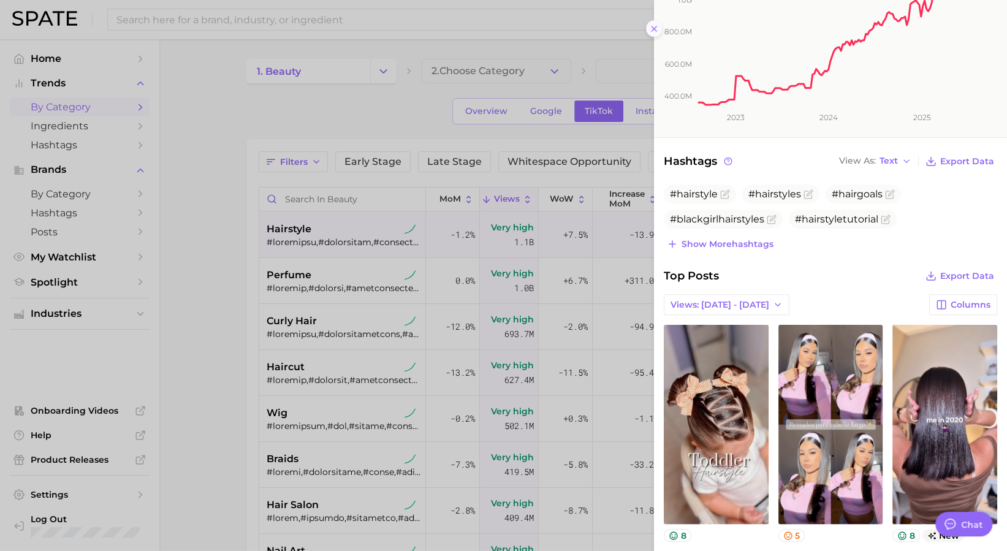
click at [651, 27] on icon at bounding box center [654, 29] width 10 height 10
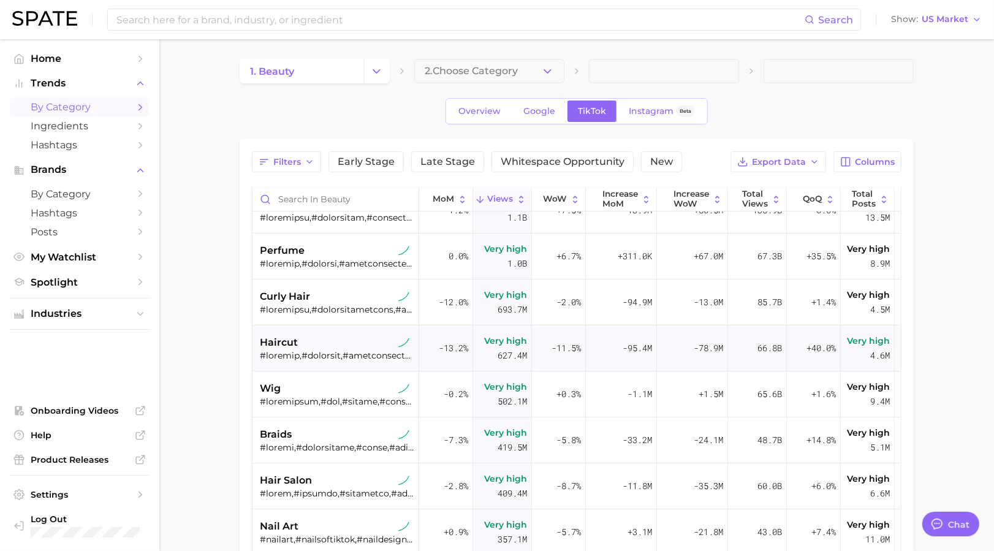
scroll to position [0, 0]
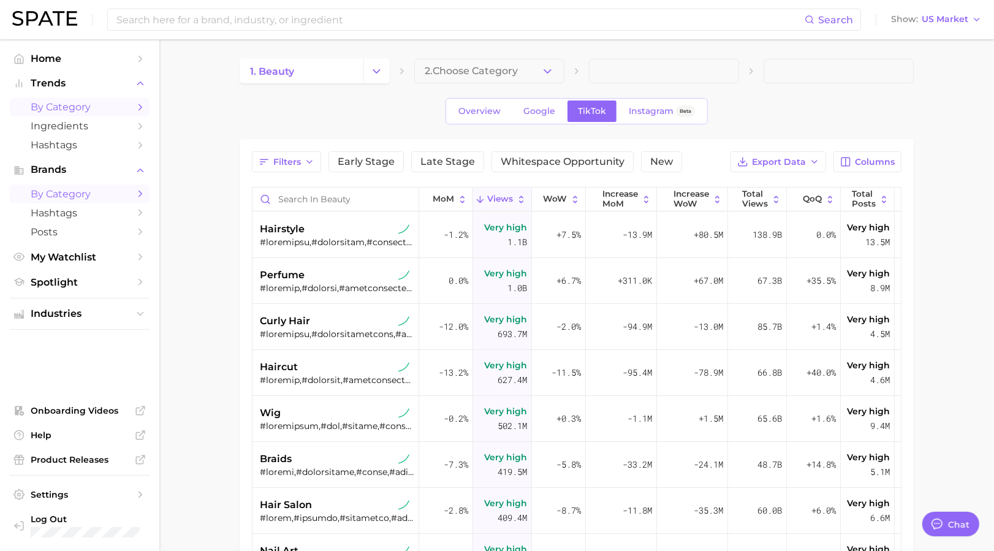
click at [66, 194] on span "by Category" at bounding box center [80, 194] width 98 height 12
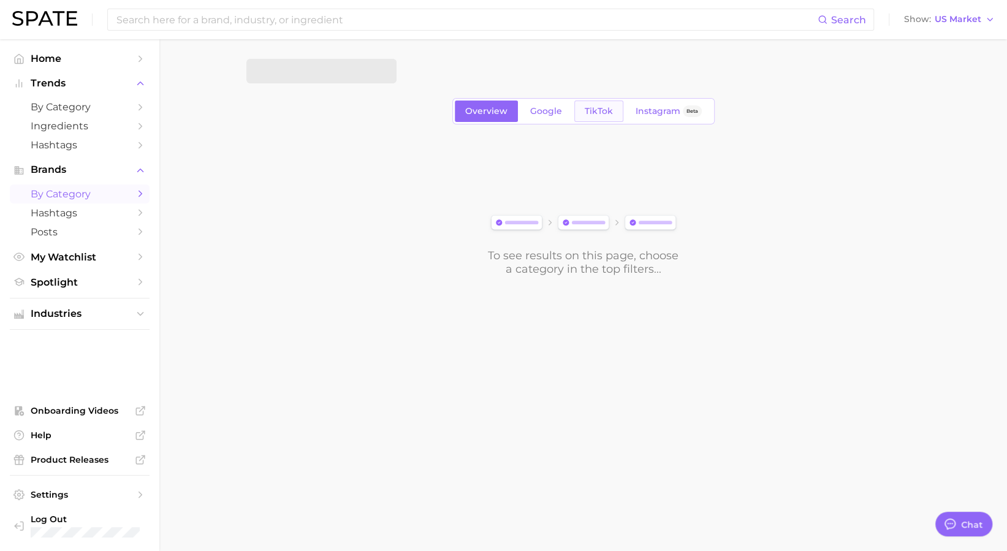
click at [594, 106] on span "TikTok" at bounding box center [599, 111] width 28 height 10
click at [341, 74] on button "Choose Category" at bounding box center [321, 71] width 150 height 25
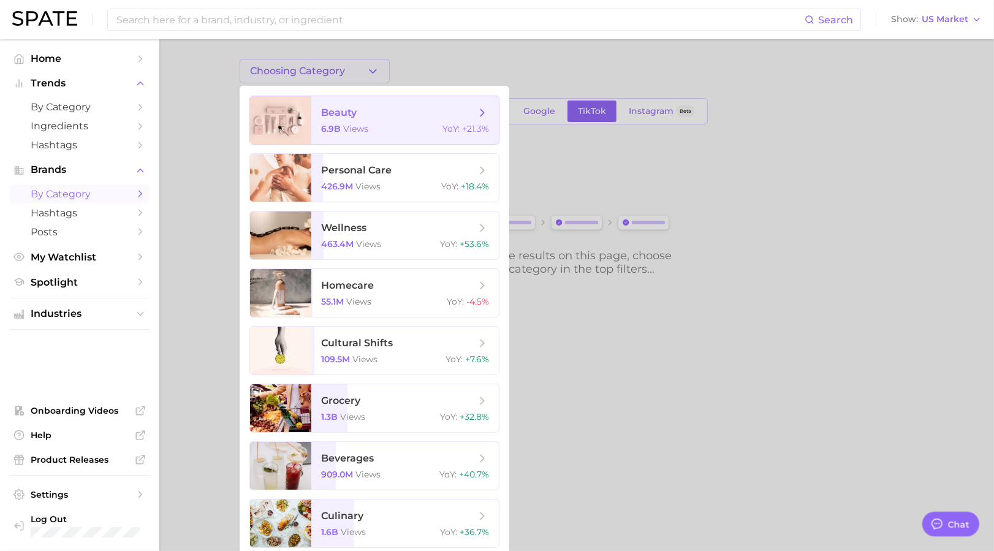
click at [345, 113] on span "beauty" at bounding box center [339, 113] width 36 height 12
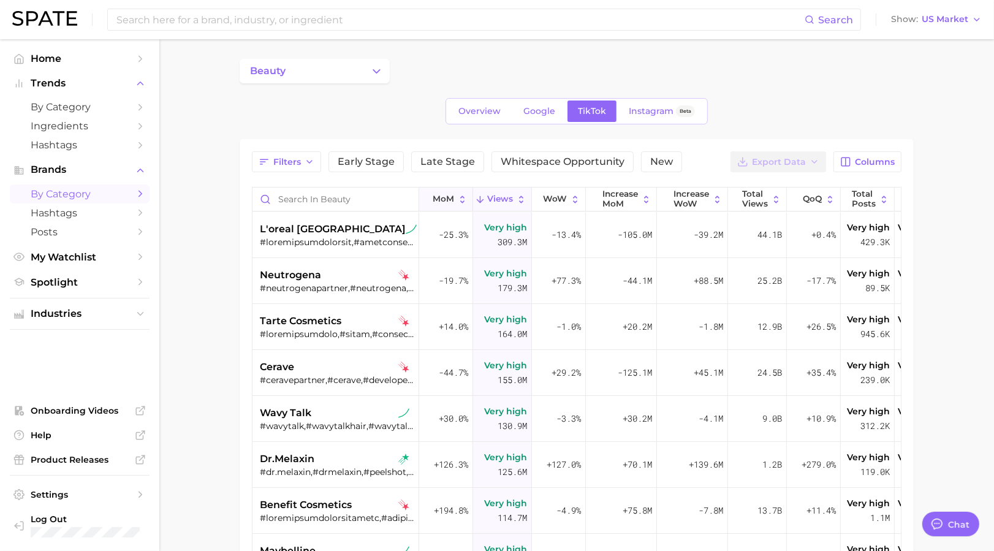
click at [444, 197] on span "MoM" at bounding box center [443, 199] width 21 height 10
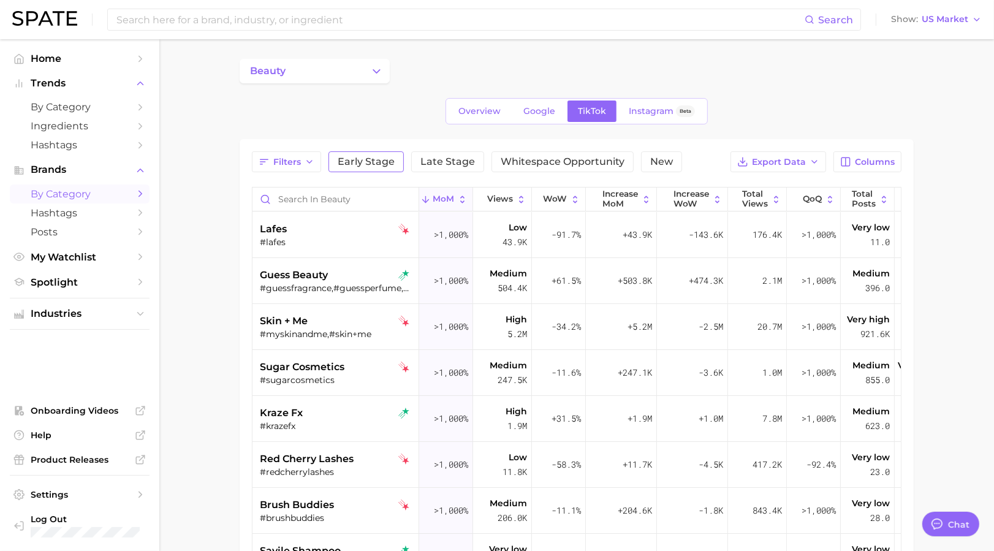
click at [379, 161] on span "Early Stage" at bounding box center [366, 162] width 57 height 10
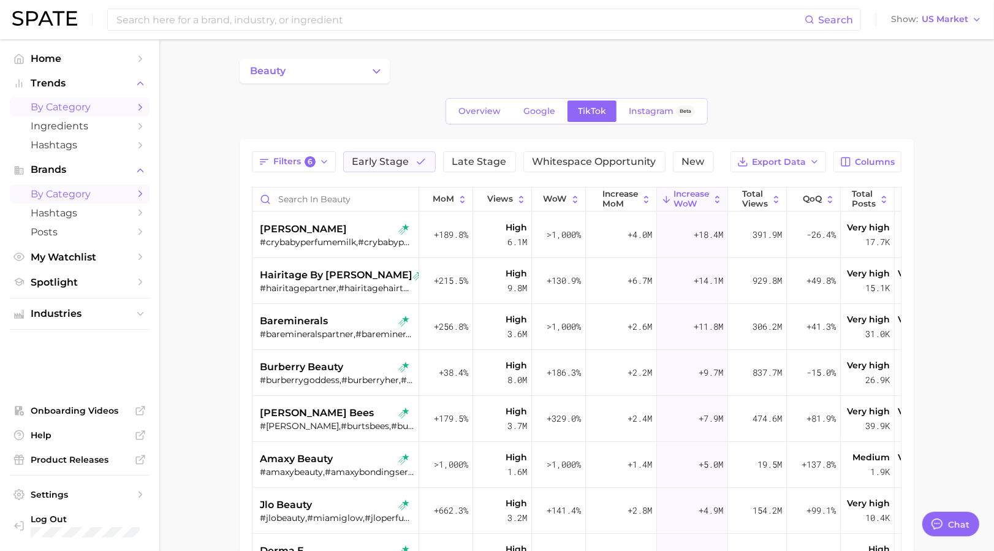
click at [69, 106] on span "by Category" at bounding box center [80, 107] width 98 height 12
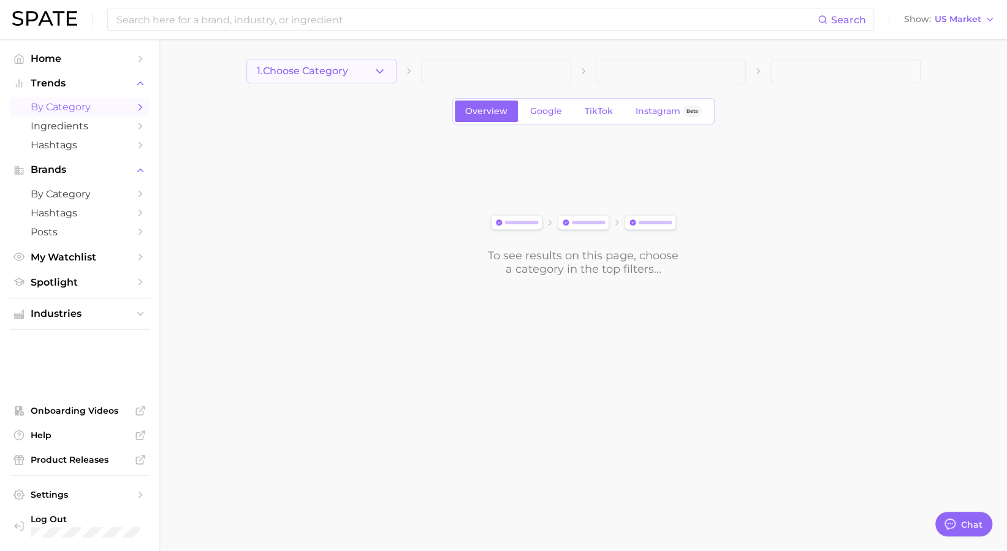
click at [309, 67] on span "1. Choose Category" at bounding box center [302, 71] width 91 height 11
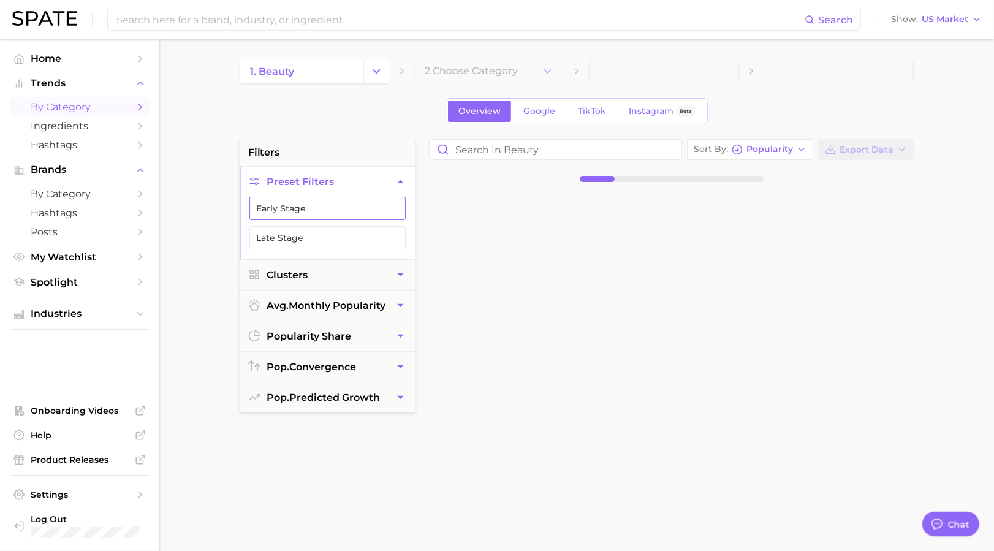
click at [319, 211] on button "Early Stage" at bounding box center [327, 208] width 156 height 23
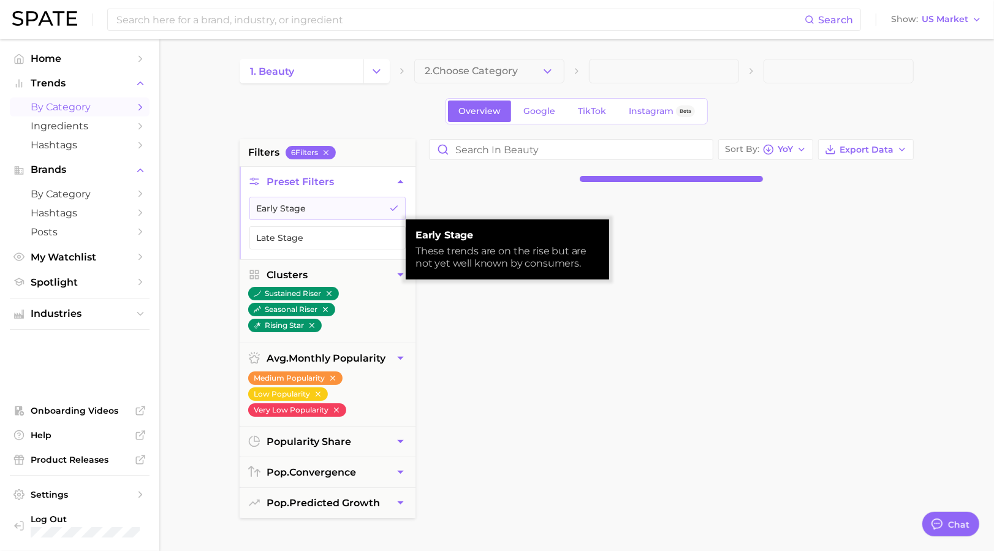
click at [665, 336] on div at bounding box center [677, 489] width 509 height 595
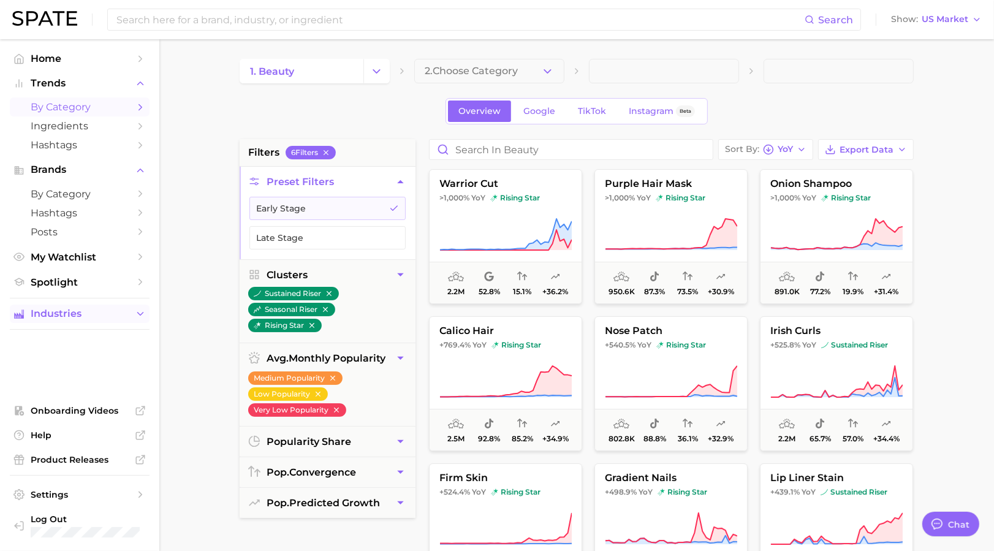
click at [77, 319] on span "Industries" at bounding box center [80, 313] width 98 height 11
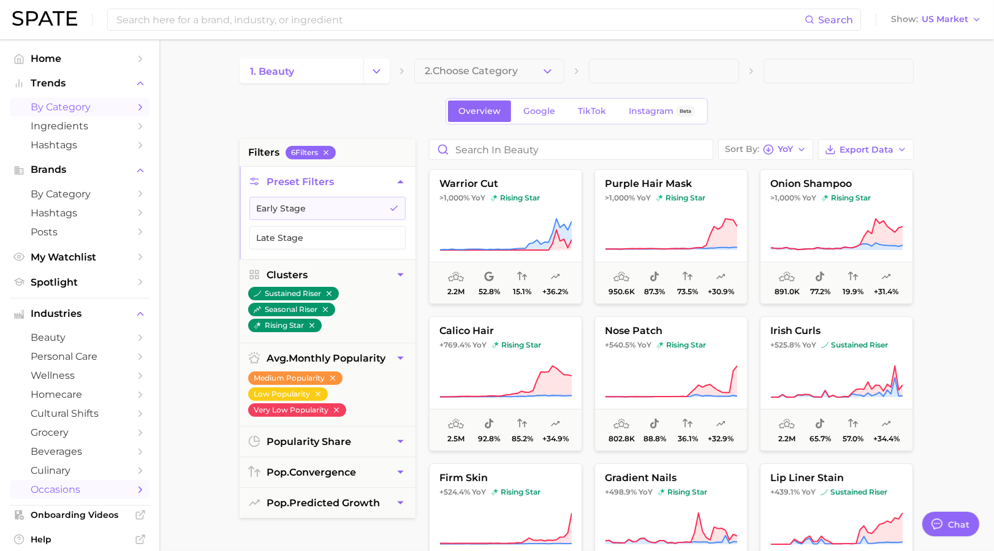
click at [79, 495] on span "occasions" at bounding box center [80, 490] width 98 height 12
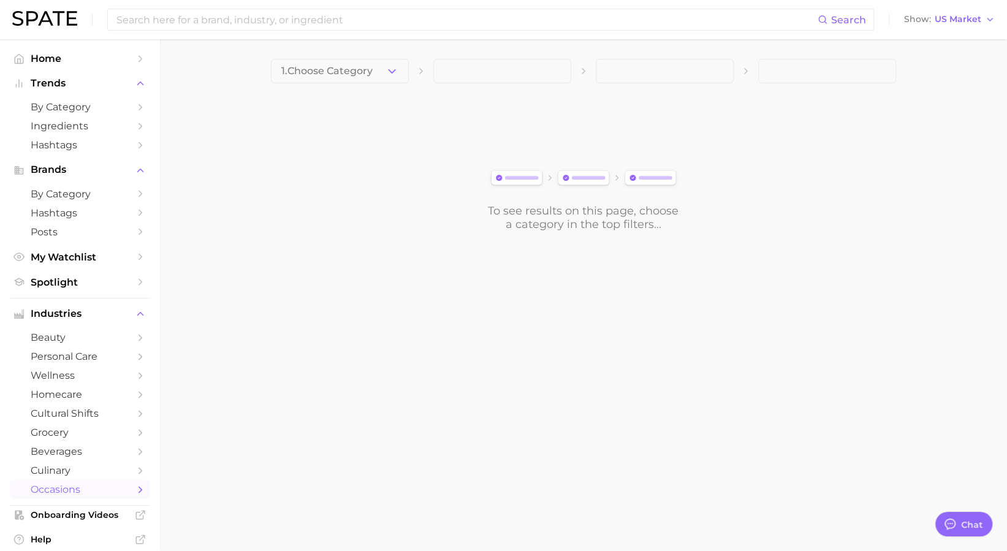
click at [322, 91] on div "1. Choose Category To see results on this page, choose a category in the top fi…" at bounding box center [583, 145] width 625 height 172
click at [325, 71] on span "1. Choose Category" at bounding box center [326, 71] width 91 height 11
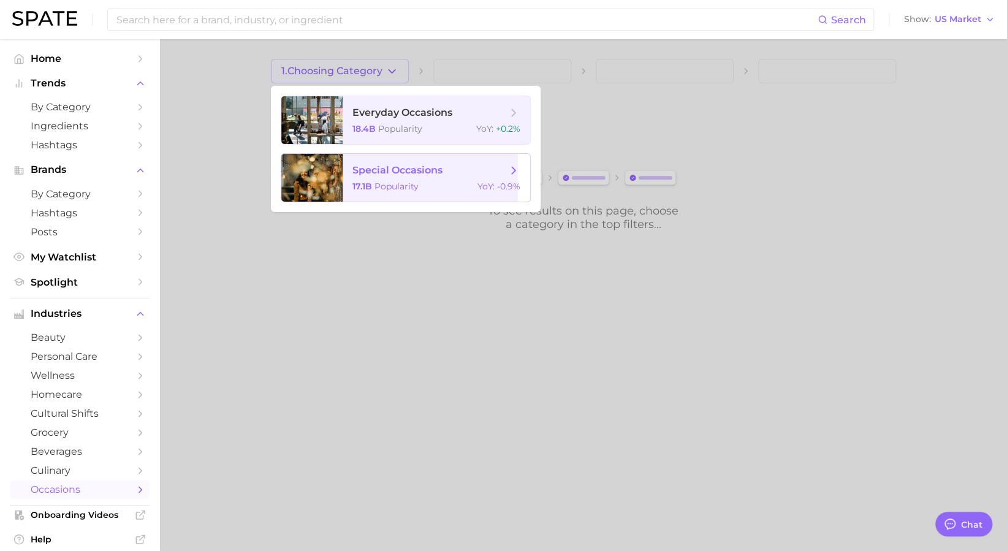
click at [449, 172] on span "special occasions" at bounding box center [429, 170] width 154 height 13
type textarea "x"
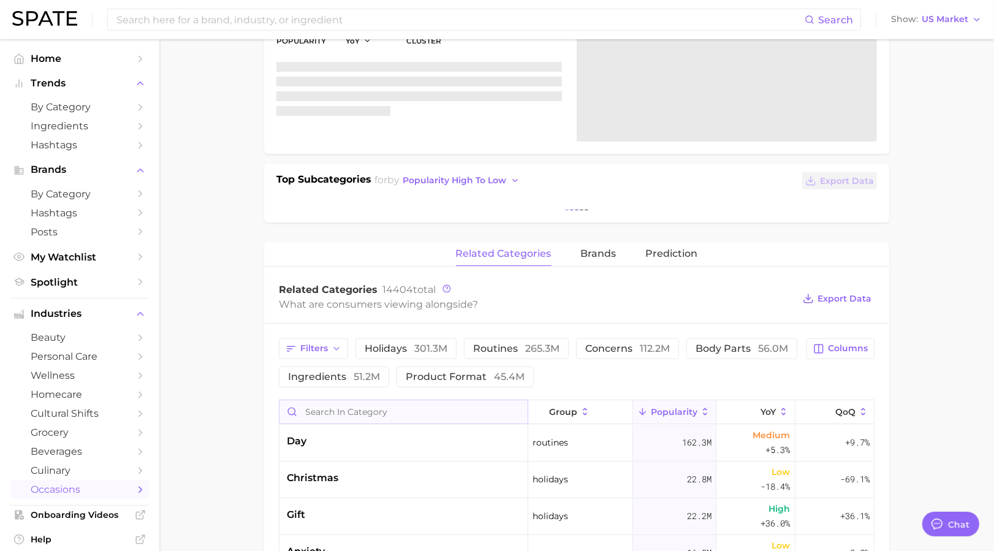
scroll to position [160, 0]
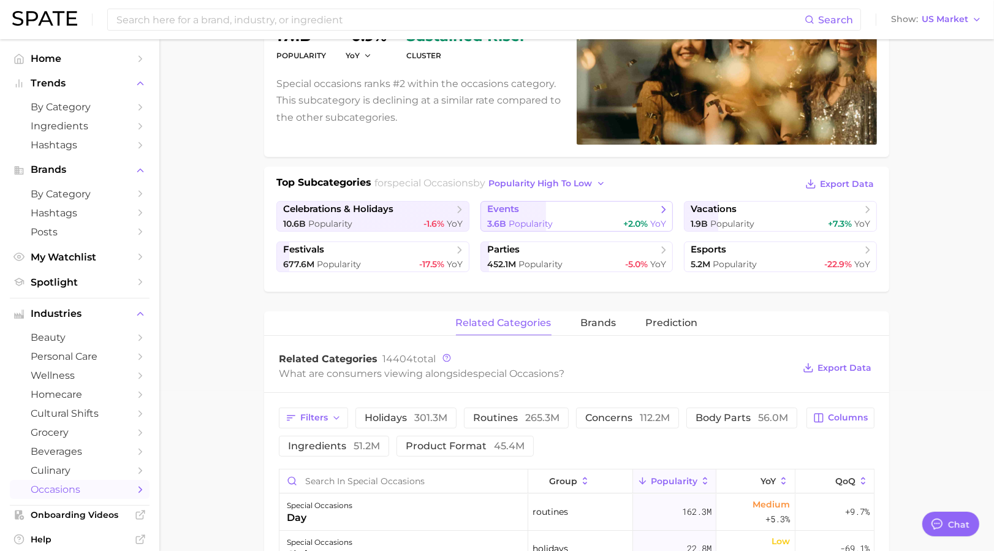
click at [551, 211] on span "events" at bounding box center [572, 209] width 170 height 12
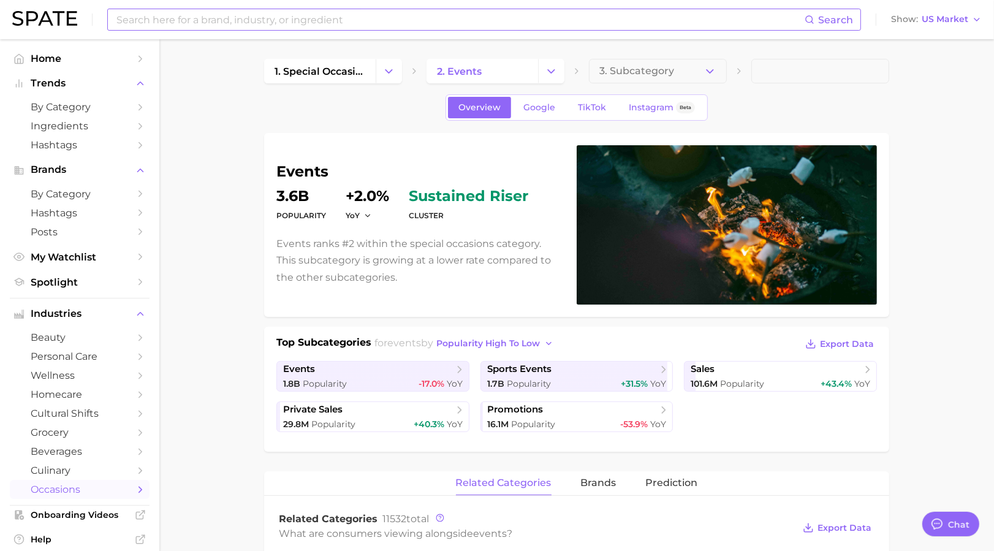
click at [173, 17] on input at bounding box center [460, 19] width 690 height 21
type input "prime day"
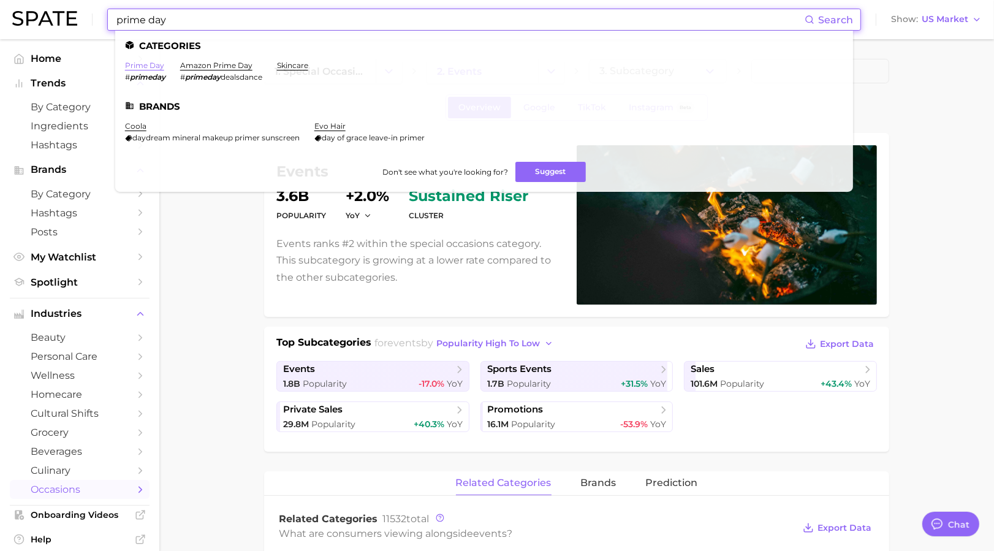
click at [141, 65] on link "prime day" at bounding box center [144, 65] width 39 height 9
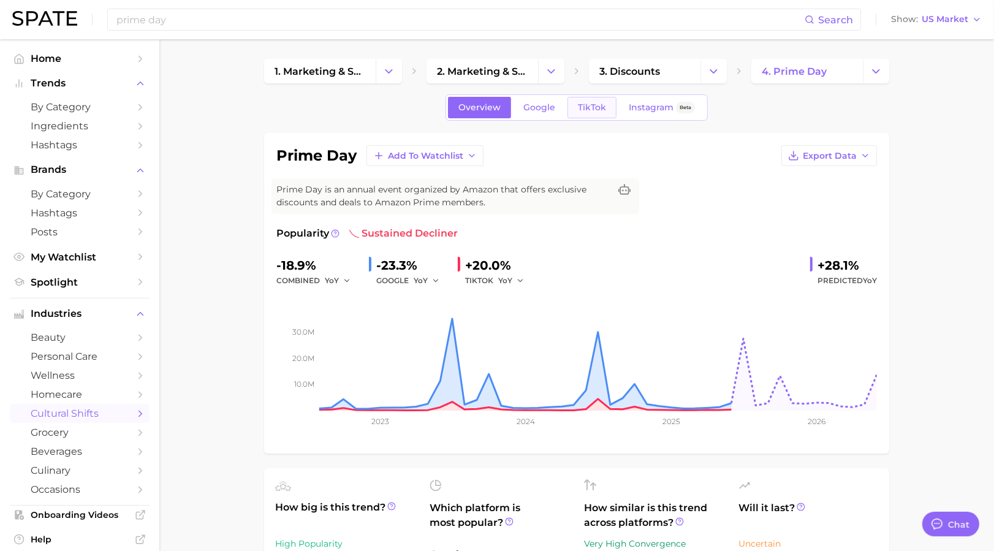
click at [595, 113] on link "TikTok" at bounding box center [592, 107] width 49 height 21
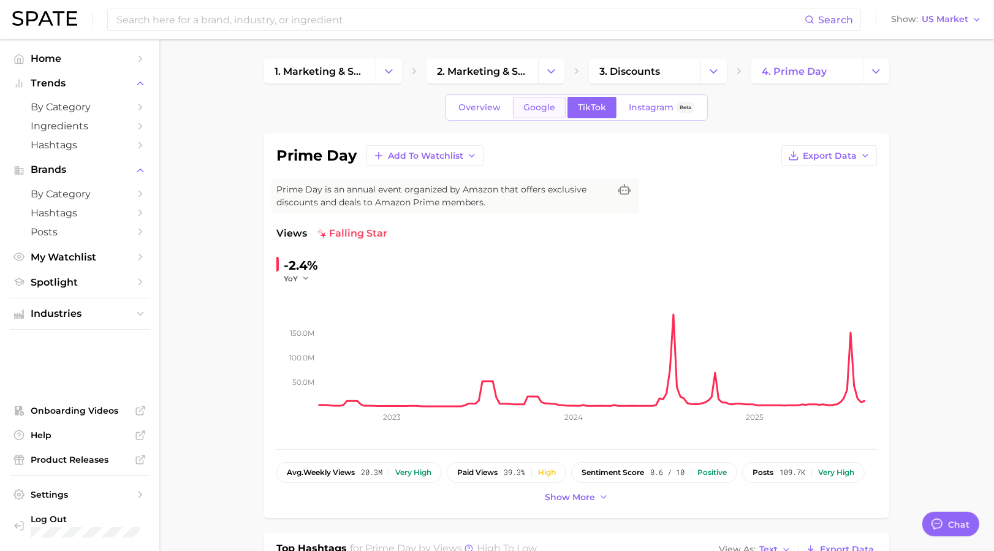
click at [537, 105] on span "Google" at bounding box center [539, 107] width 32 height 10
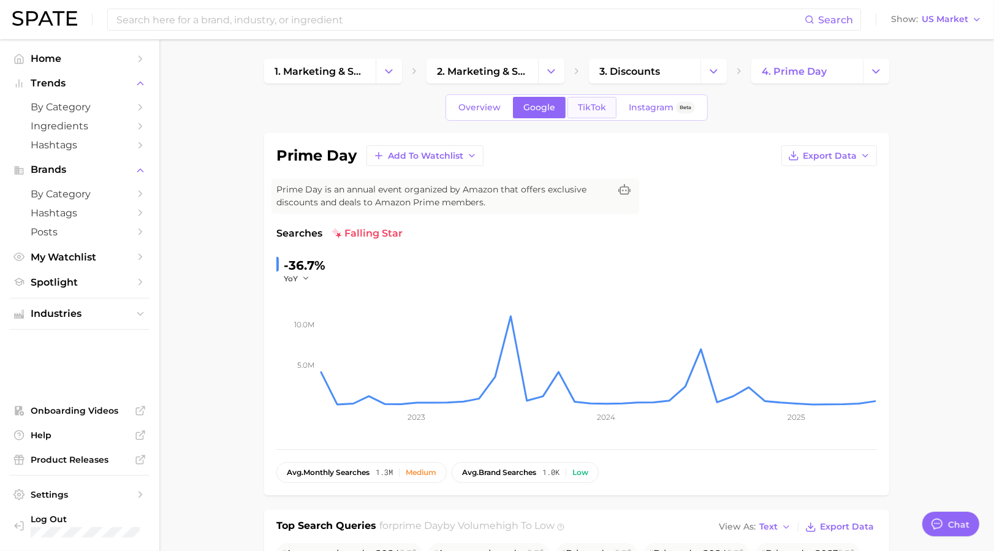
click at [590, 108] on span "TikTok" at bounding box center [592, 107] width 28 height 10
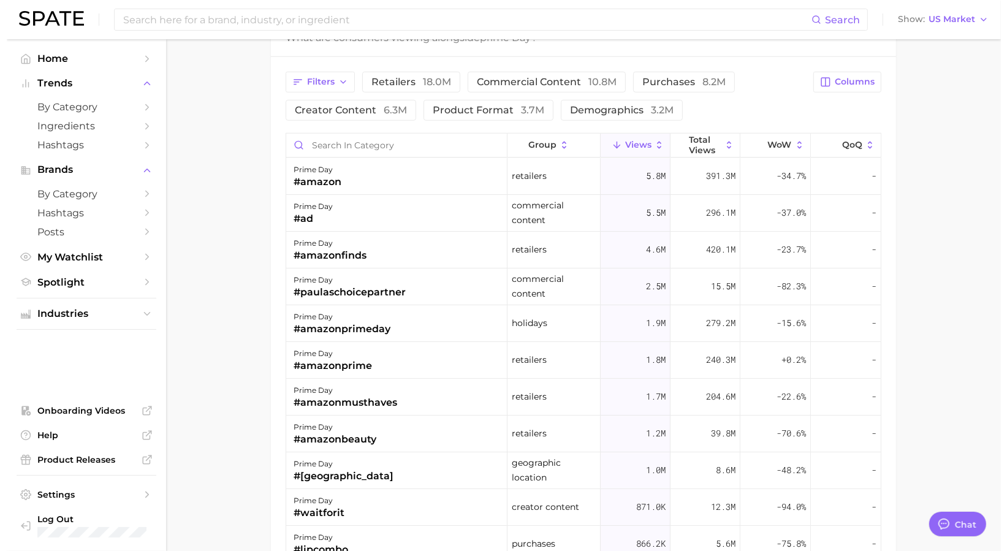
scroll to position [1000, 0]
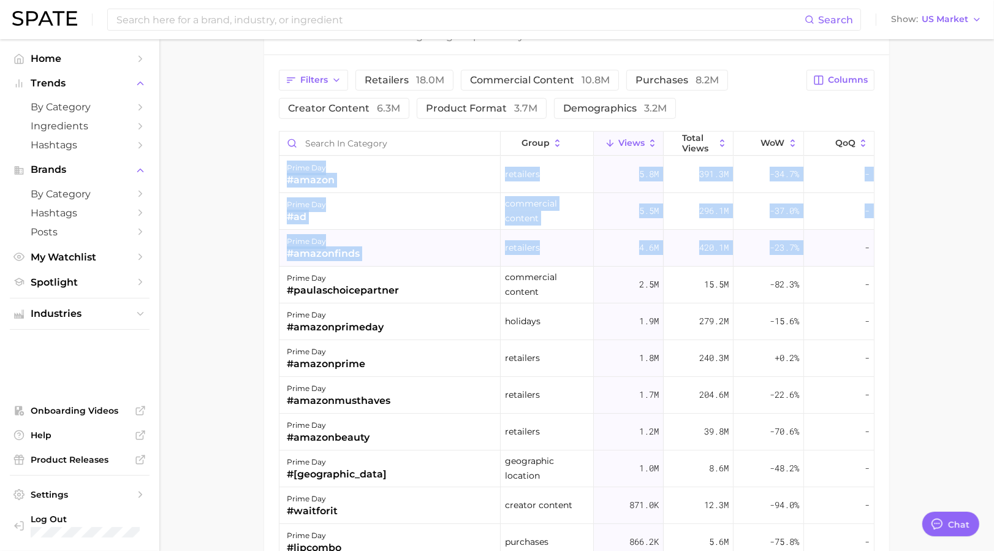
drag, startPoint x: 242, startPoint y: 150, endPoint x: 823, endPoint y: 257, distance: 590.4
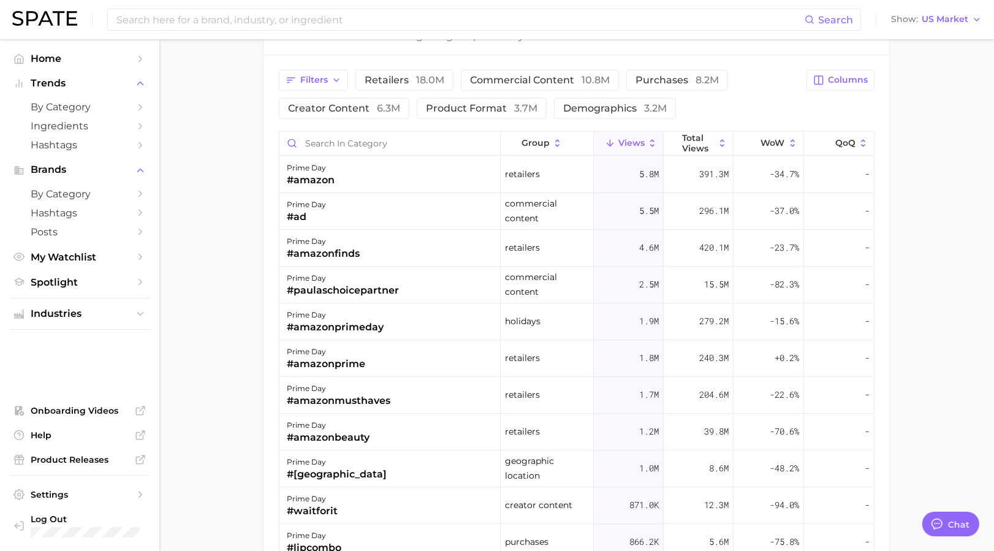
click at [322, 173] on div "#amazon" at bounding box center [311, 180] width 48 height 15
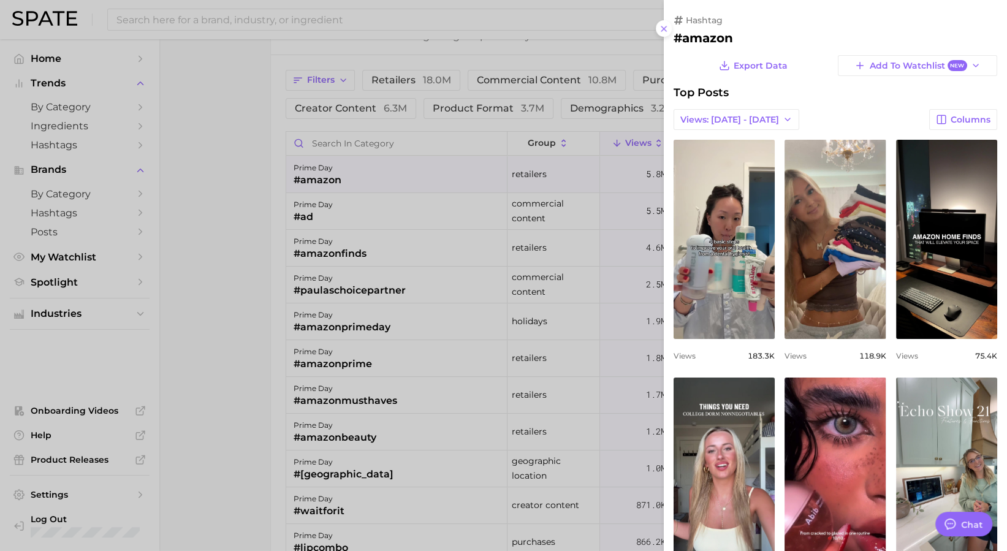
scroll to position [0, 0]
click at [688, 113] on button "Views: [DATE] - [DATE]" at bounding box center [737, 119] width 126 height 21
click at [688, 115] on icon "button" at bounding box center [788, 120] width 10 height 10
click at [688, 119] on icon "button" at bounding box center [788, 120] width 10 height 10
click at [221, 240] on div at bounding box center [503, 275] width 1007 height 551
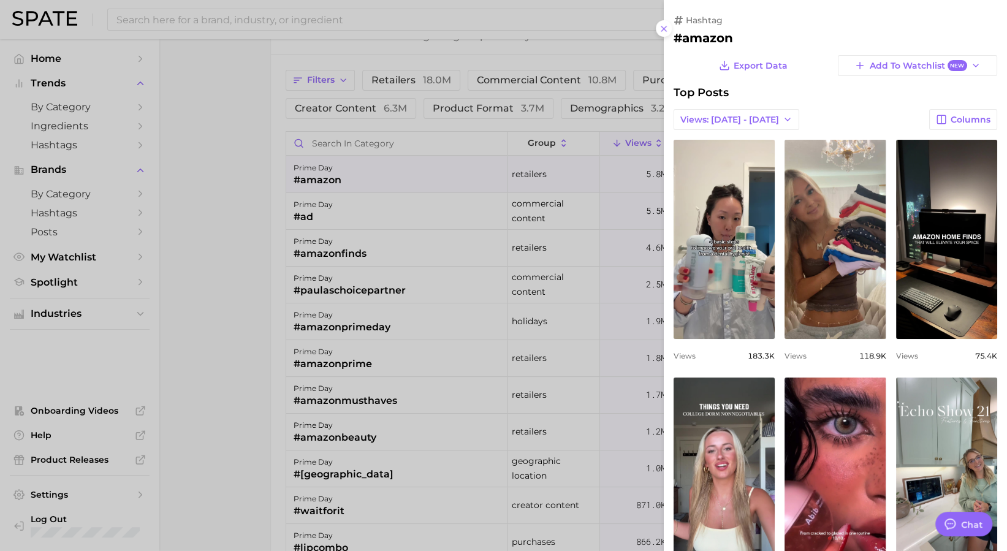
drag, startPoint x: 189, startPoint y: 234, endPoint x: 299, endPoint y: 177, distance: 124.5
click at [189, 234] on div at bounding box center [503, 275] width 1007 height 551
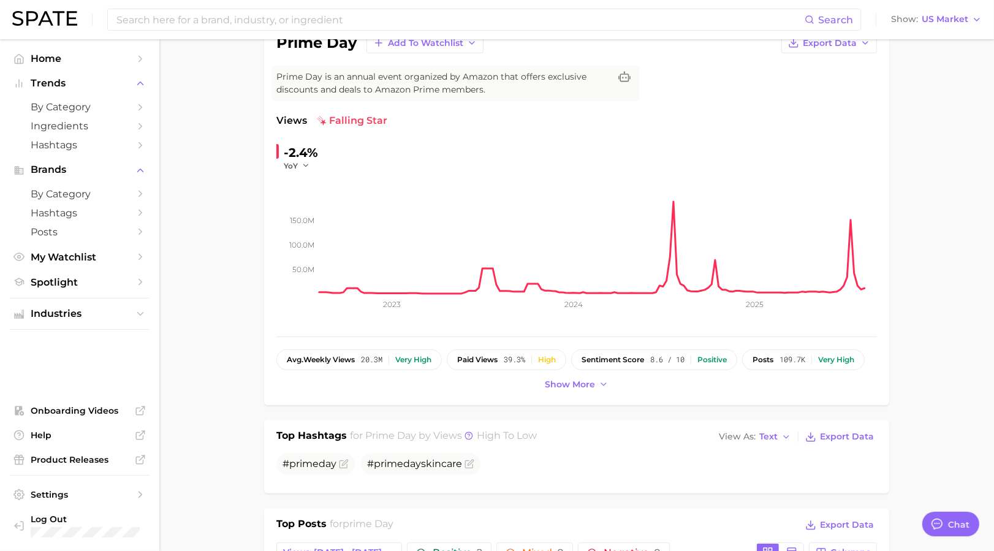
scroll to position [102, 0]
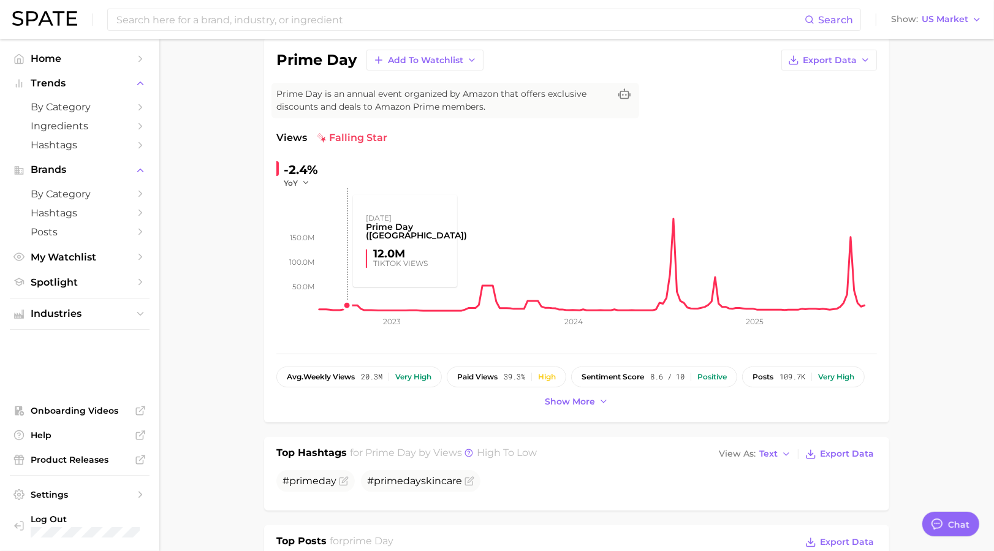
scroll to position [0, 0]
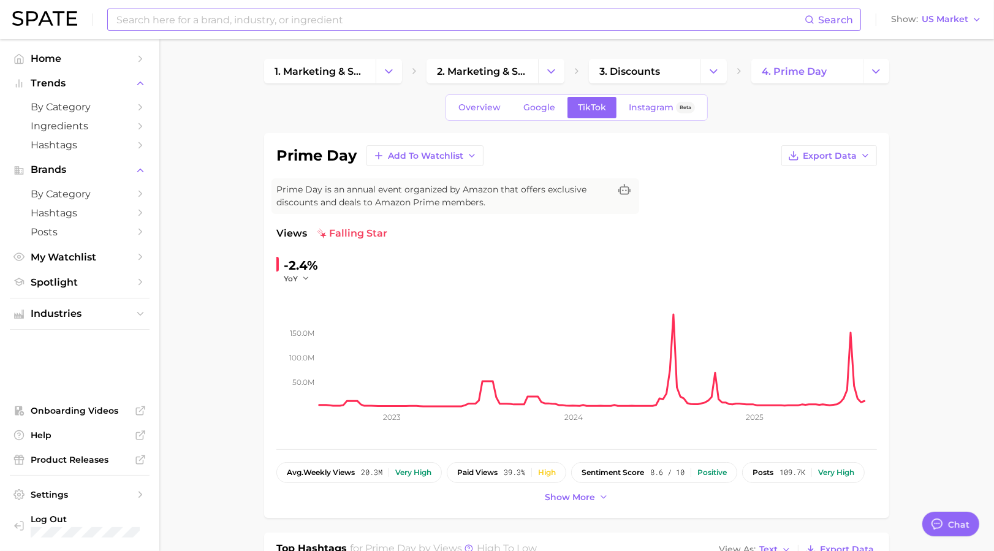
click at [262, 21] on input at bounding box center [460, 19] width 690 height 21
drag, startPoint x: 150, startPoint y: 20, endPoint x: 34, endPoint y: 20, distance: 115.8
click at [29, 25] on div "target circle week Search No results for " target circle week " Suggest Show US…" at bounding box center [497, 19] width 970 height 39
click at [247, 18] on input "circle week" at bounding box center [460, 19] width 690 height 21
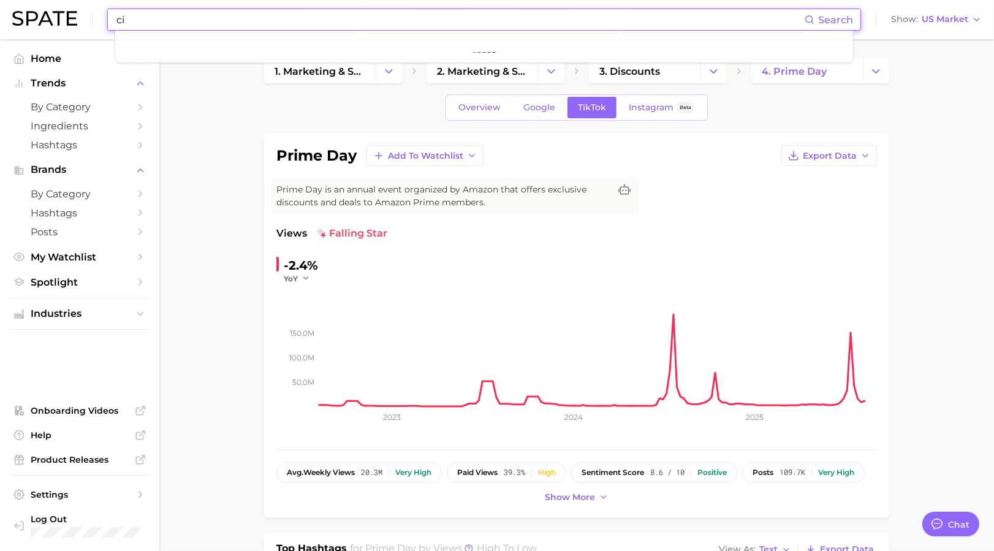
type input "c"
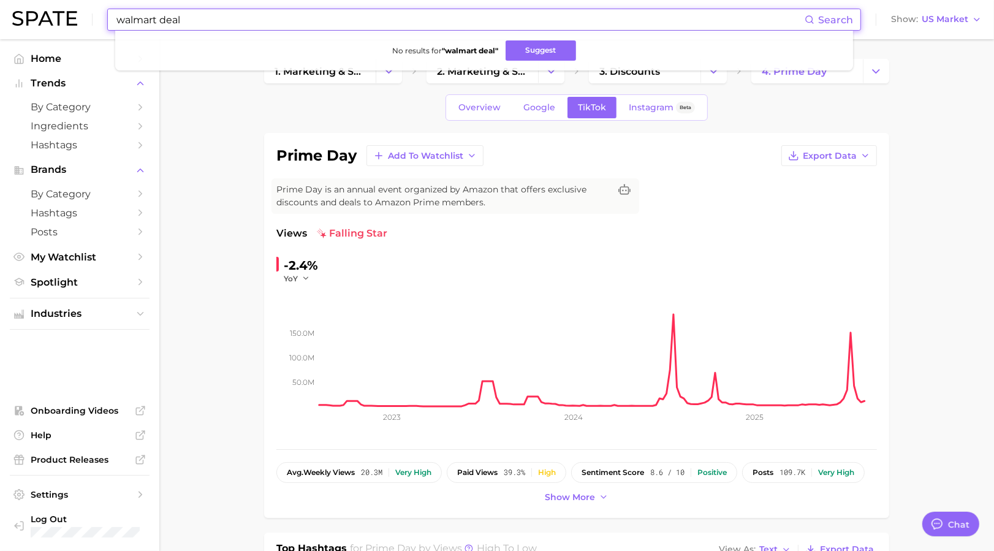
type input "walmart deal"
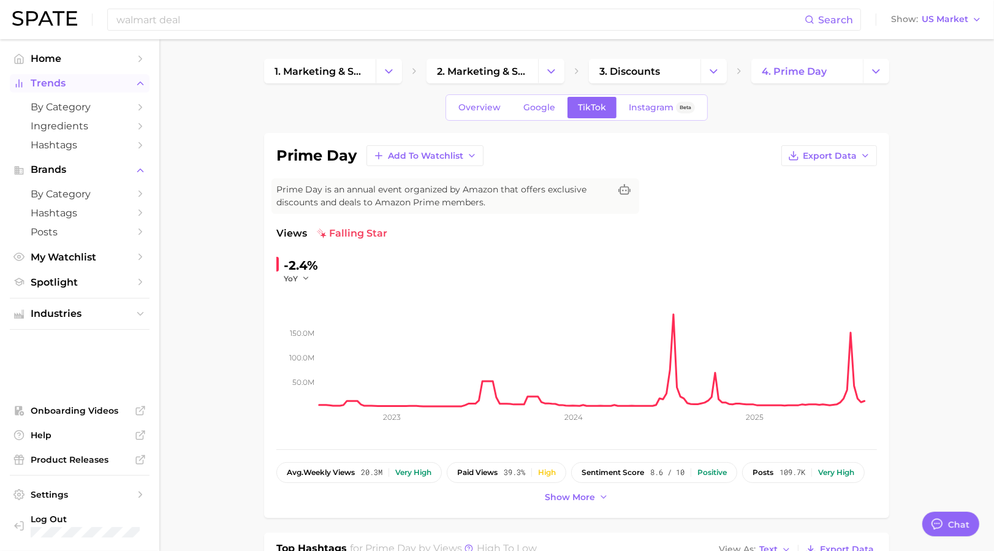
click at [118, 85] on span "Trends" at bounding box center [80, 83] width 98 height 11
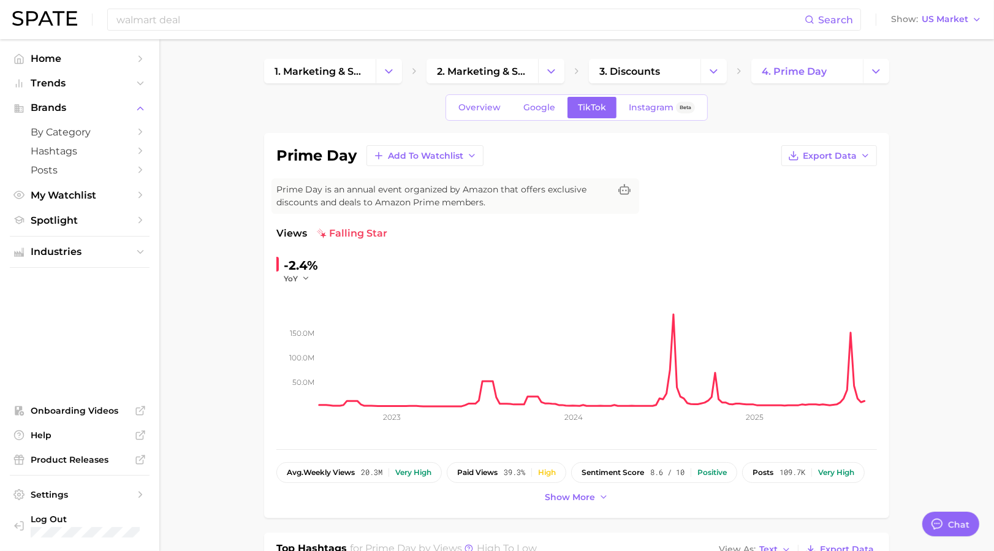
drag, startPoint x: 376, startPoint y: 72, endPoint x: 390, endPoint y: 68, distance: 14.2
click at [387, 69] on button "Change Category" at bounding box center [389, 71] width 26 height 25
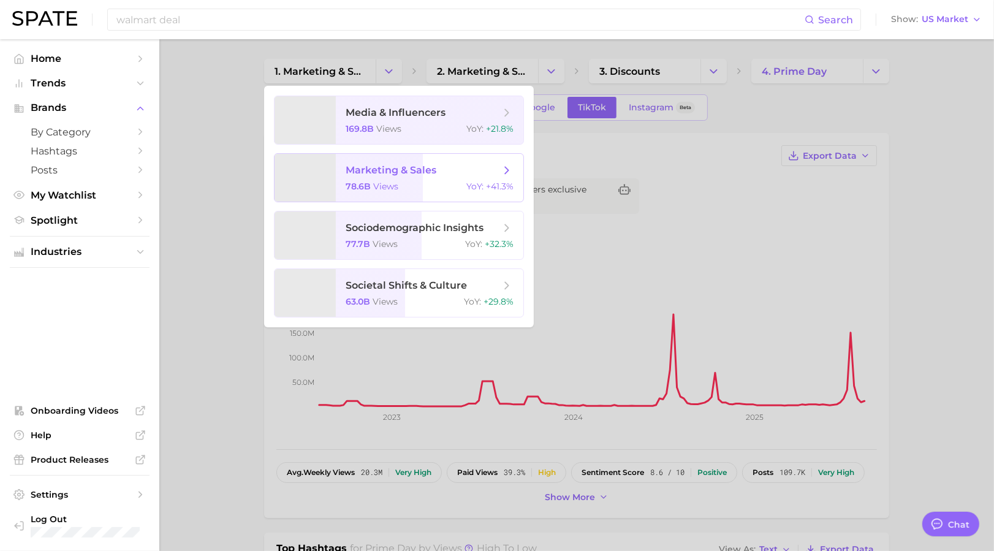
click at [436, 169] on span "marketing & sales" at bounding box center [423, 170] width 154 height 13
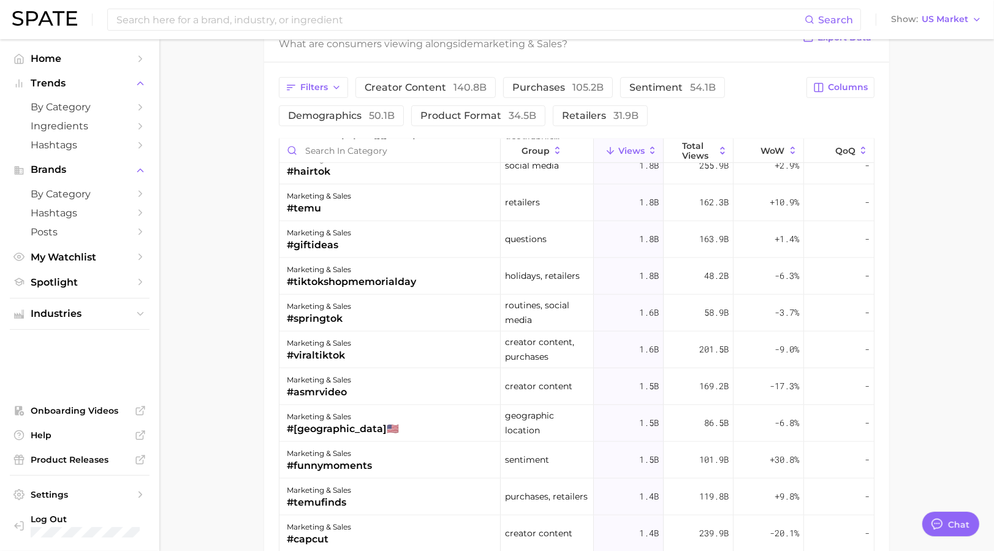
scroll to position [1144, 0]
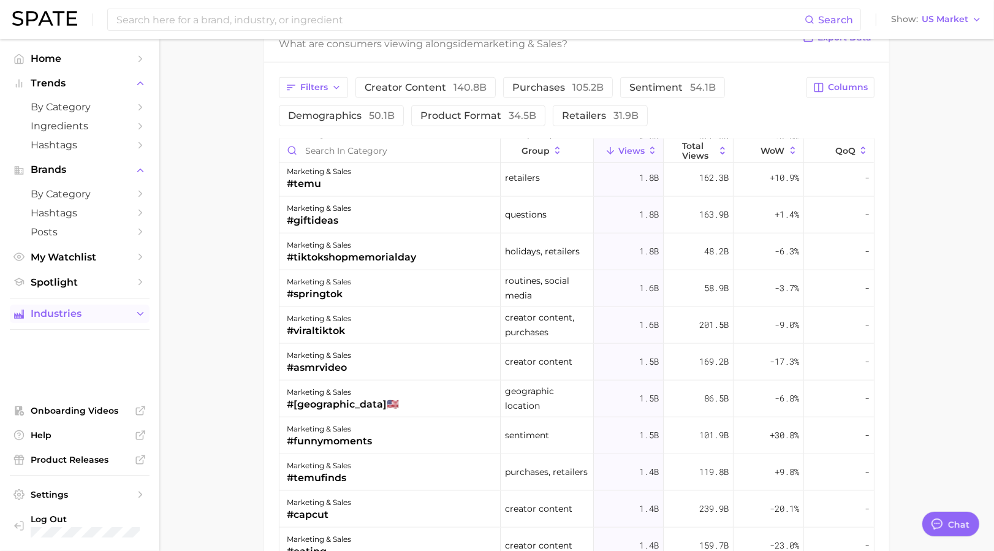
click at [83, 317] on span "Industries" at bounding box center [80, 313] width 98 height 11
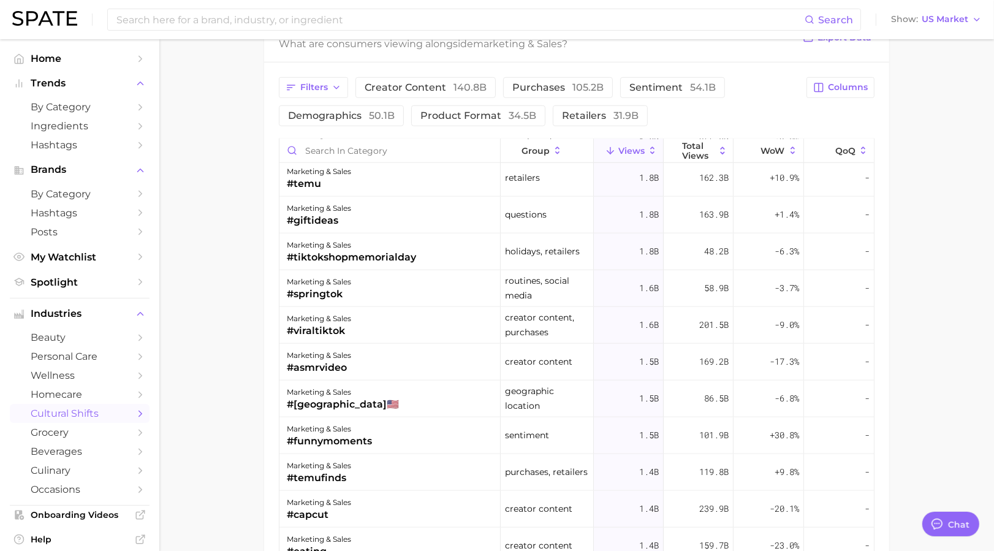
click at [87, 416] on span "cultural shifts" at bounding box center [80, 414] width 98 height 12
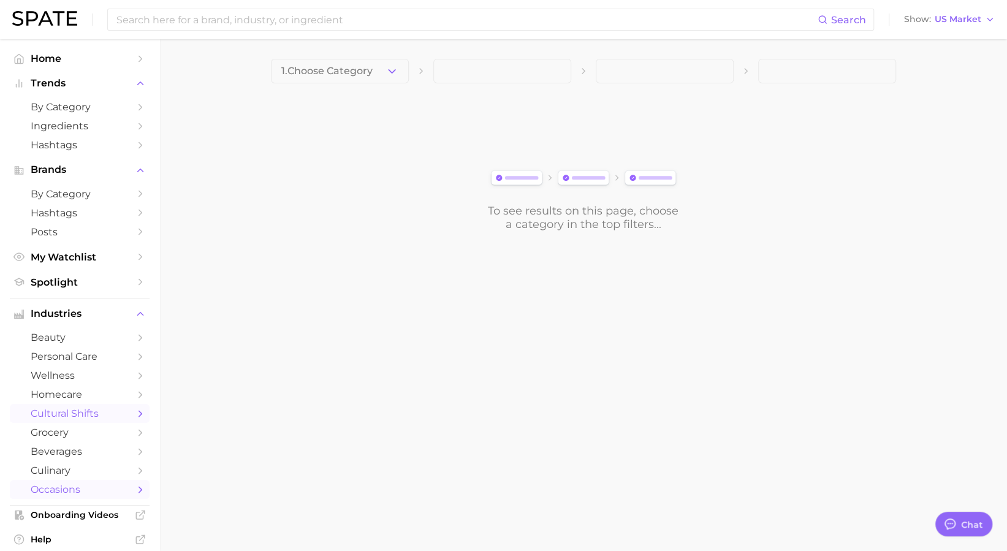
click at [74, 495] on span "occasions" at bounding box center [80, 490] width 98 height 12
click at [362, 78] on button "1. Choose Category" at bounding box center [340, 71] width 138 height 25
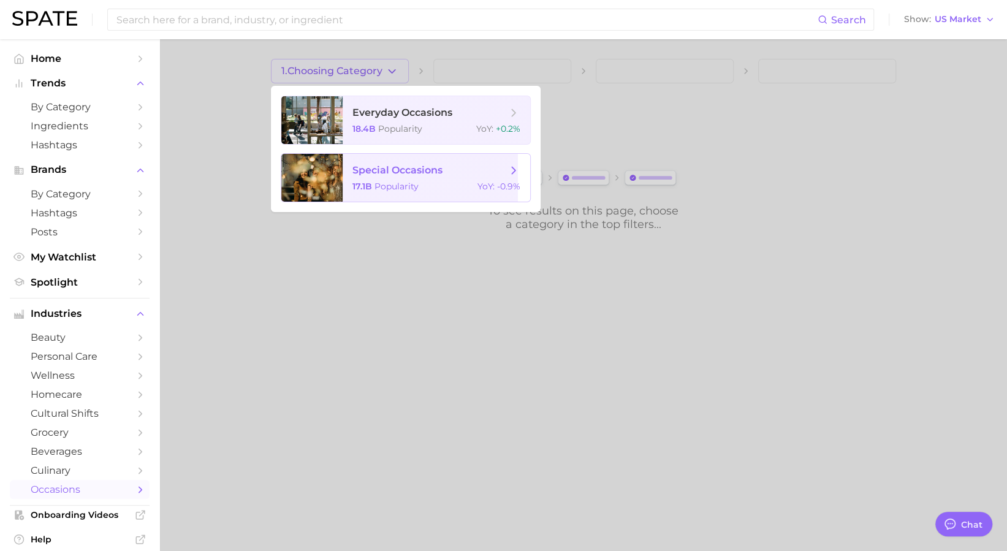
click at [377, 181] on span "special occasions 17.1b Popularity YoY : -0.9%" at bounding box center [437, 178] width 188 height 48
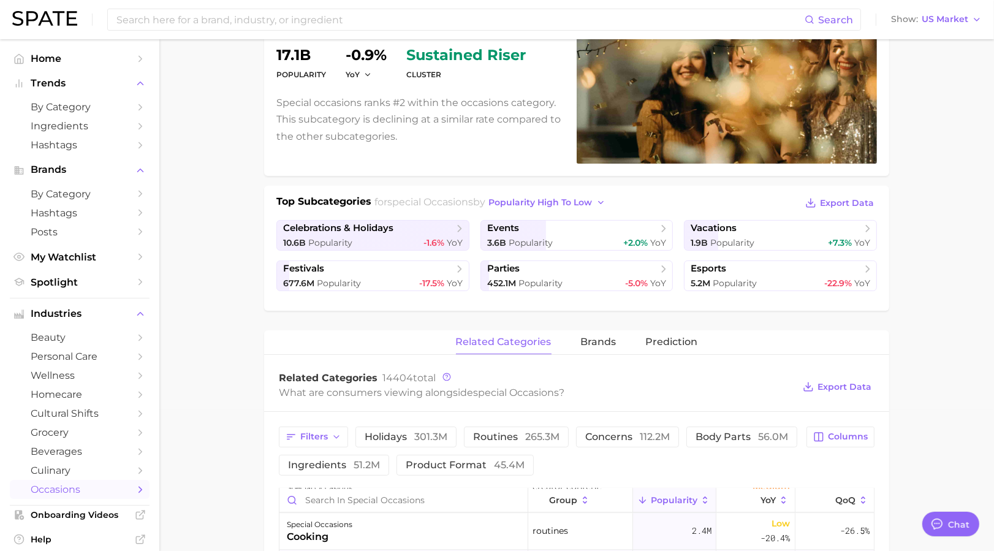
scroll to position [245, 0]
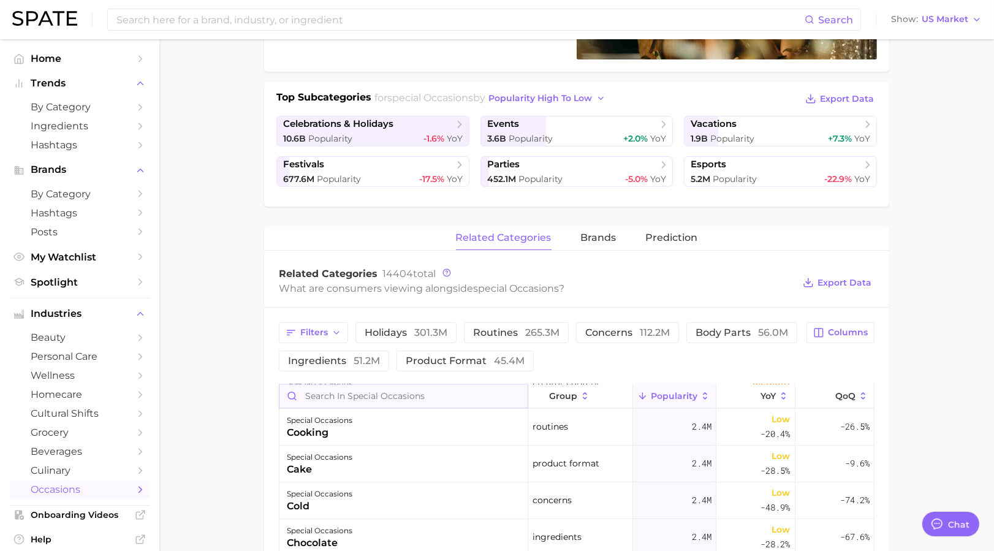
click at [343, 393] on input "Search in special occasions" at bounding box center [403, 395] width 248 height 23
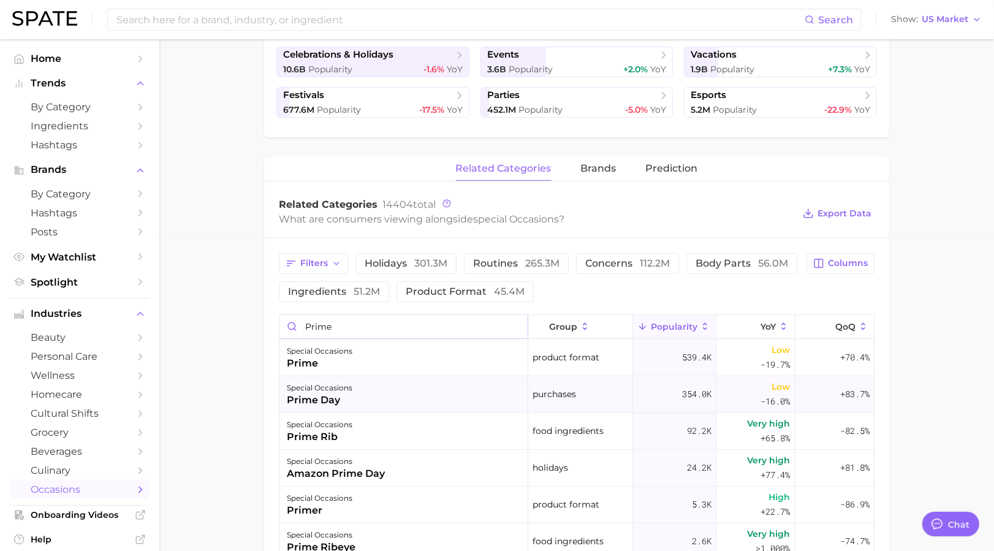
scroll to position [408, 0]
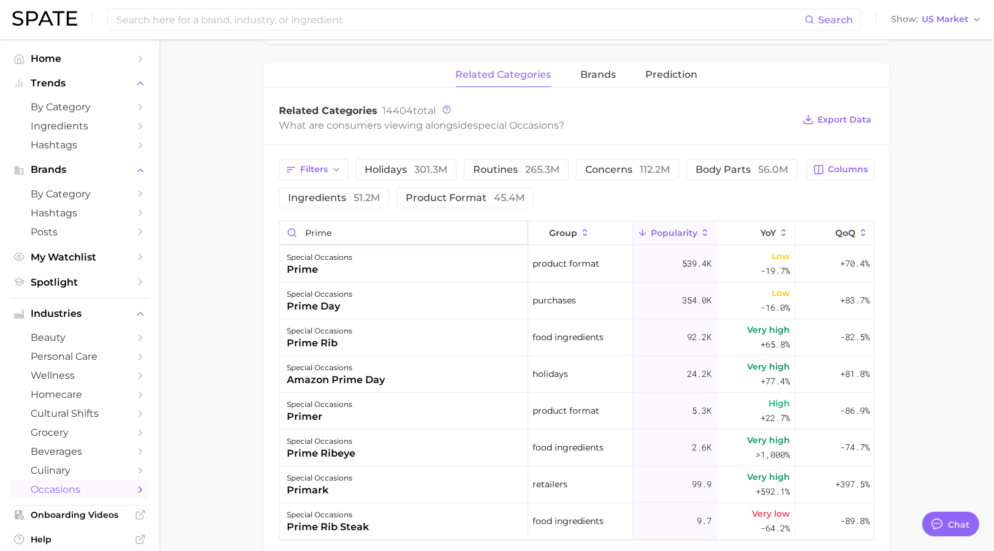
drag, startPoint x: 360, startPoint y: 227, endPoint x: 268, endPoint y: 219, distance: 91.7
click at [268, 221] on div "Filters holidays 301.3m routines 265.3m concerns 112.2m body parts 56.0m ingred…" at bounding box center [576, 350] width 625 height 411
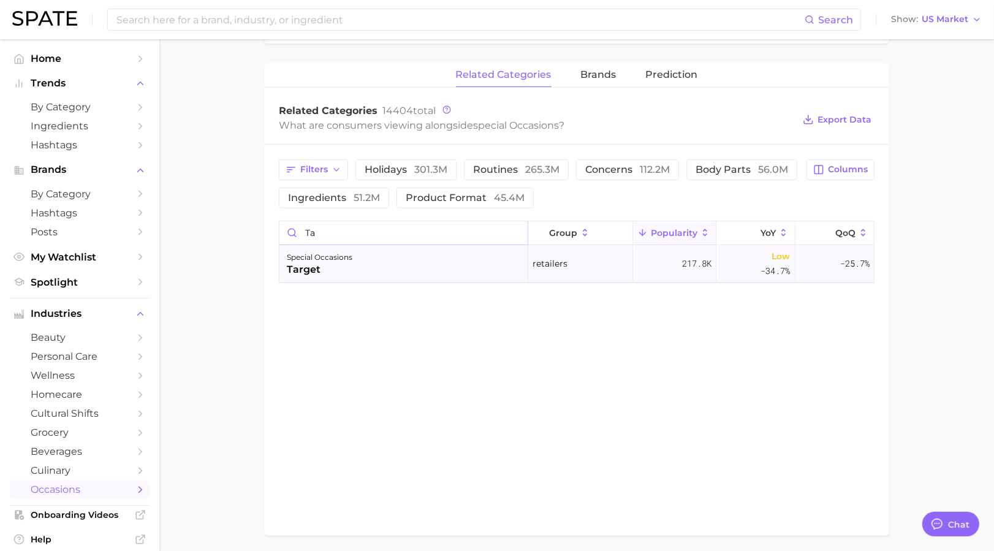
type input "t"
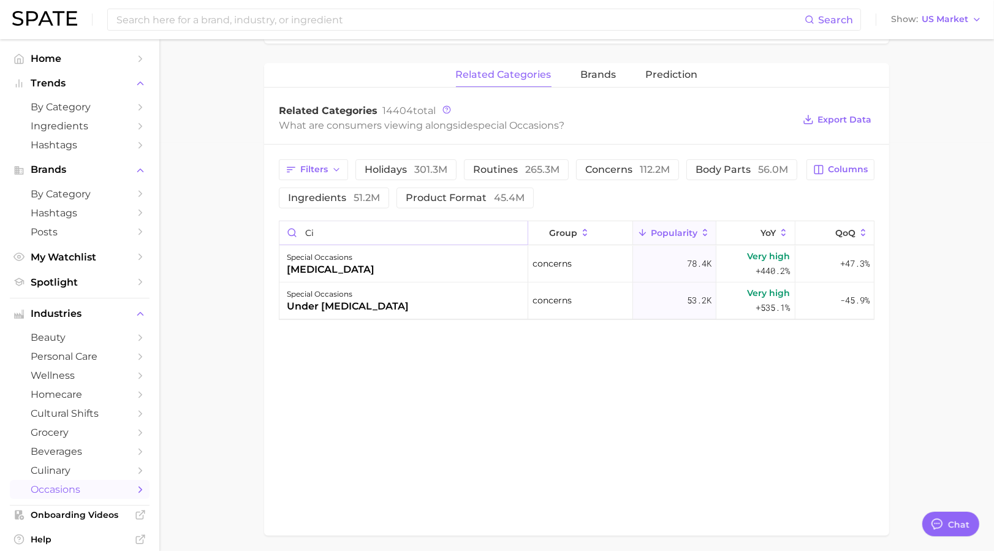
type input "c"
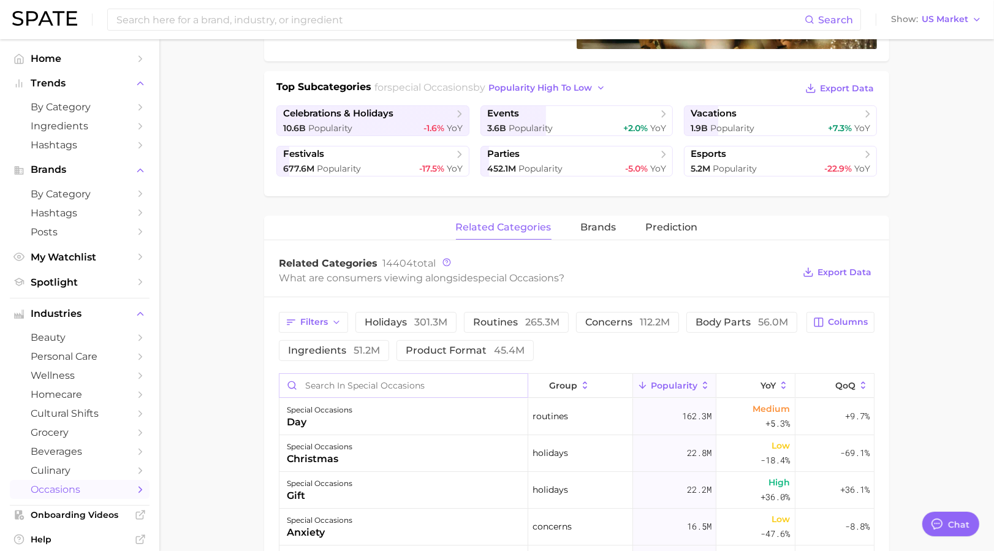
scroll to position [0, 0]
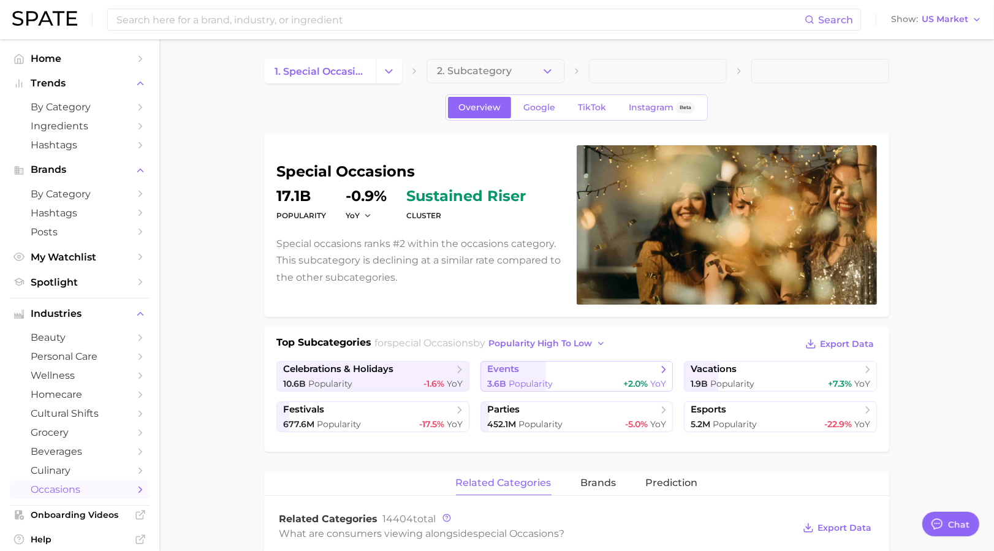
click at [533, 367] on span "events" at bounding box center [572, 369] width 170 height 12
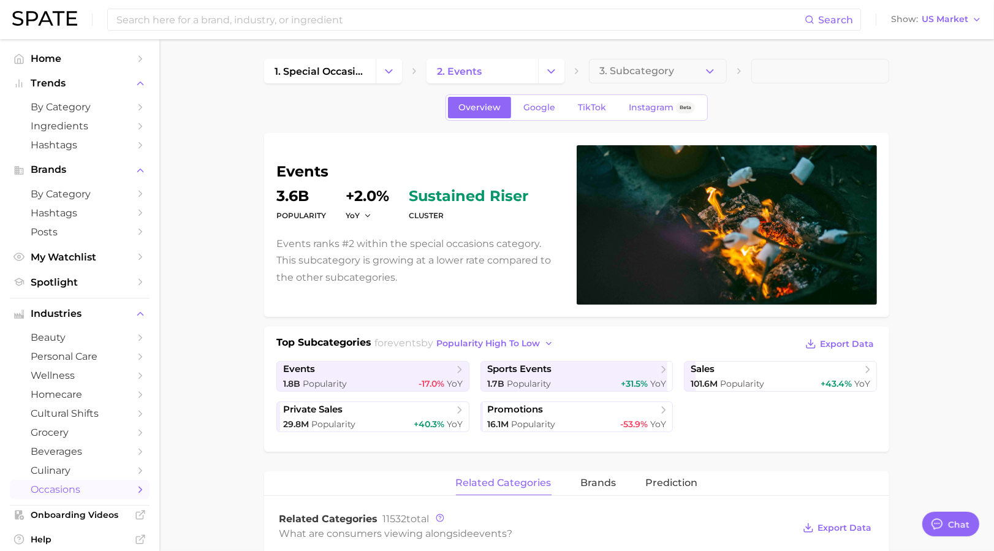
drag, startPoint x: 172, startPoint y: 23, endPoint x: 179, endPoint y: 6, distance: 18.7
click at [177, 15] on input at bounding box center [460, 19] width 690 height 21
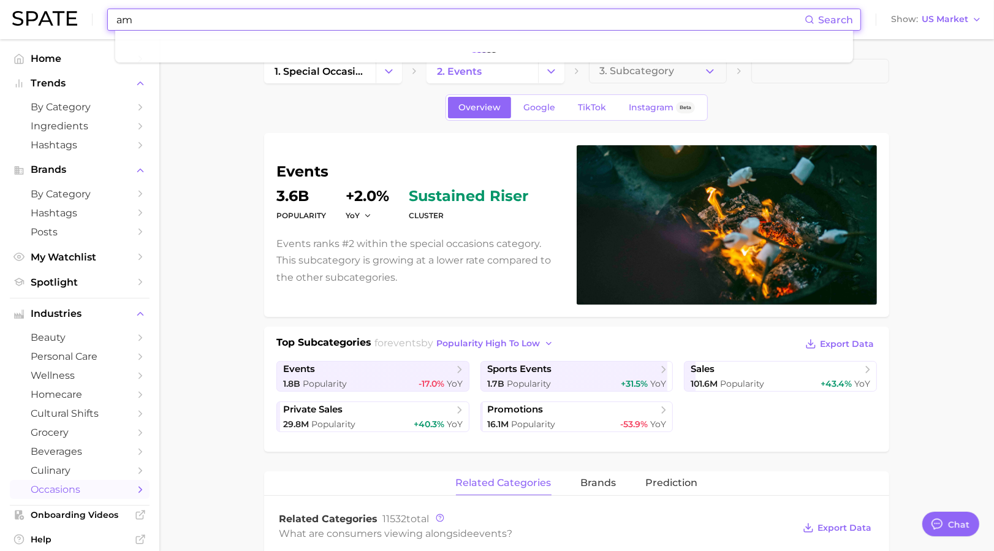
type input "a"
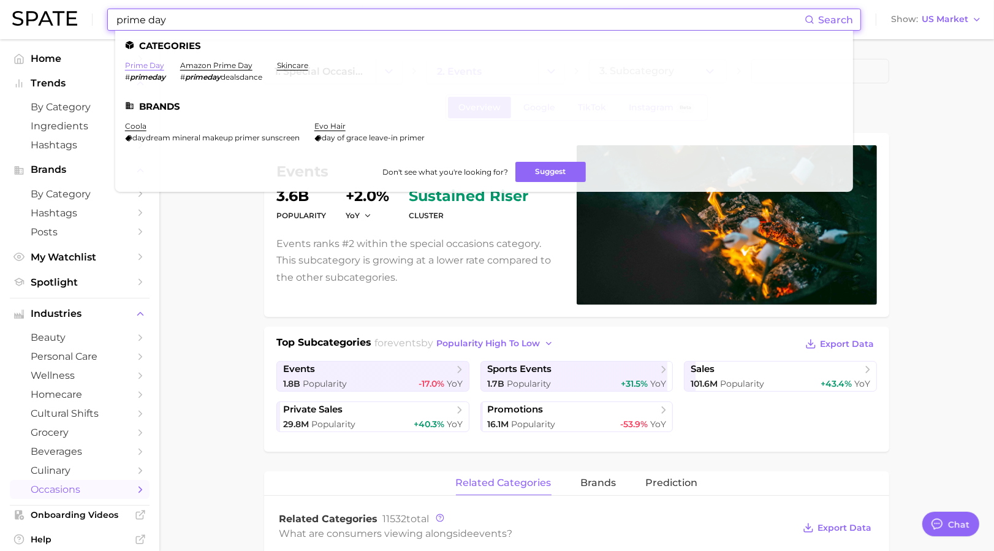
type input "prime day"
click at [145, 63] on link "prime day" at bounding box center [144, 65] width 39 height 9
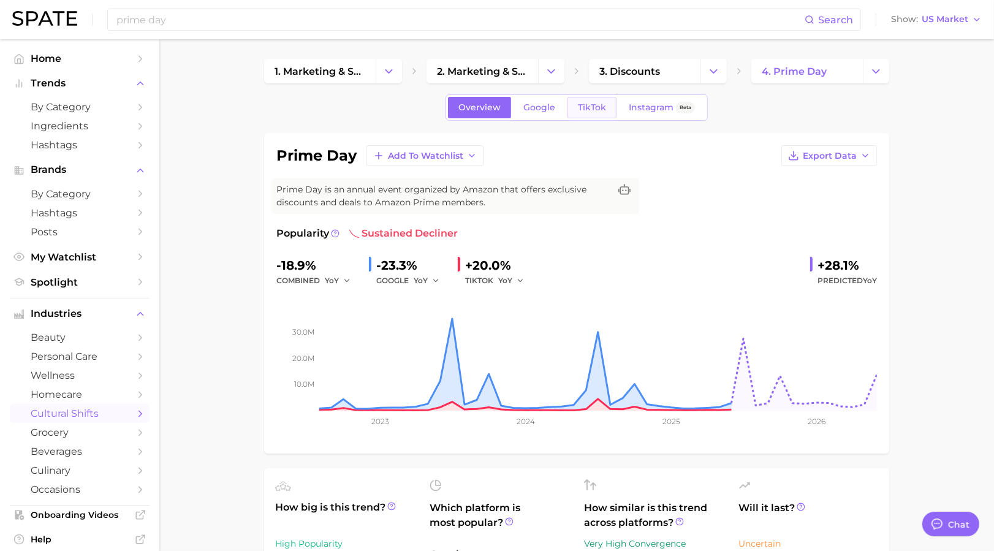
click at [595, 103] on span "TikTok" at bounding box center [592, 107] width 28 height 10
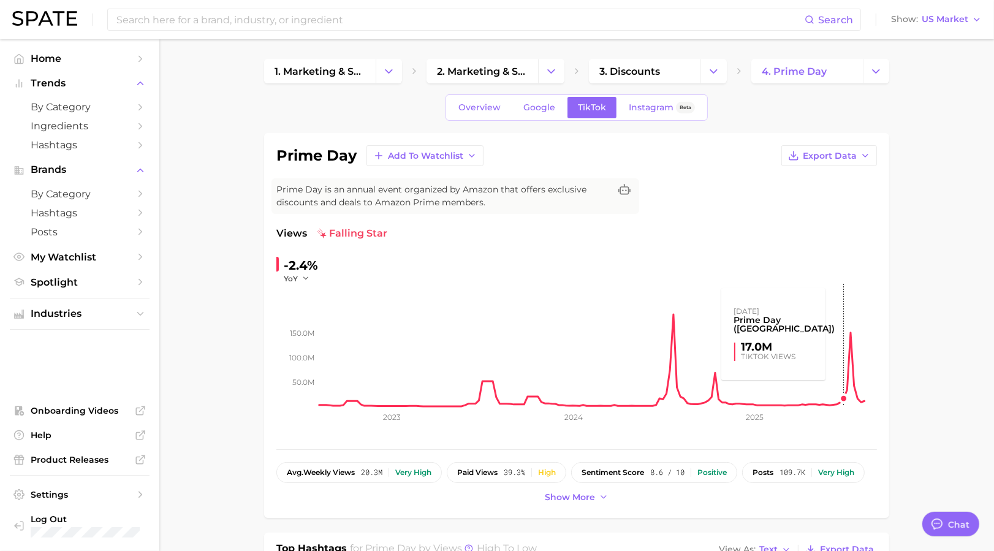
click at [688, 401] on rect at bounding box center [598, 345] width 558 height 123
